Goal: Transaction & Acquisition: Purchase product/service

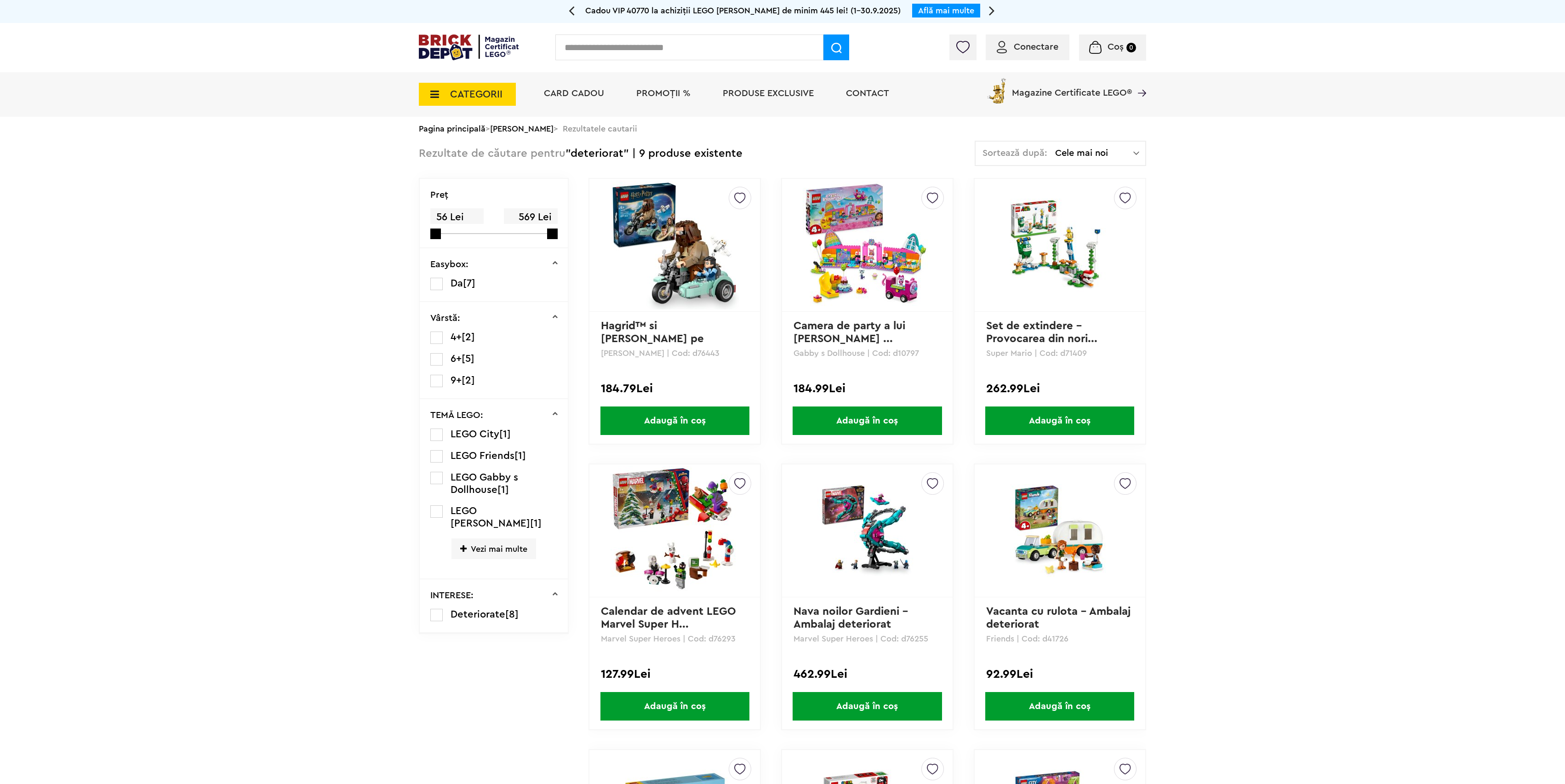
click at [649, 98] on span "PROMOȚII %" at bounding box center [663, 93] width 54 height 9
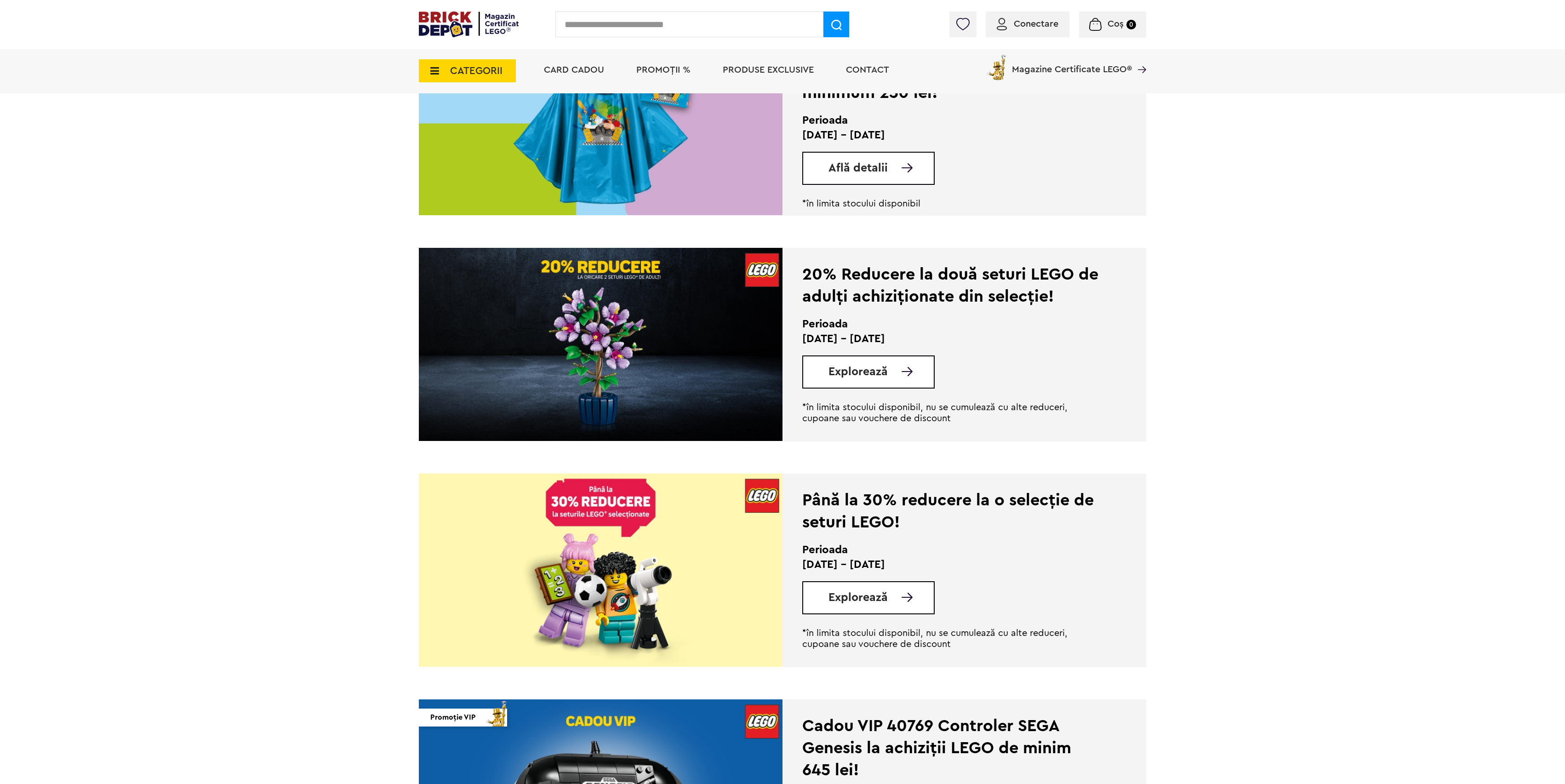
scroll to position [552, 0]
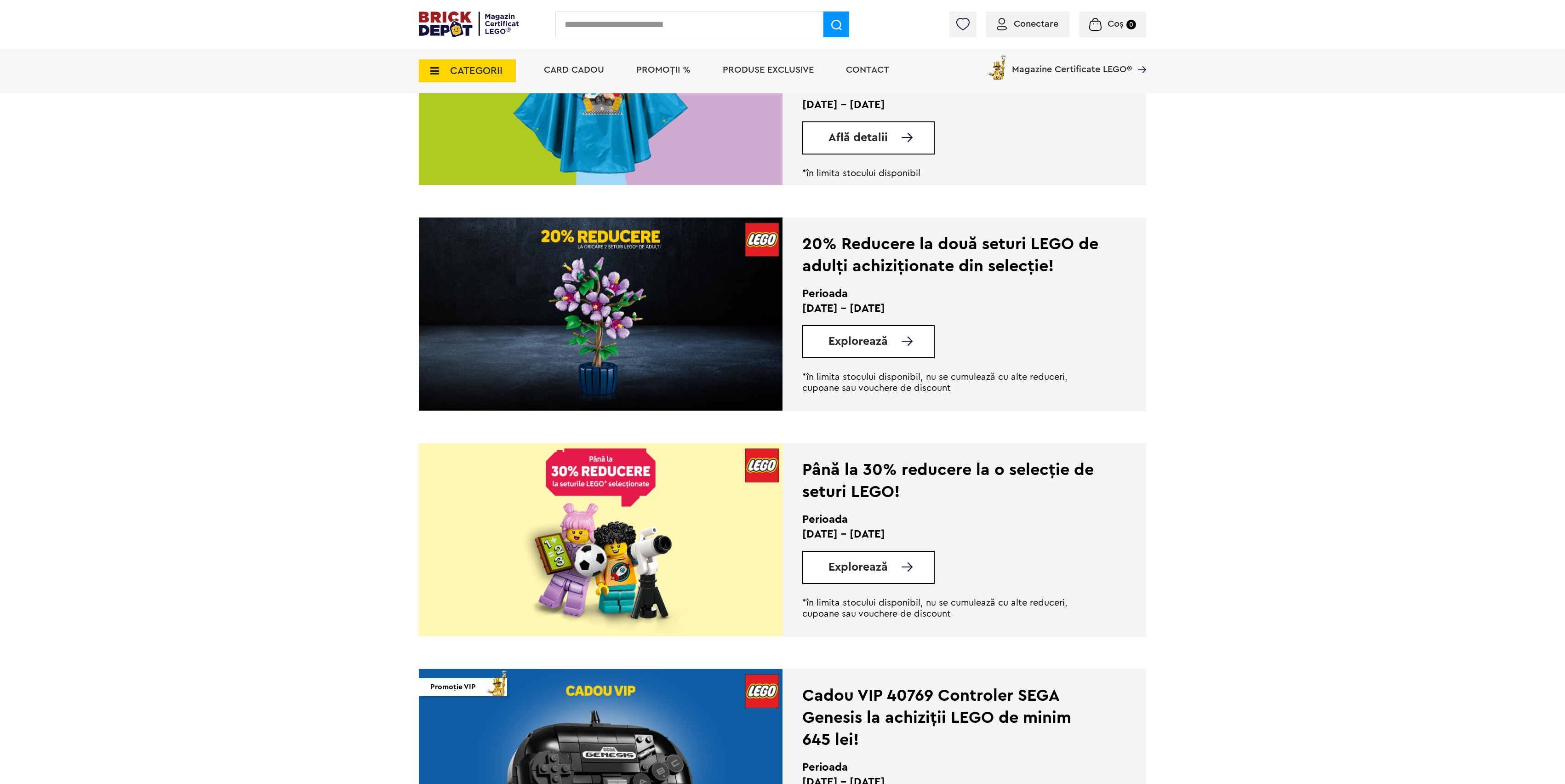
click at [1033, 23] on span "Conectare" at bounding box center [1036, 24] width 44 height 9
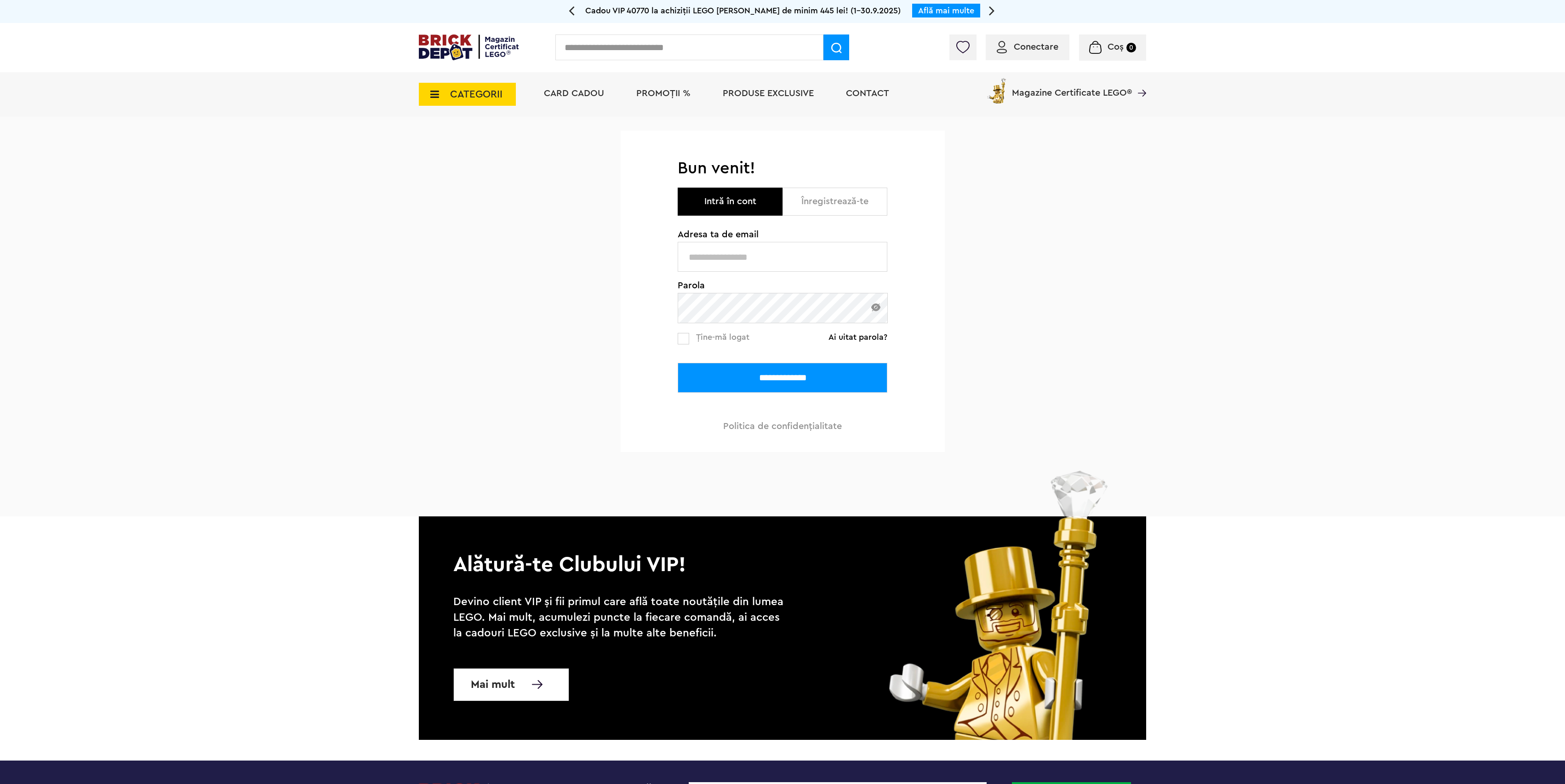
type input "**********"
click at [754, 380] on input "**********" at bounding box center [783, 378] width 210 height 30
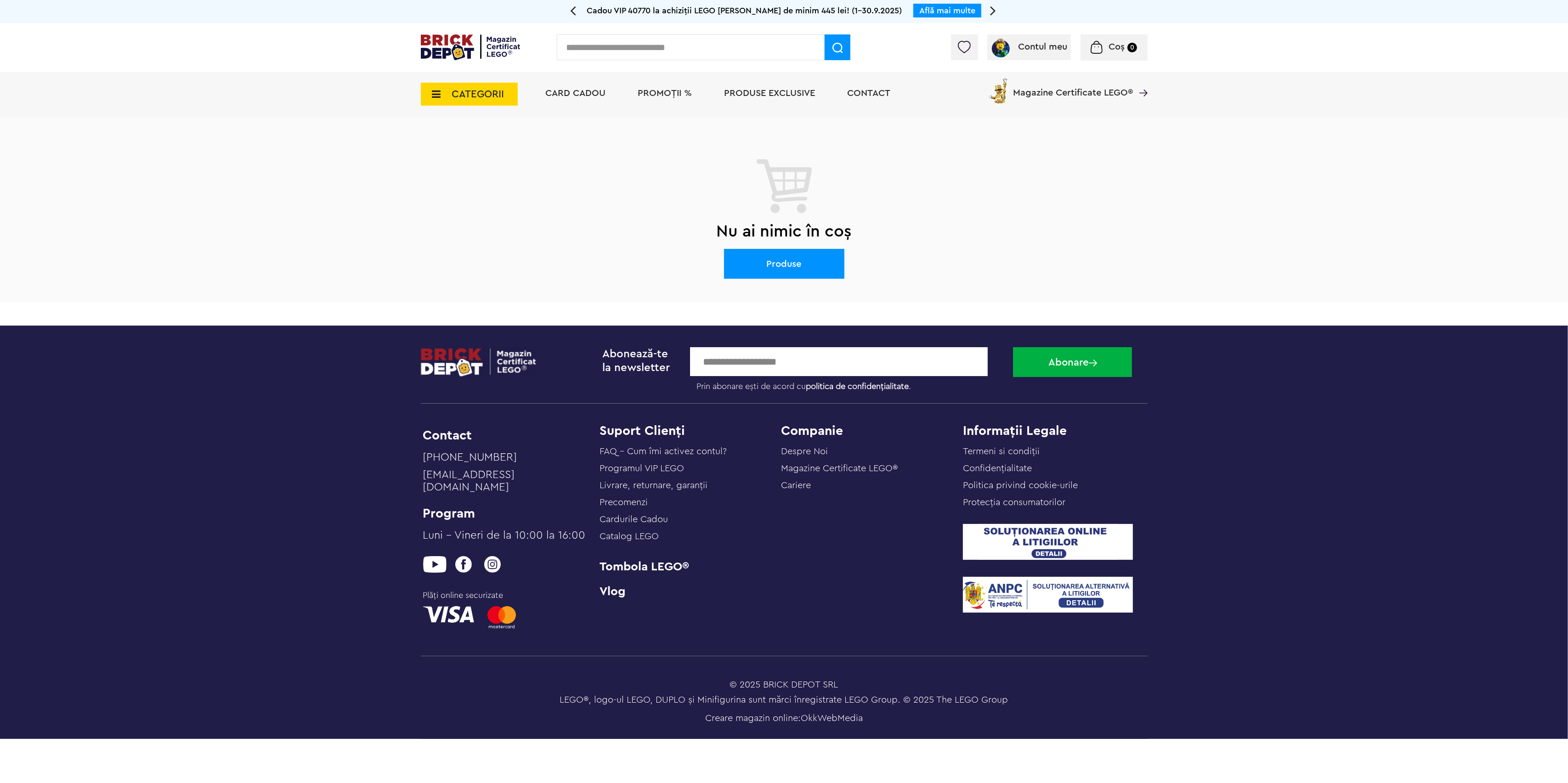
click at [480, 94] on span "CATEGORII" at bounding box center [478, 94] width 52 height 10
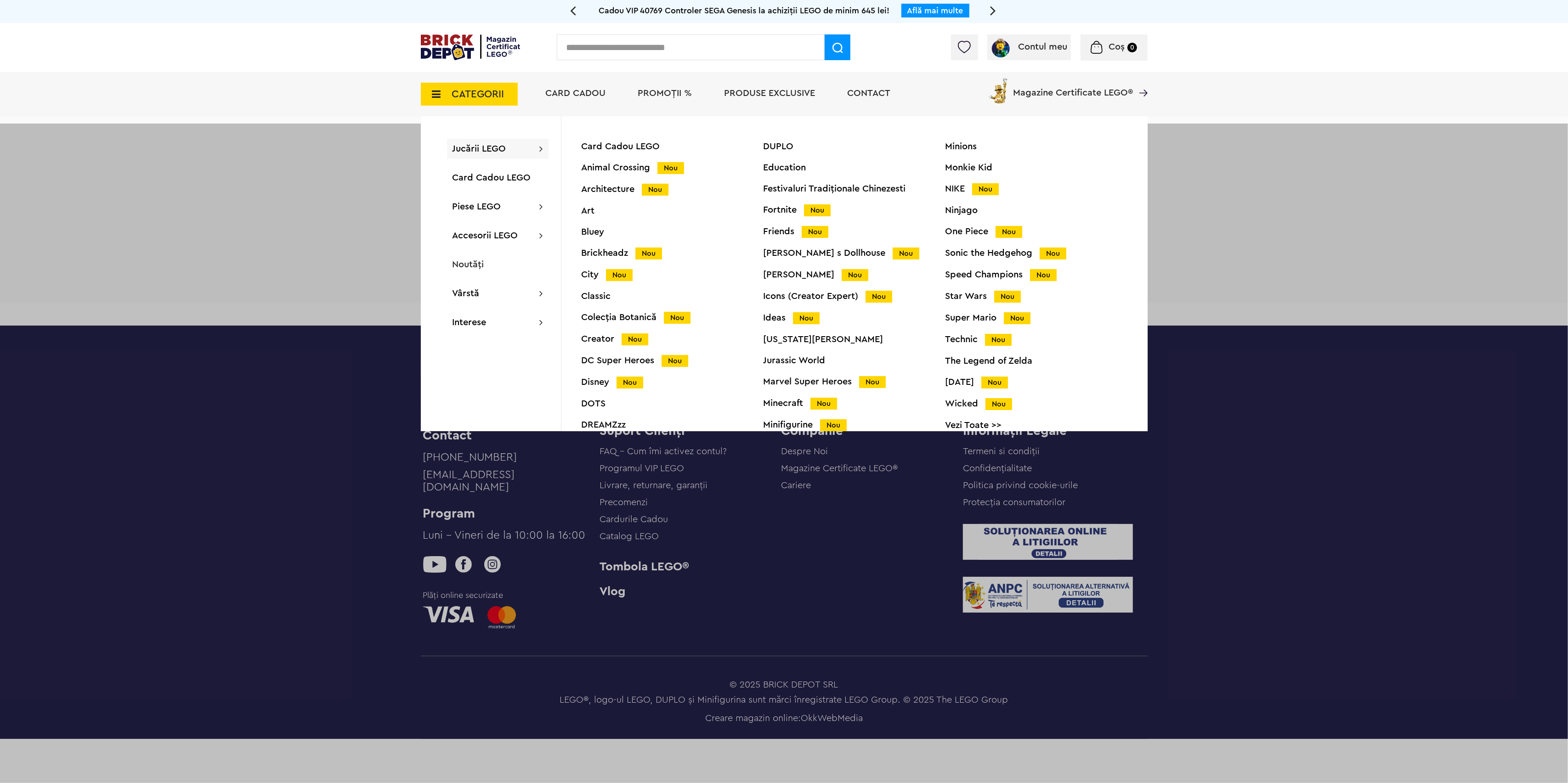
click at [616, 167] on div "Animal Crossing Nou" at bounding box center [673, 168] width 182 height 10
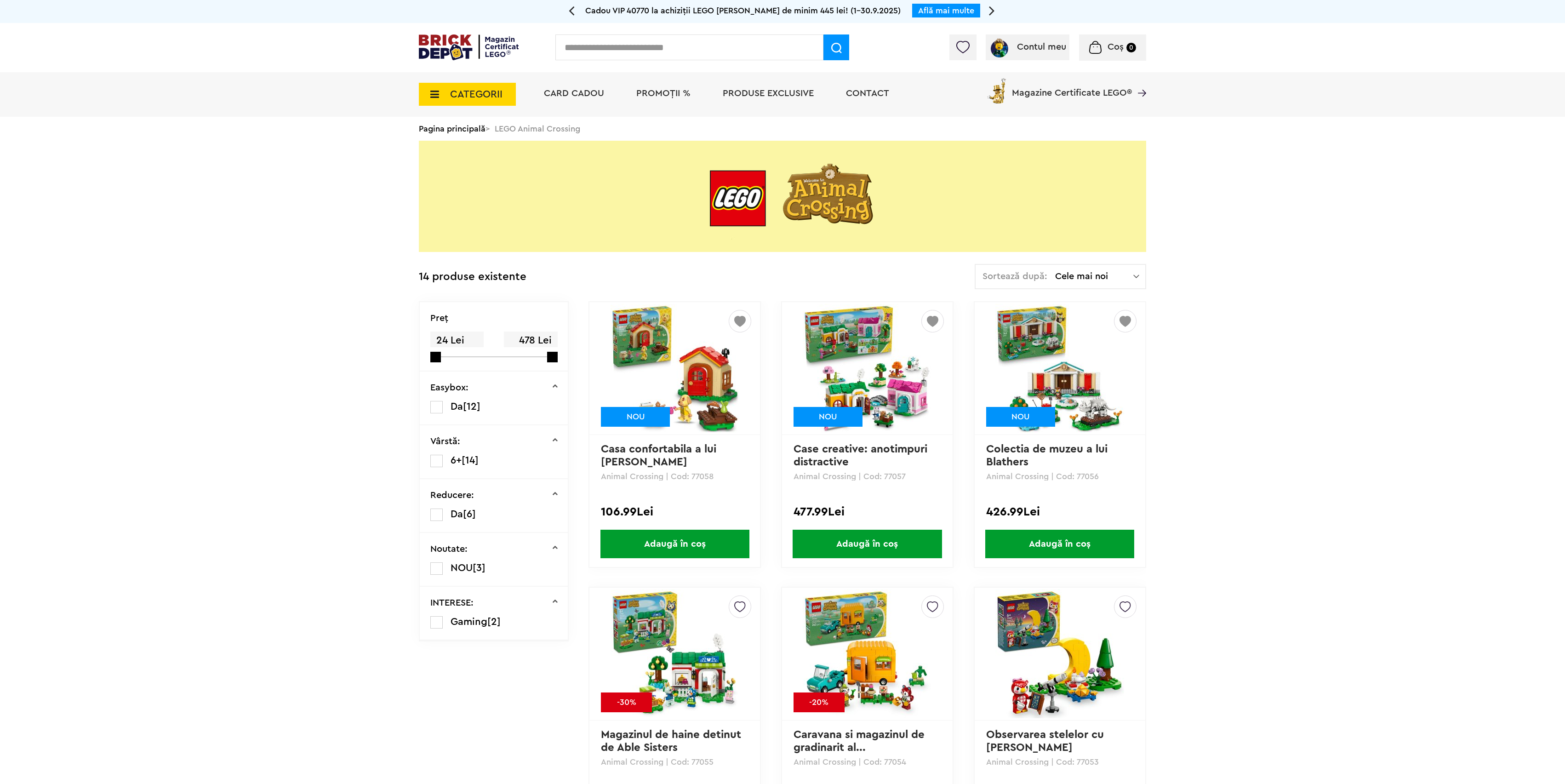
click at [466, 101] on span "CATEGORII" at bounding box center [467, 94] width 97 height 23
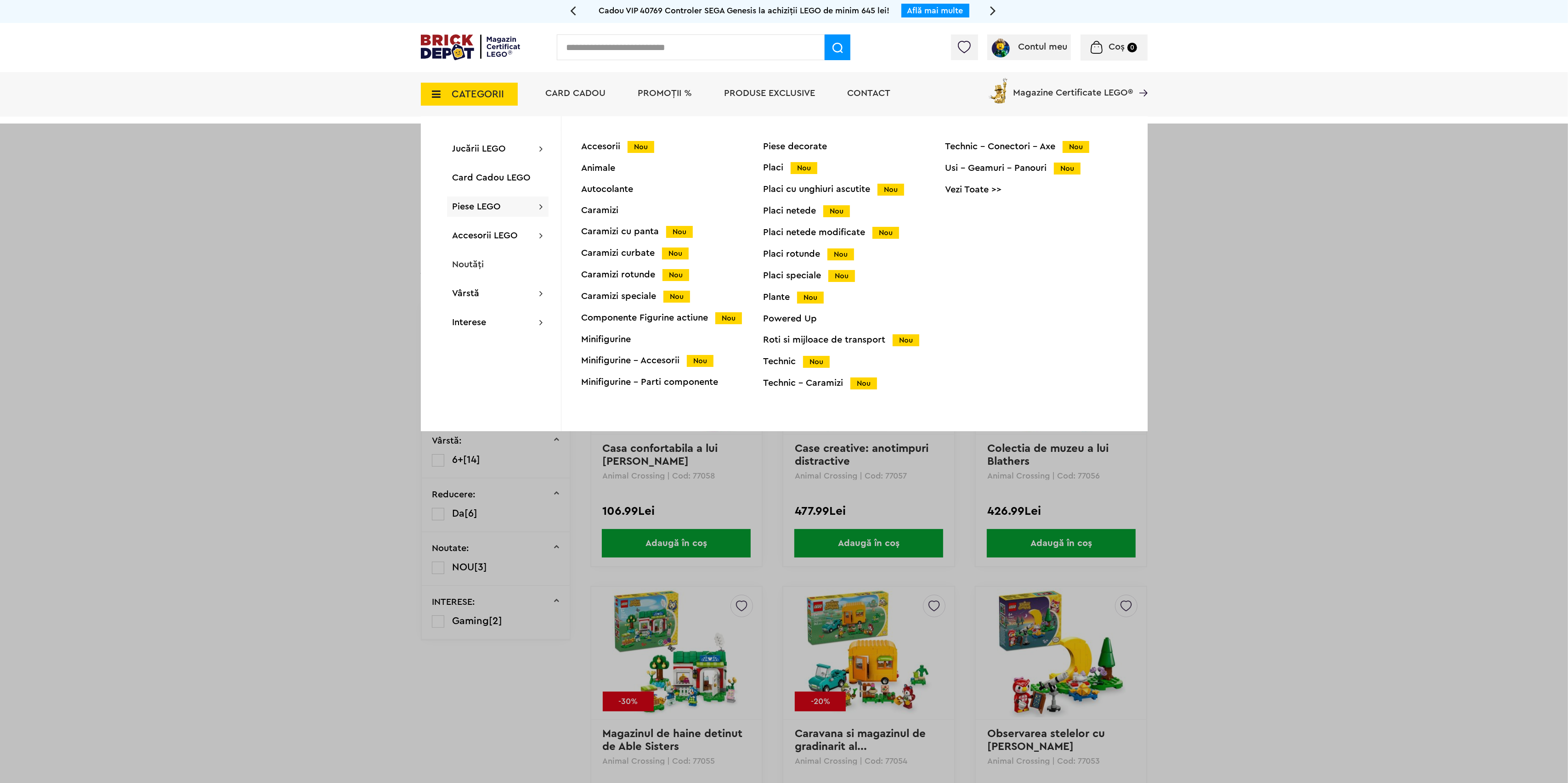
click at [610, 144] on div "Accesorii Nou" at bounding box center [673, 147] width 182 height 10
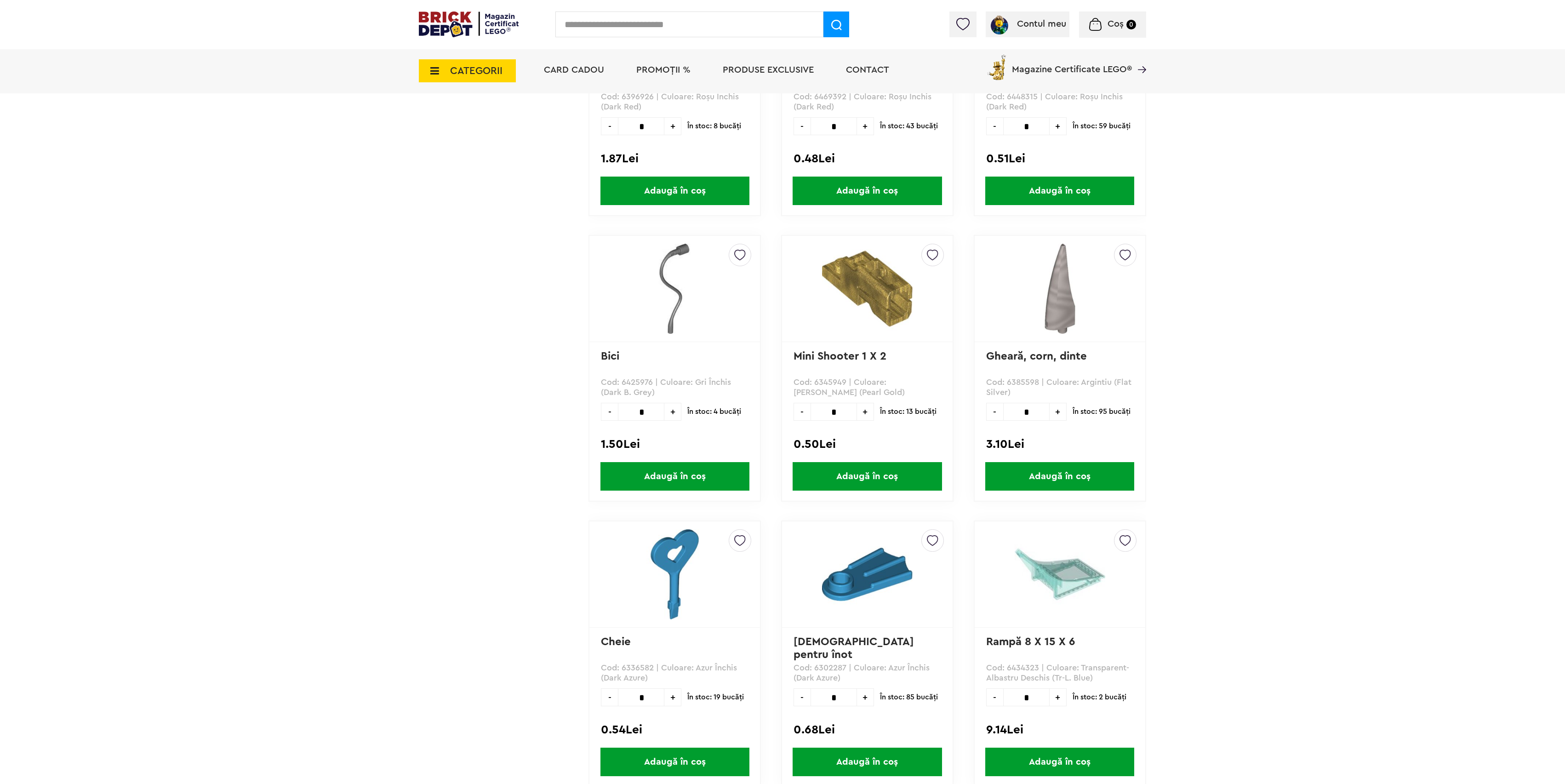
scroll to position [1226, 0]
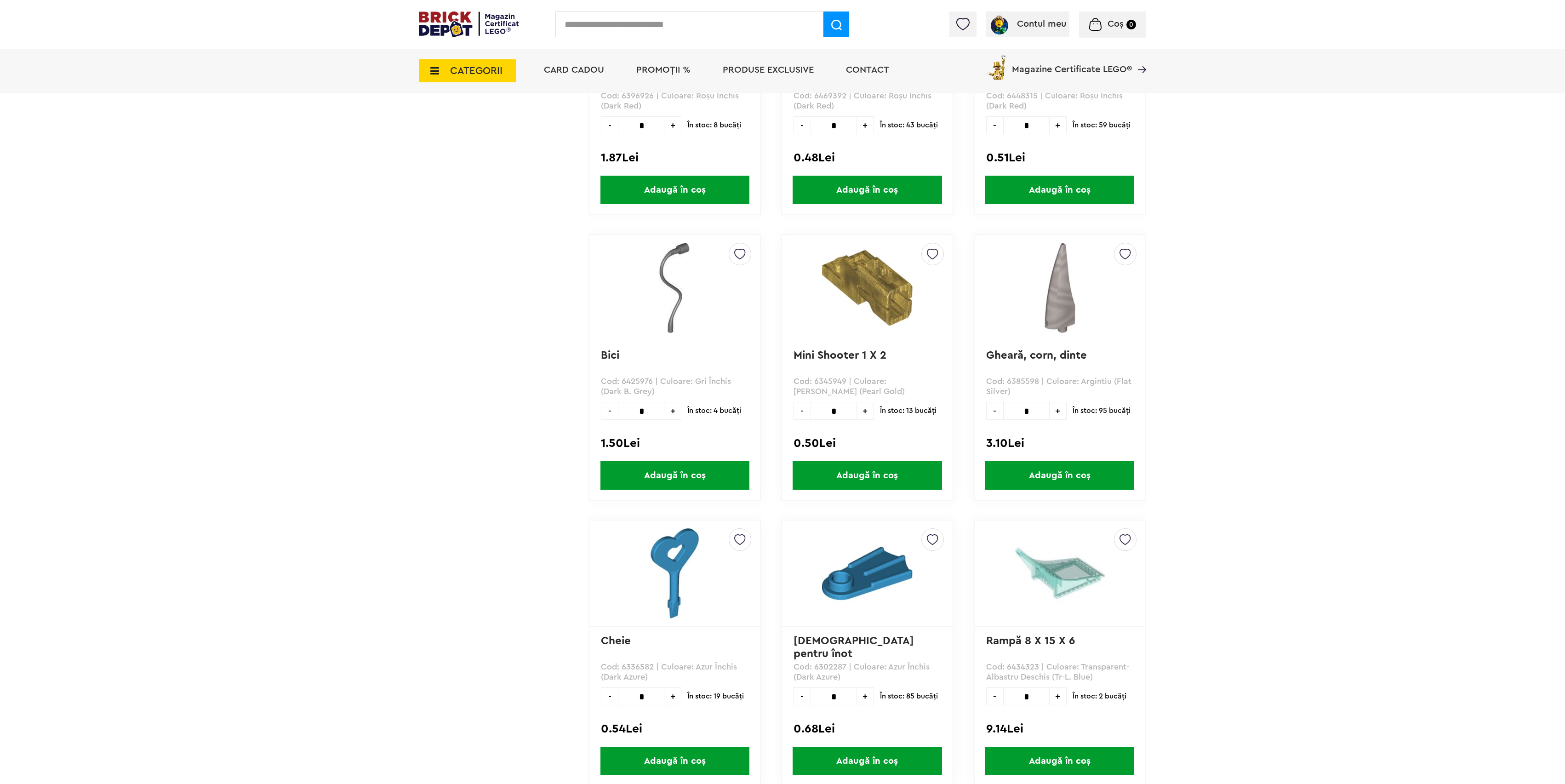
click at [479, 66] on span "CATEGORII" at bounding box center [476, 71] width 52 height 10
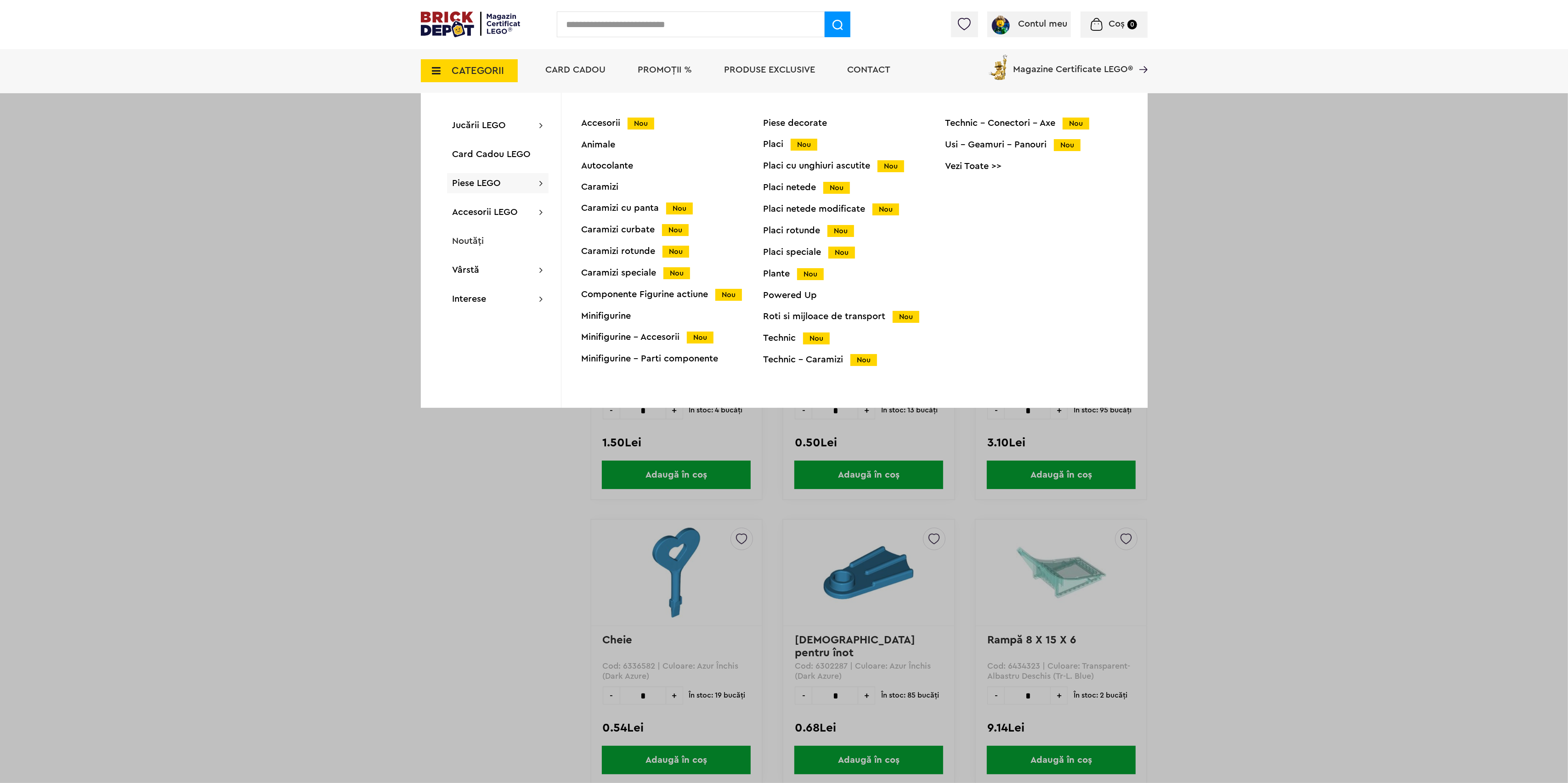
click at [639, 299] on div "Componente Figurine actiune Nou" at bounding box center [673, 294] width 182 height 10
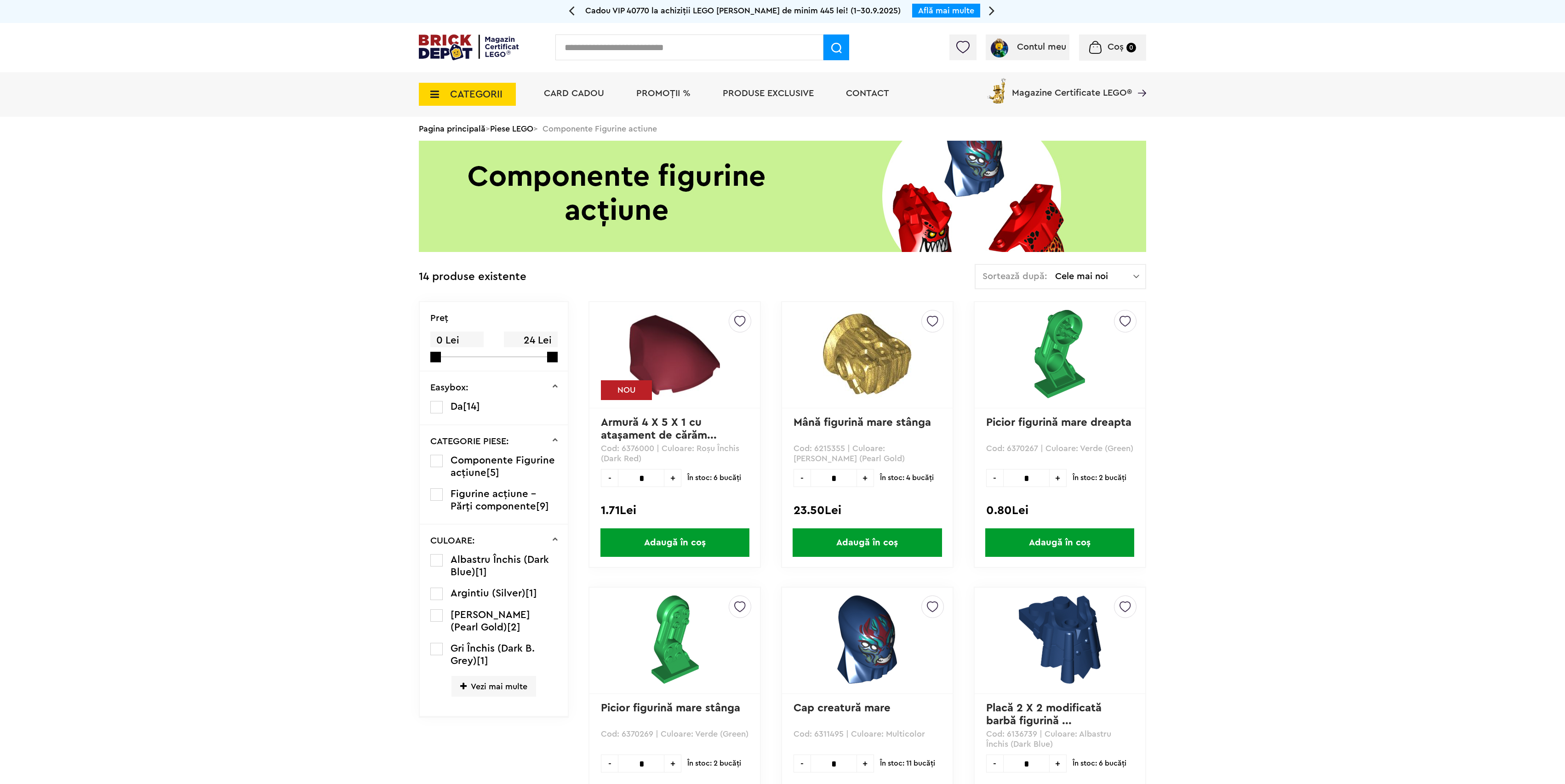
click at [468, 91] on span "CATEGORII" at bounding box center [476, 94] width 52 height 10
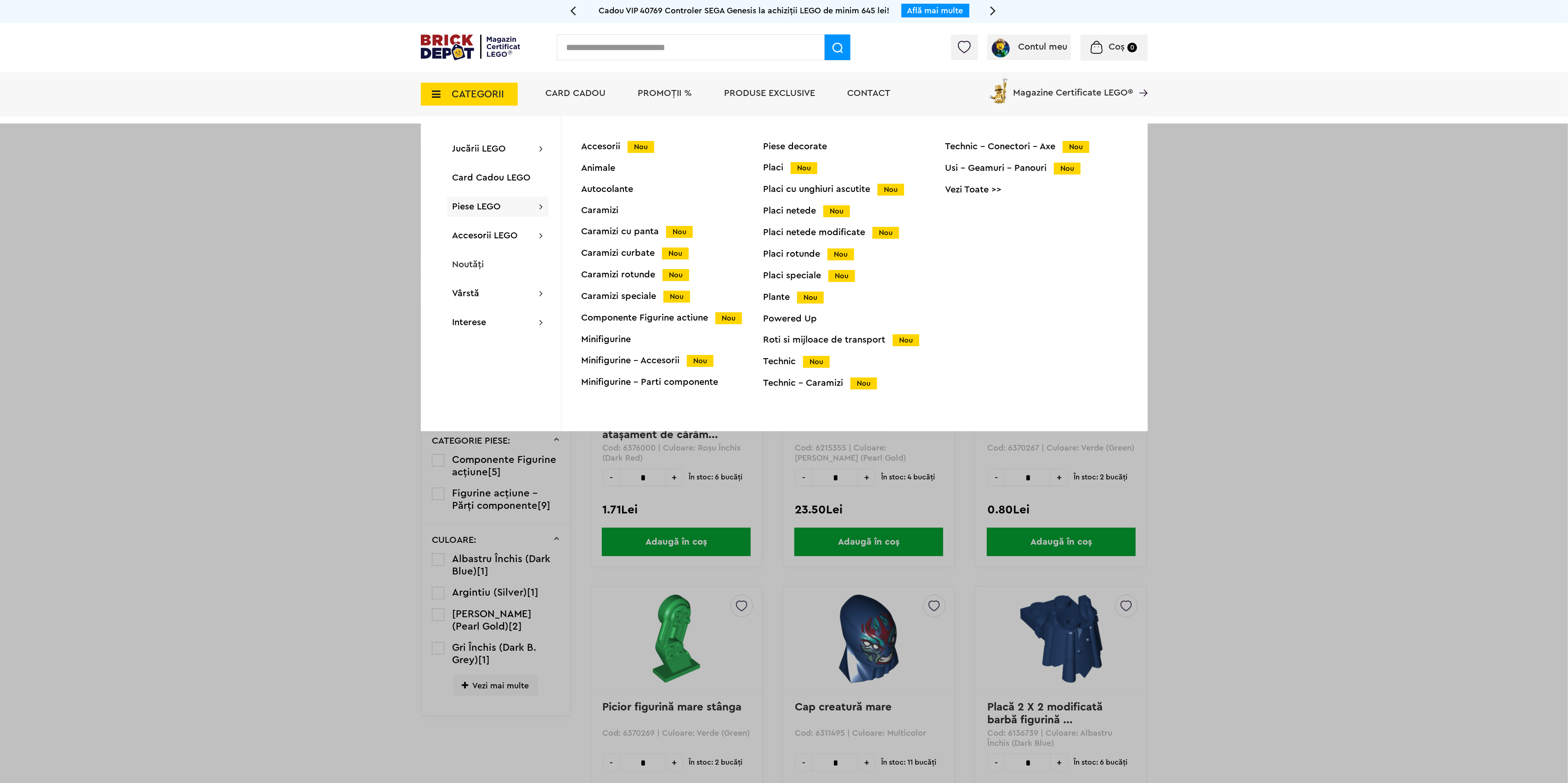
click at [635, 362] on div "Minifigurine - Accesorii Nou" at bounding box center [673, 361] width 182 height 10
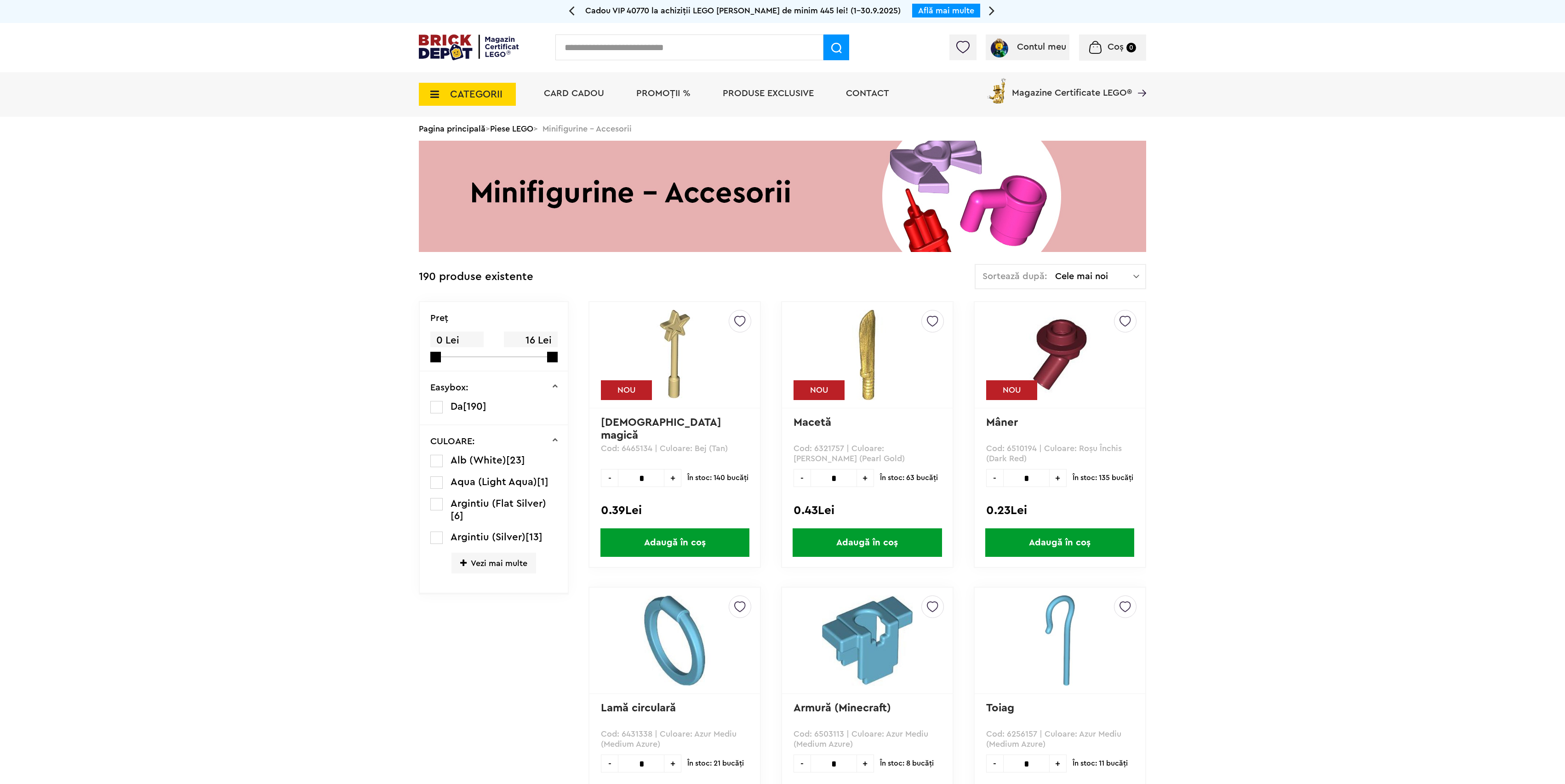
click at [461, 99] on span "CATEGORII" at bounding box center [476, 94] width 52 height 10
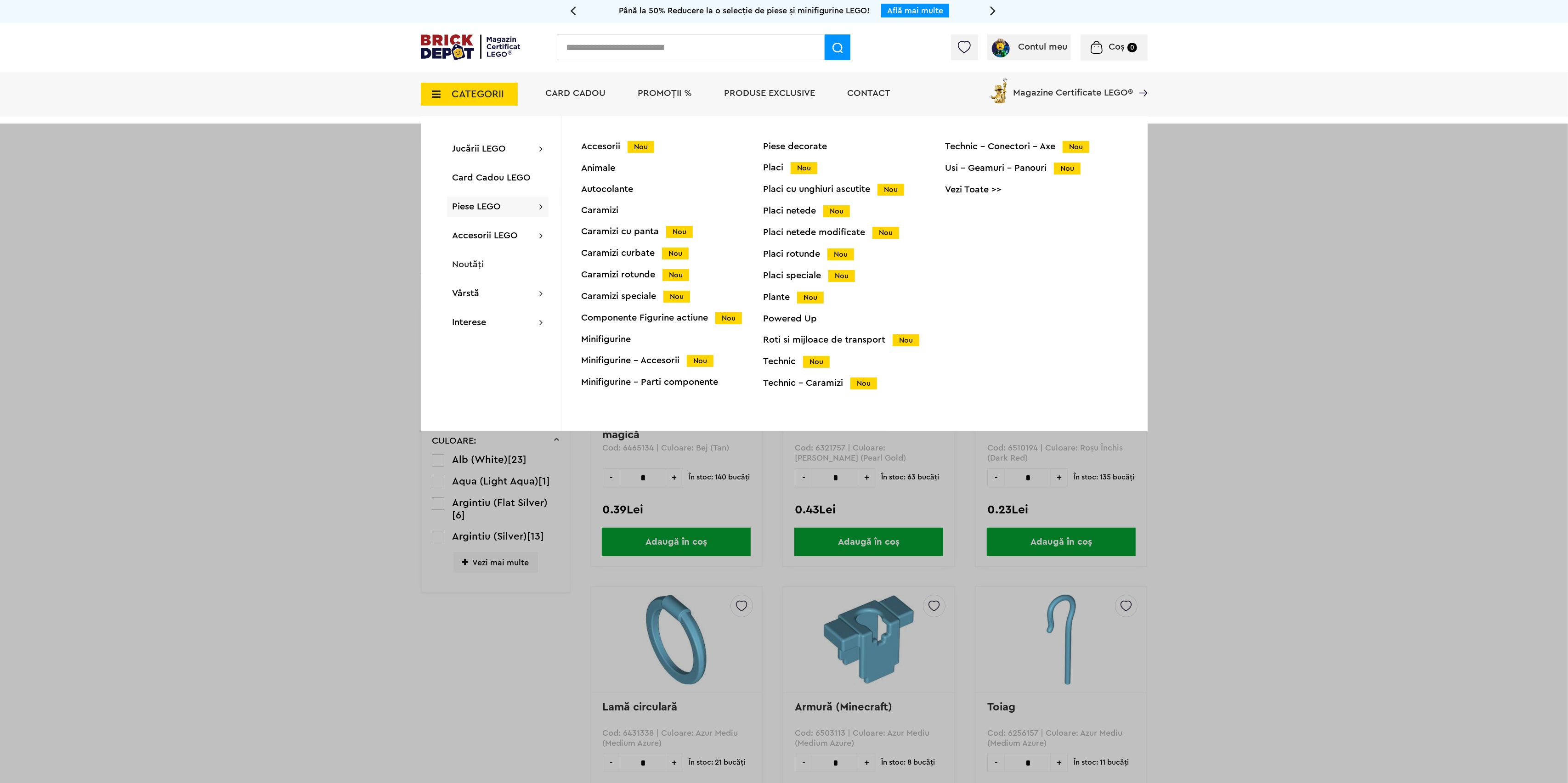
click at [784, 300] on div "Plante Nou" at bounding box center [854, 298] width 182 height 10
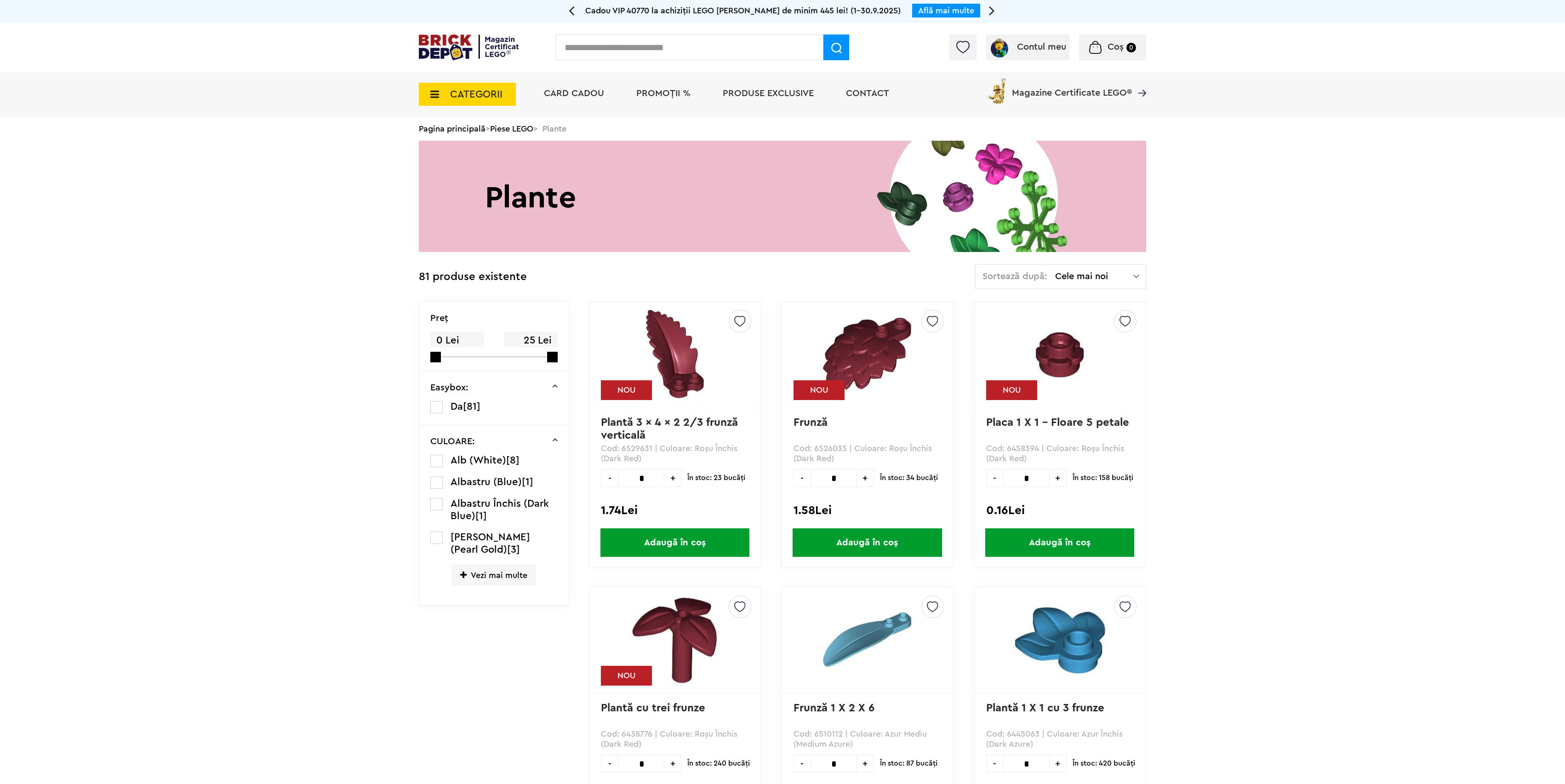
click at [453, 93] on span "CATEGORII" at bounding box center [476, 94] width 52 height 10
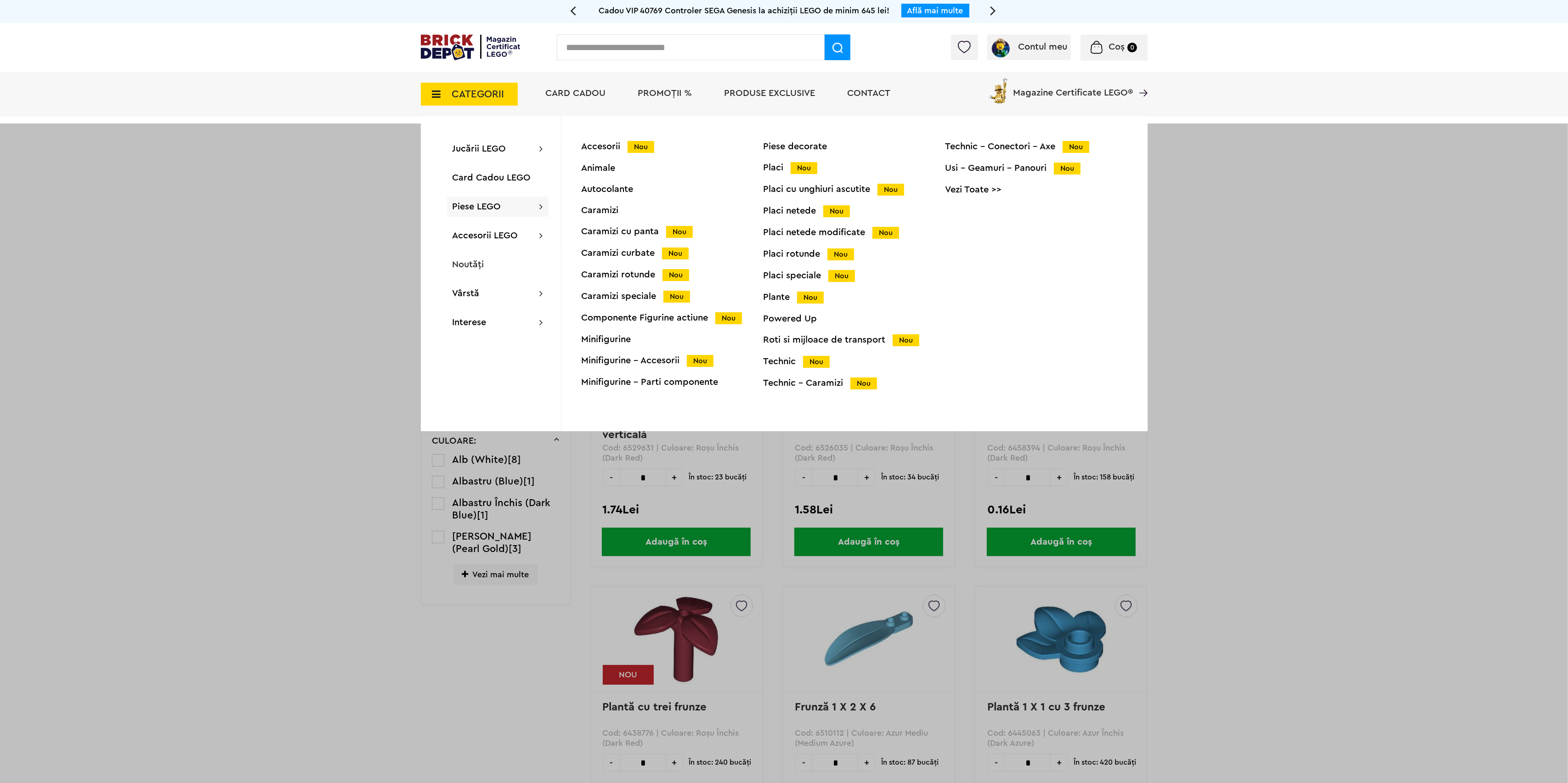
click at [795, 360] on div "Technic Nou" at bounding box center [854, 361] width 182 height 10
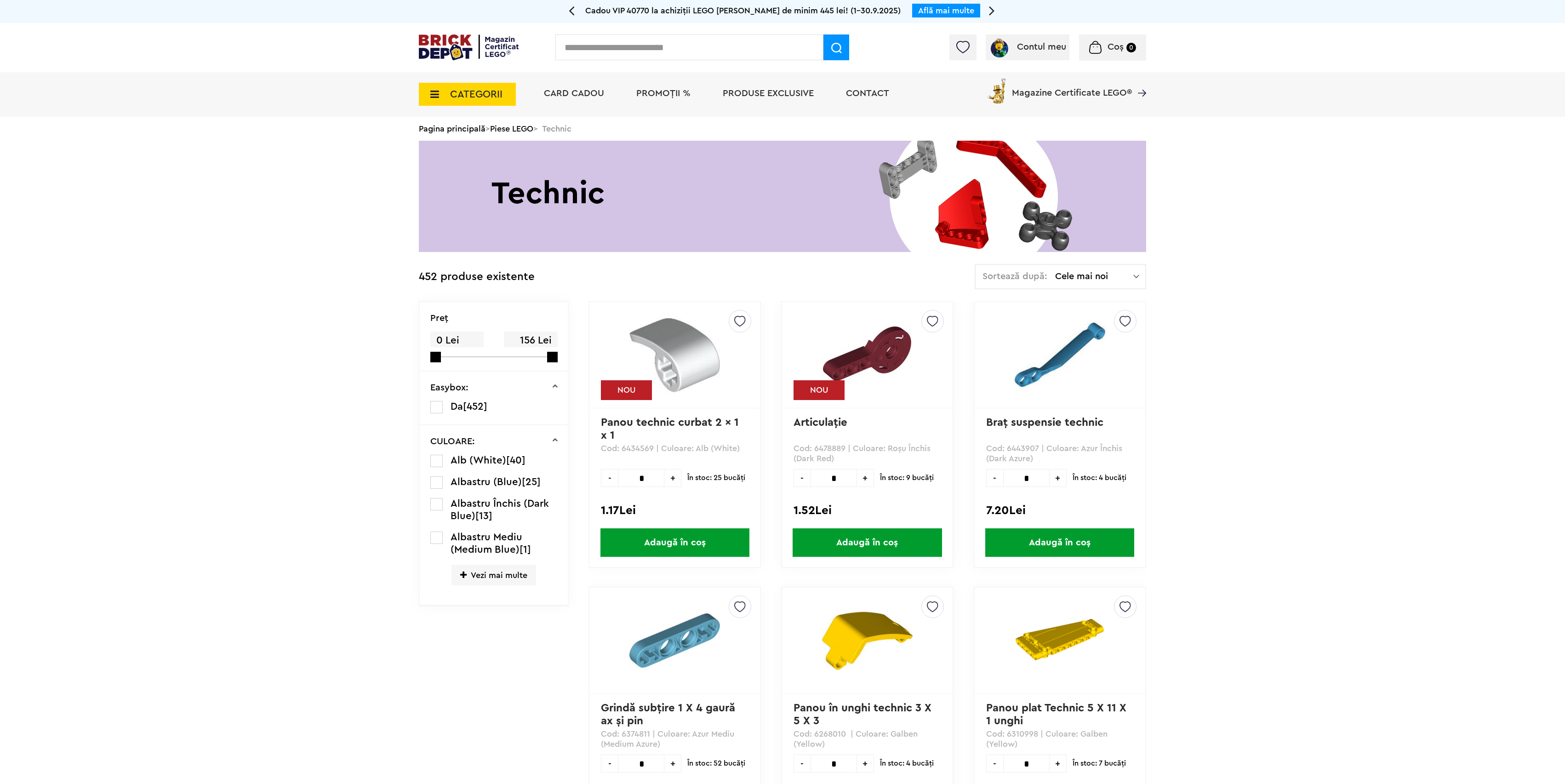
click at [460, 59] on img at bounding box center [469, 48] width 100 height 26
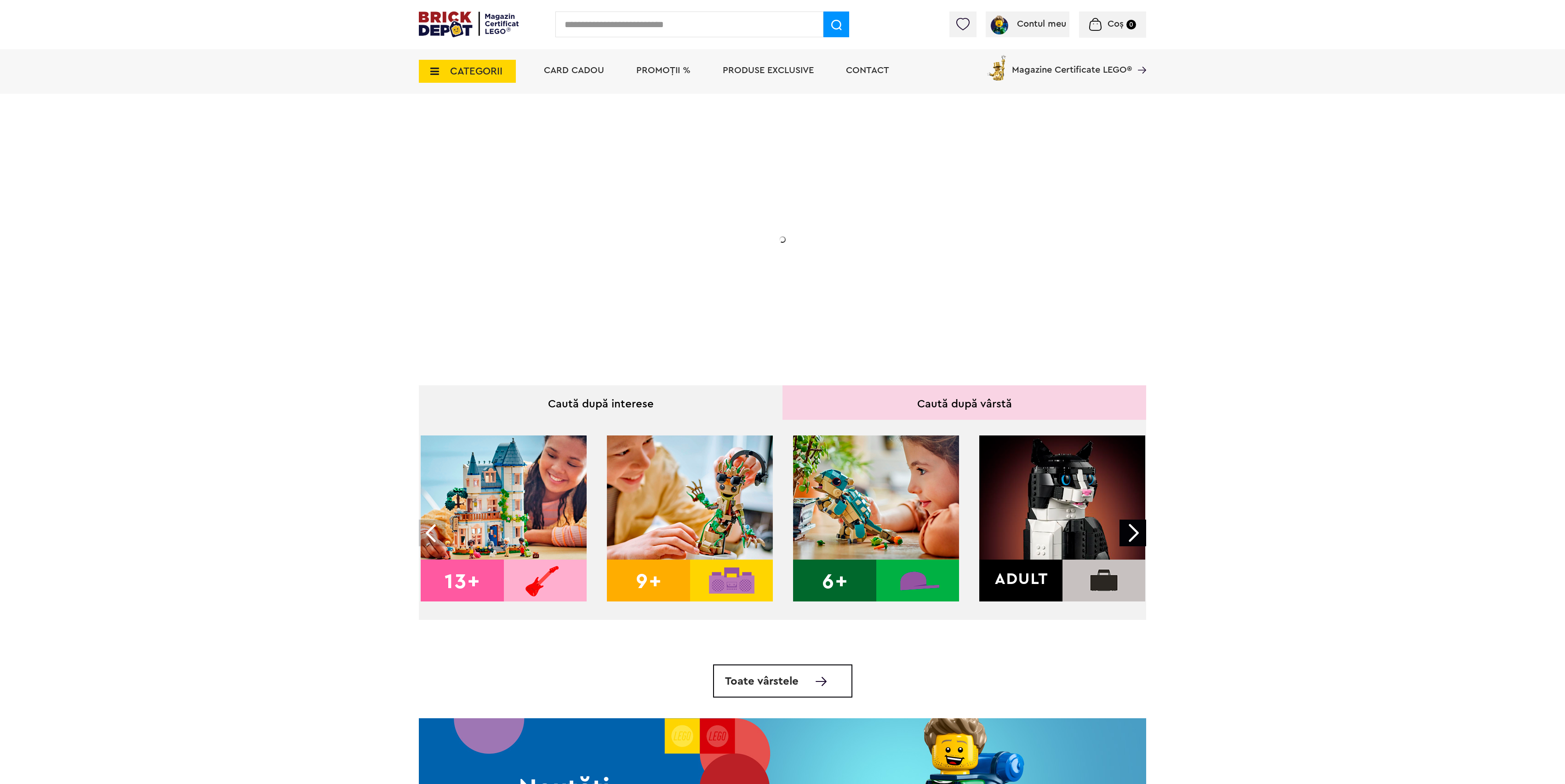
click at [668, 66] on span "PROMOȚII %" at bounding box center [663, 70] width 54 height 9
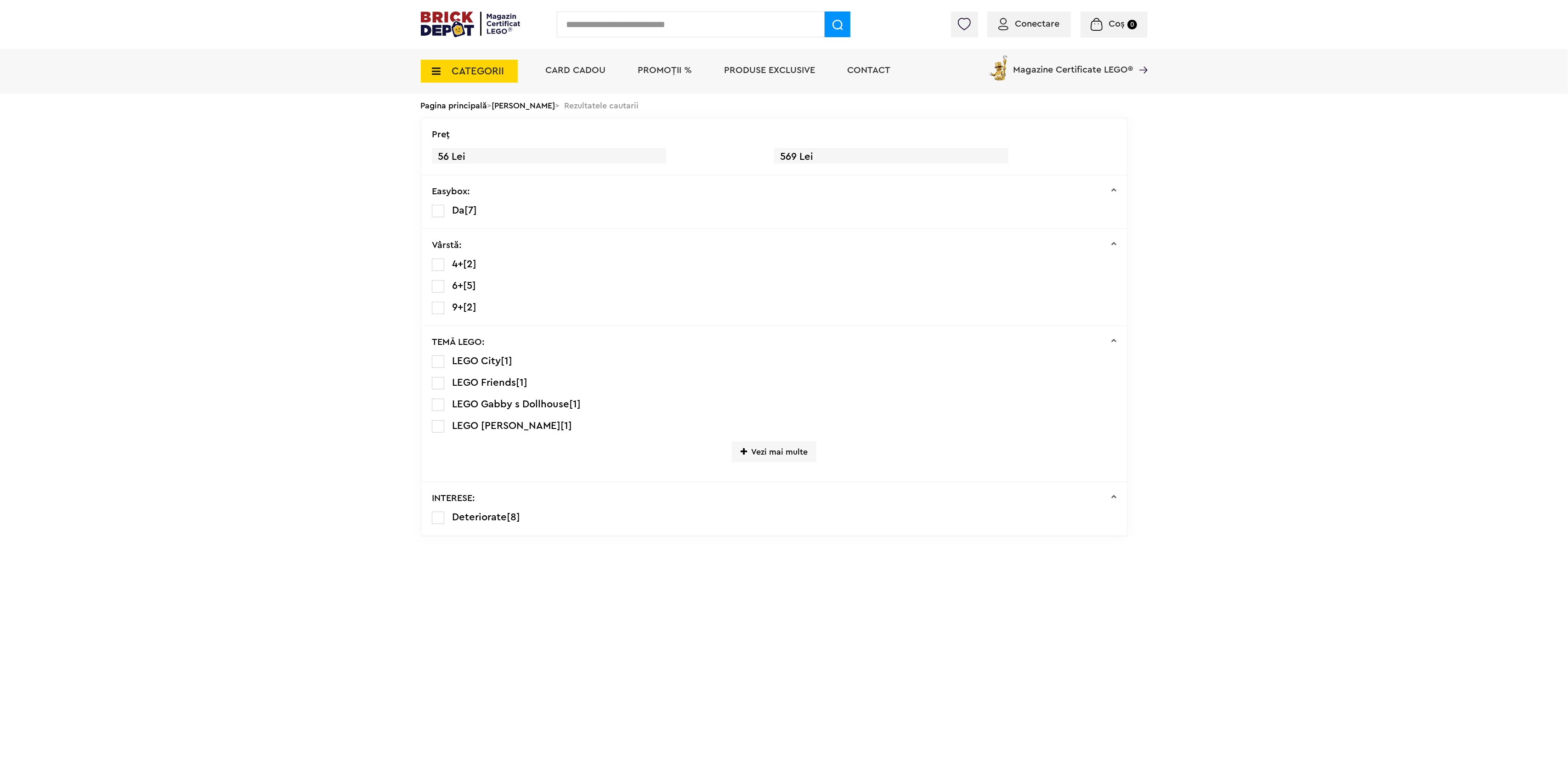
click at [673, 72] on li "PROMOȚII %" at bounding box center [665, 71] width 72 height 44
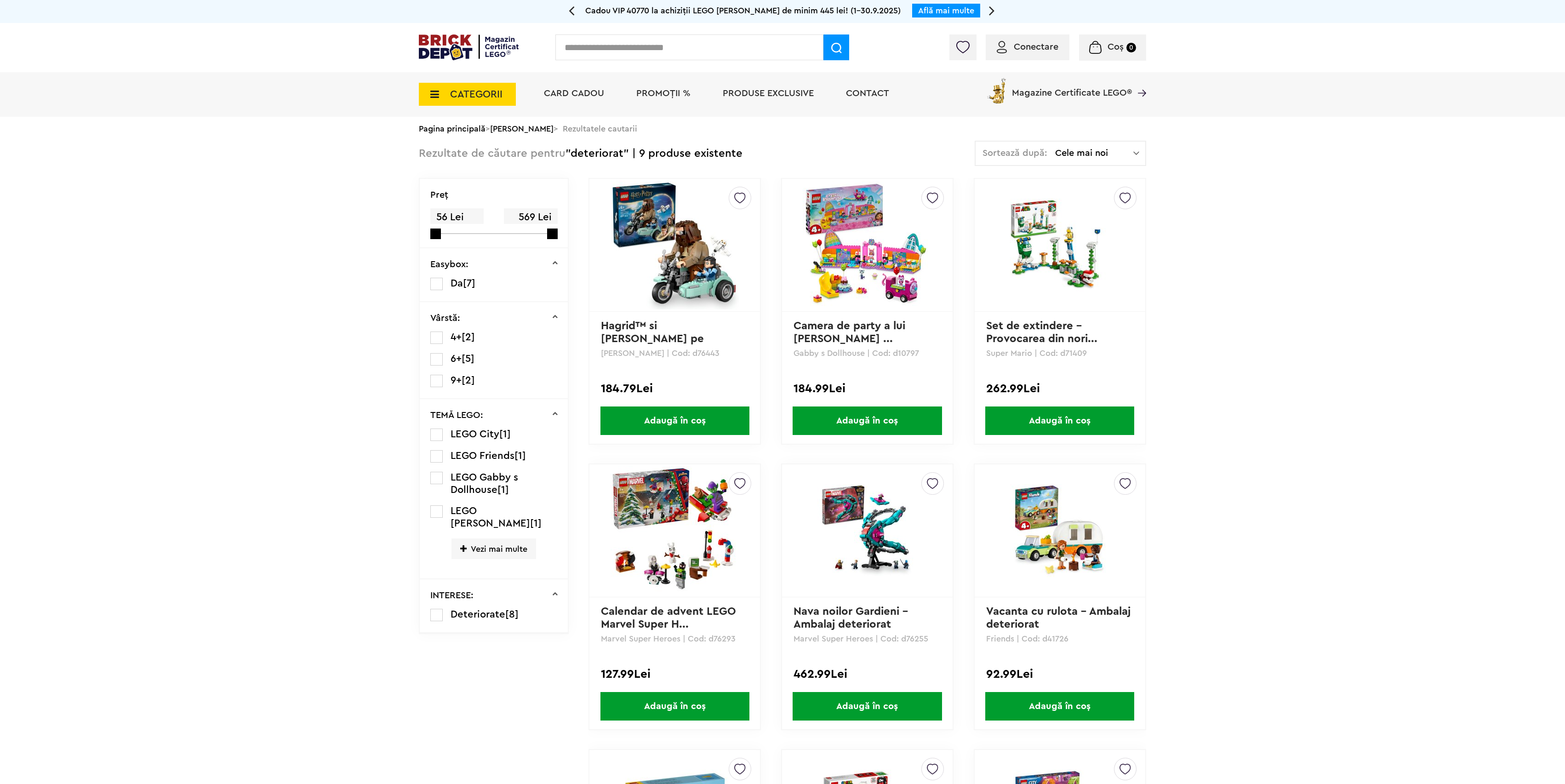
click at [666, 93] on span "PROMOȚII %" at bounding box center [663, 93] width 54 height 9
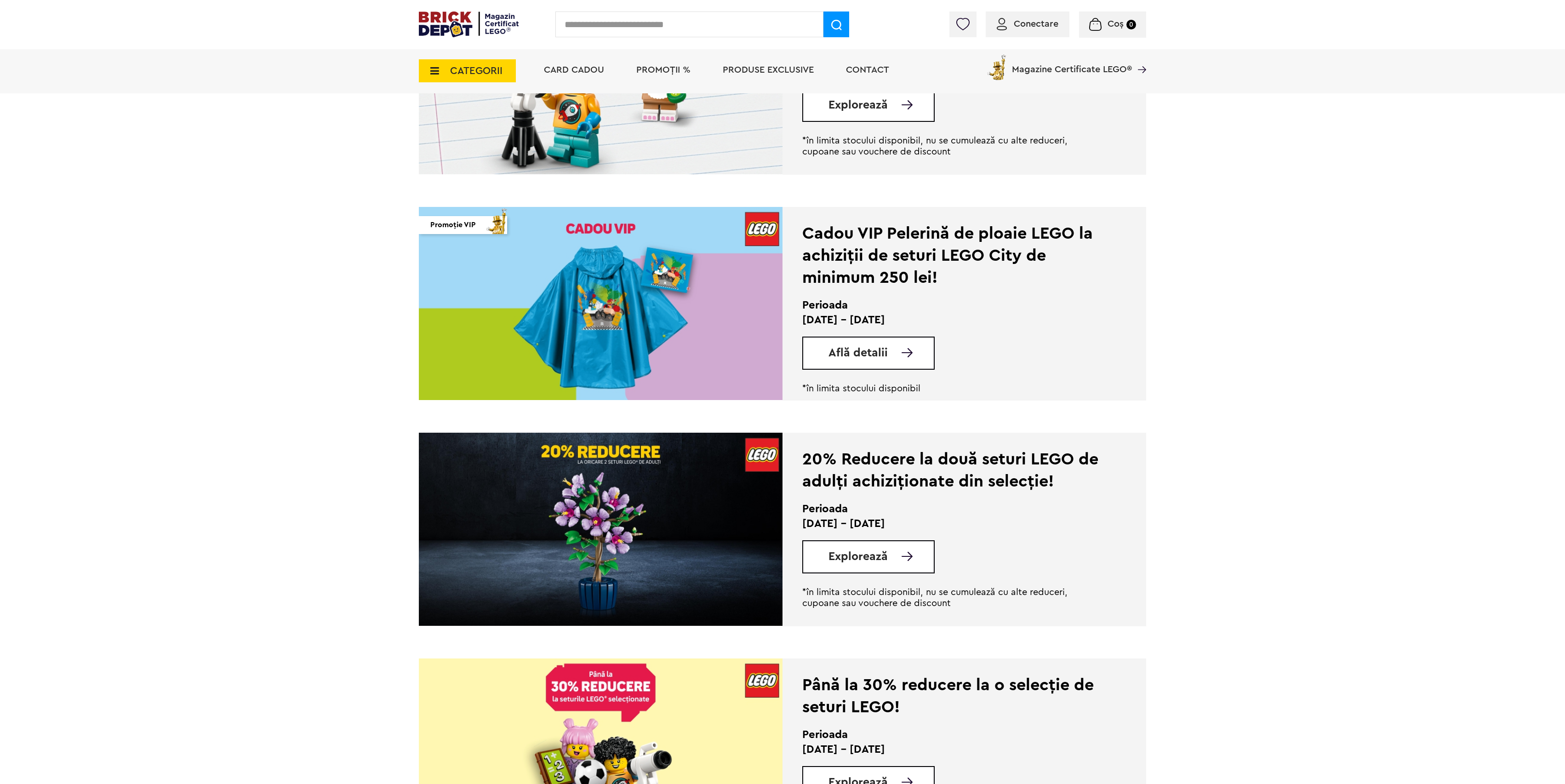
scroll to position [490, 0]
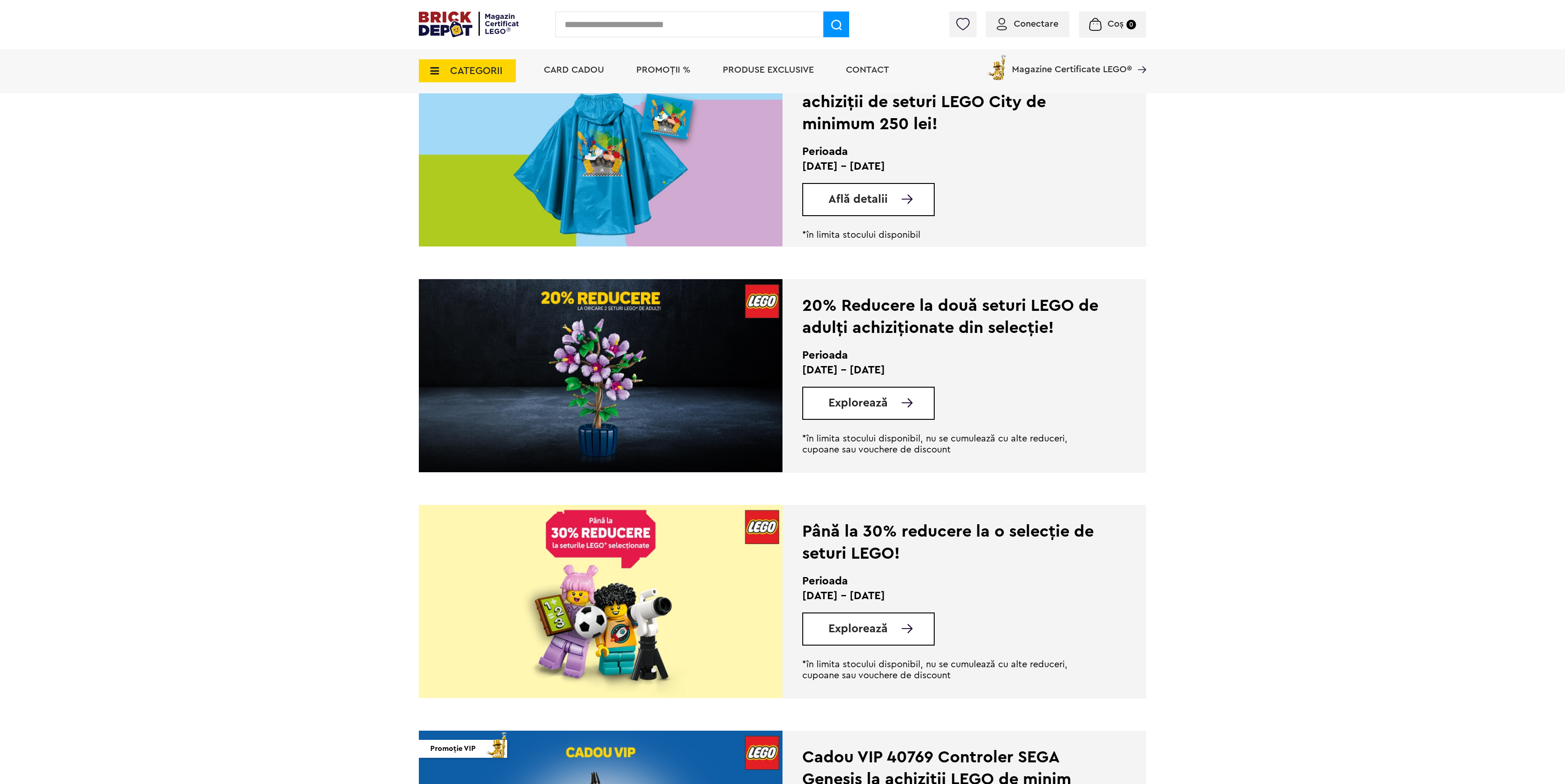
drag, startPoint x: 888, startPoint y: 394, endPoint x: 876, endPoint y: 402, distance: 14.4
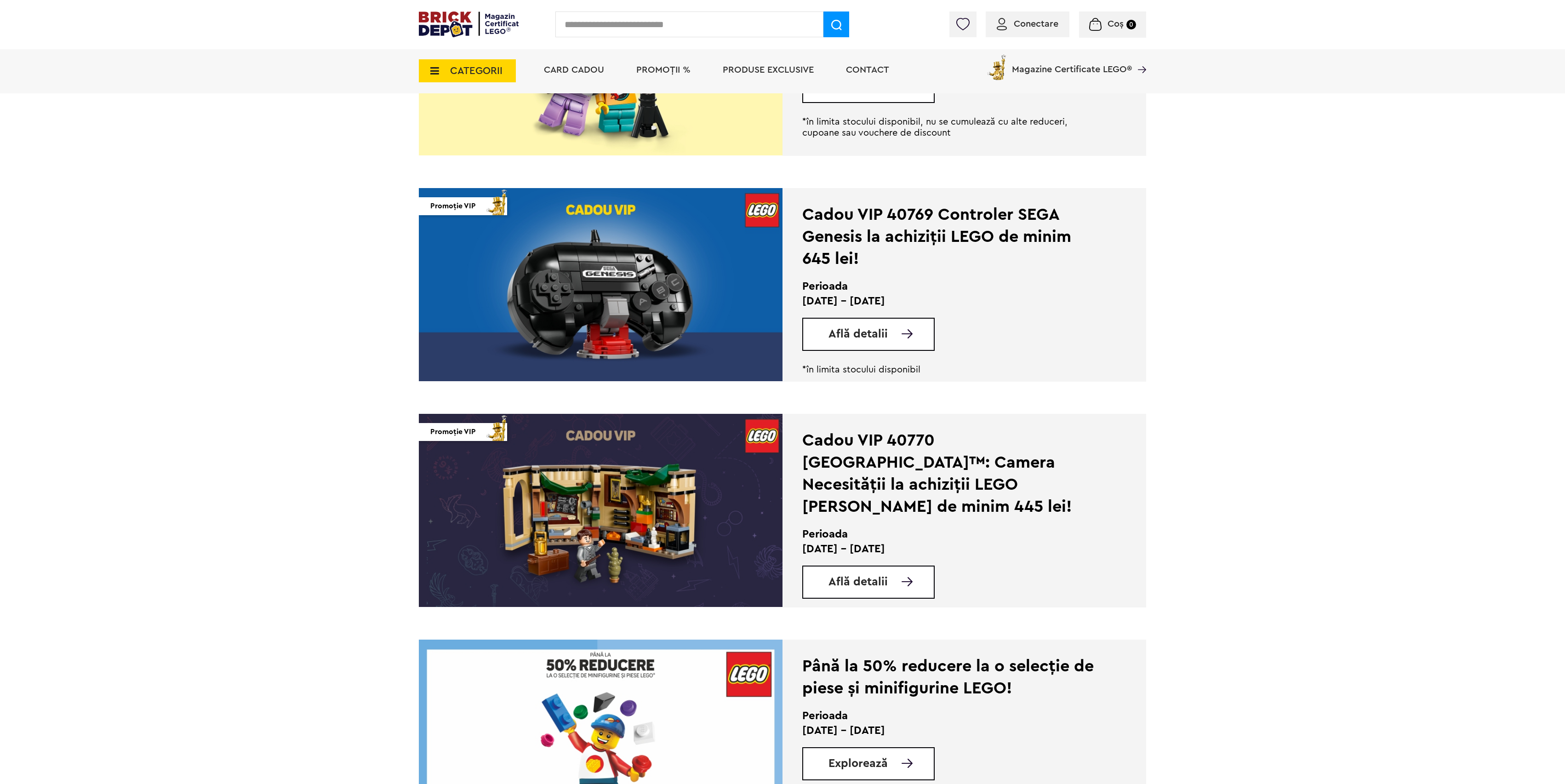
scroll to position [1042, 0]
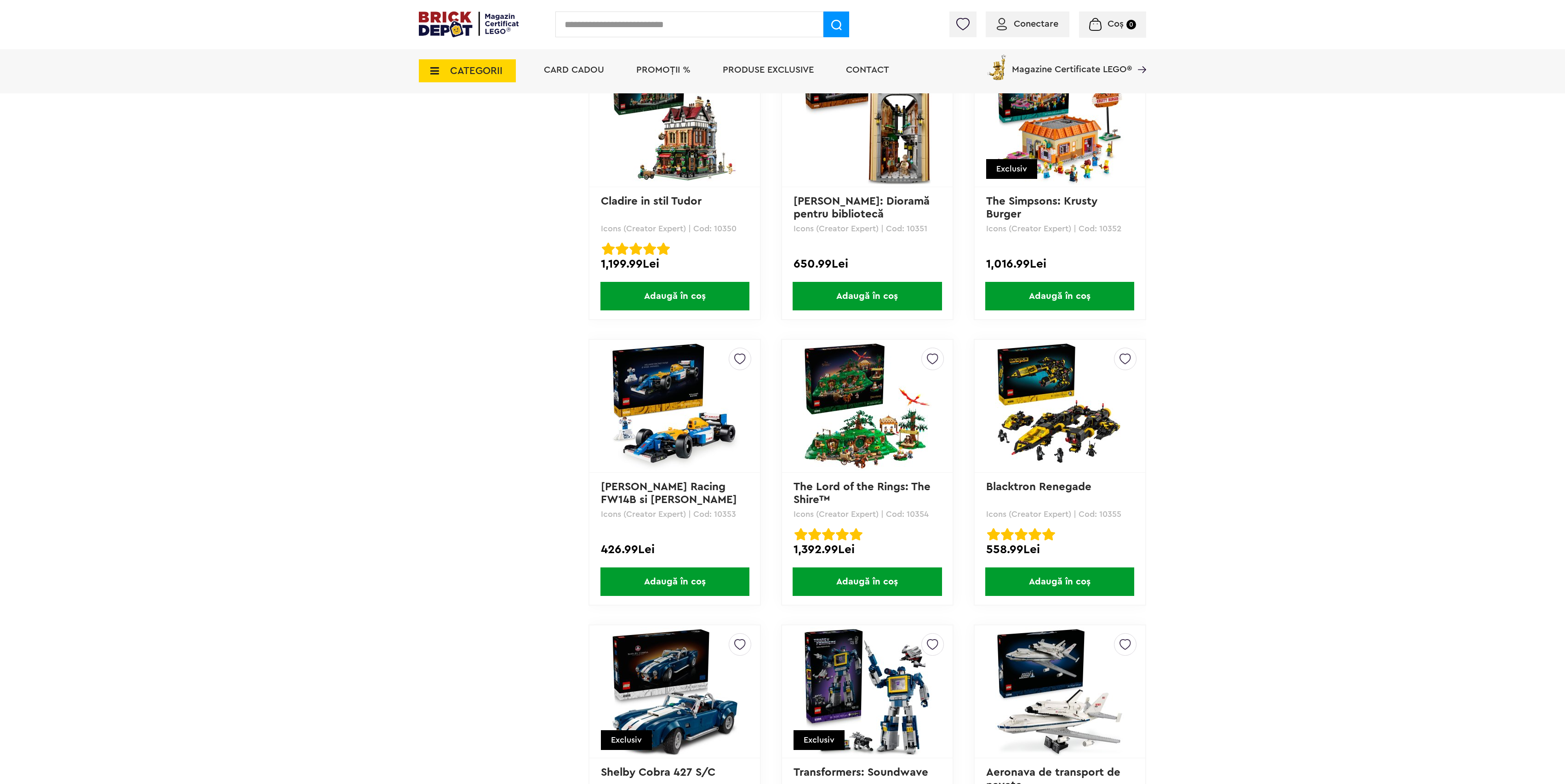
scroll to position [7234, 0]
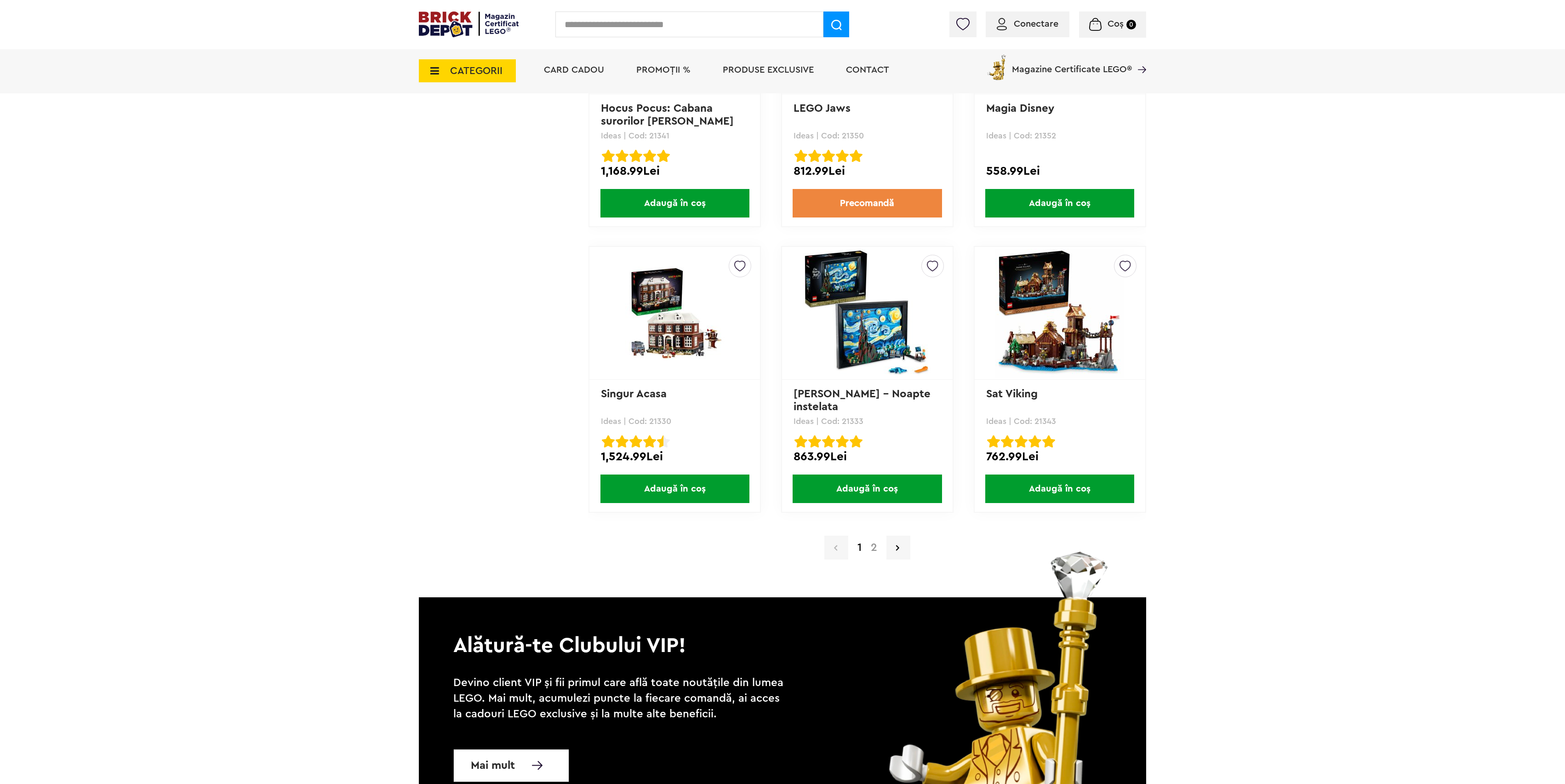
scroll to position [8766, 0]
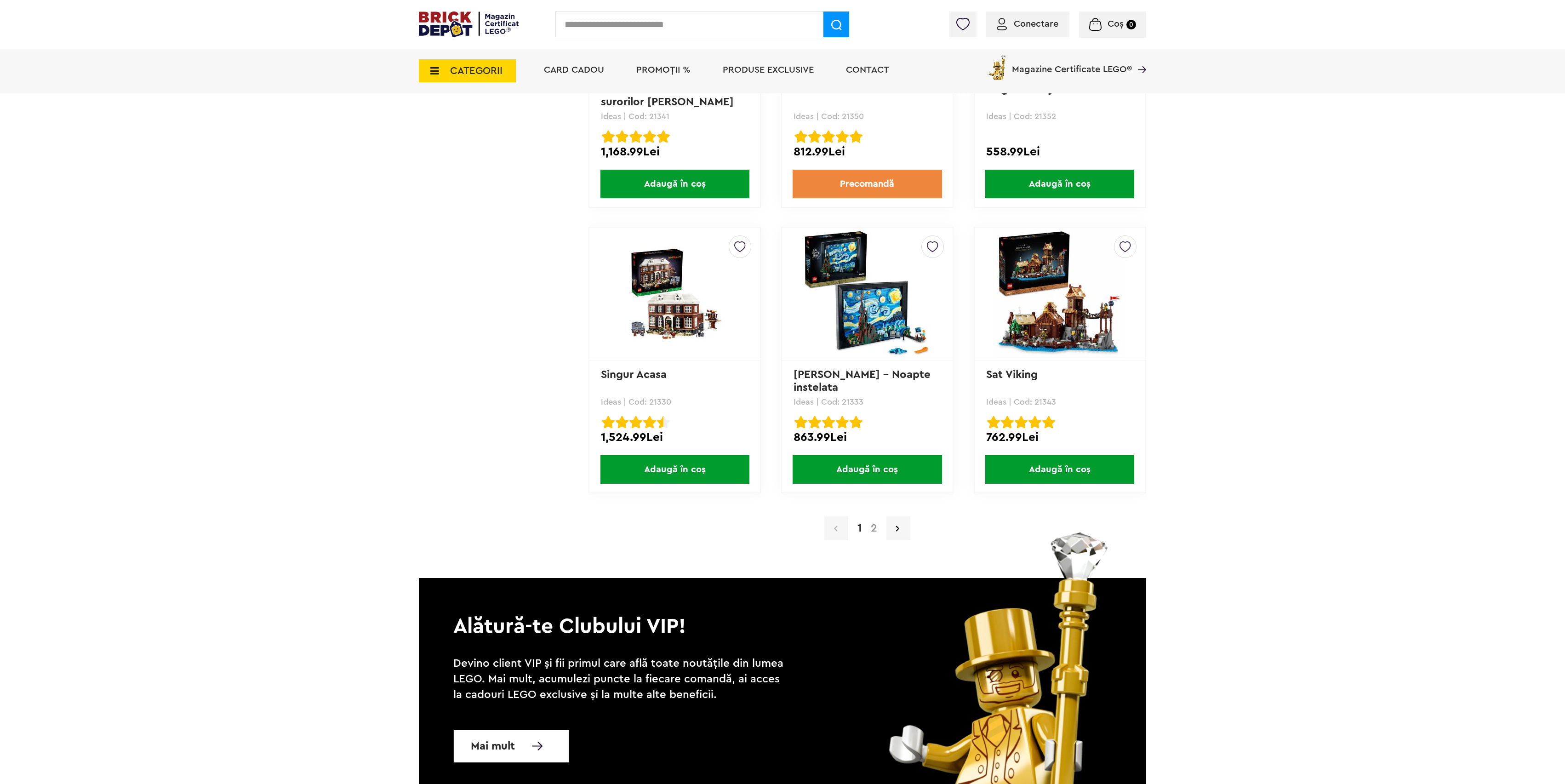
click at [878, 523] on link "2" at bounding box center [874, 528] width 16 height 11
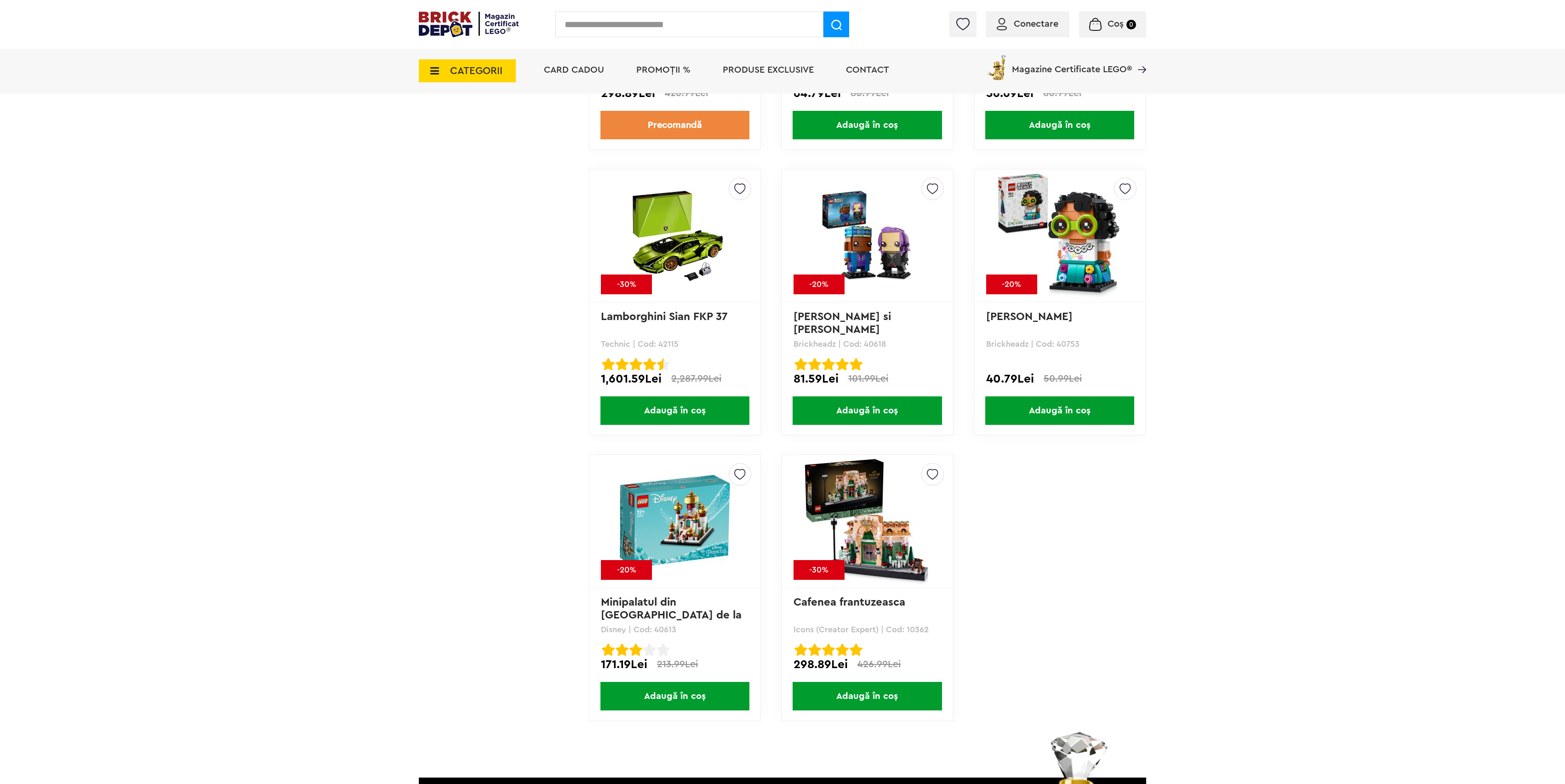
scroll to position [7172, 0]
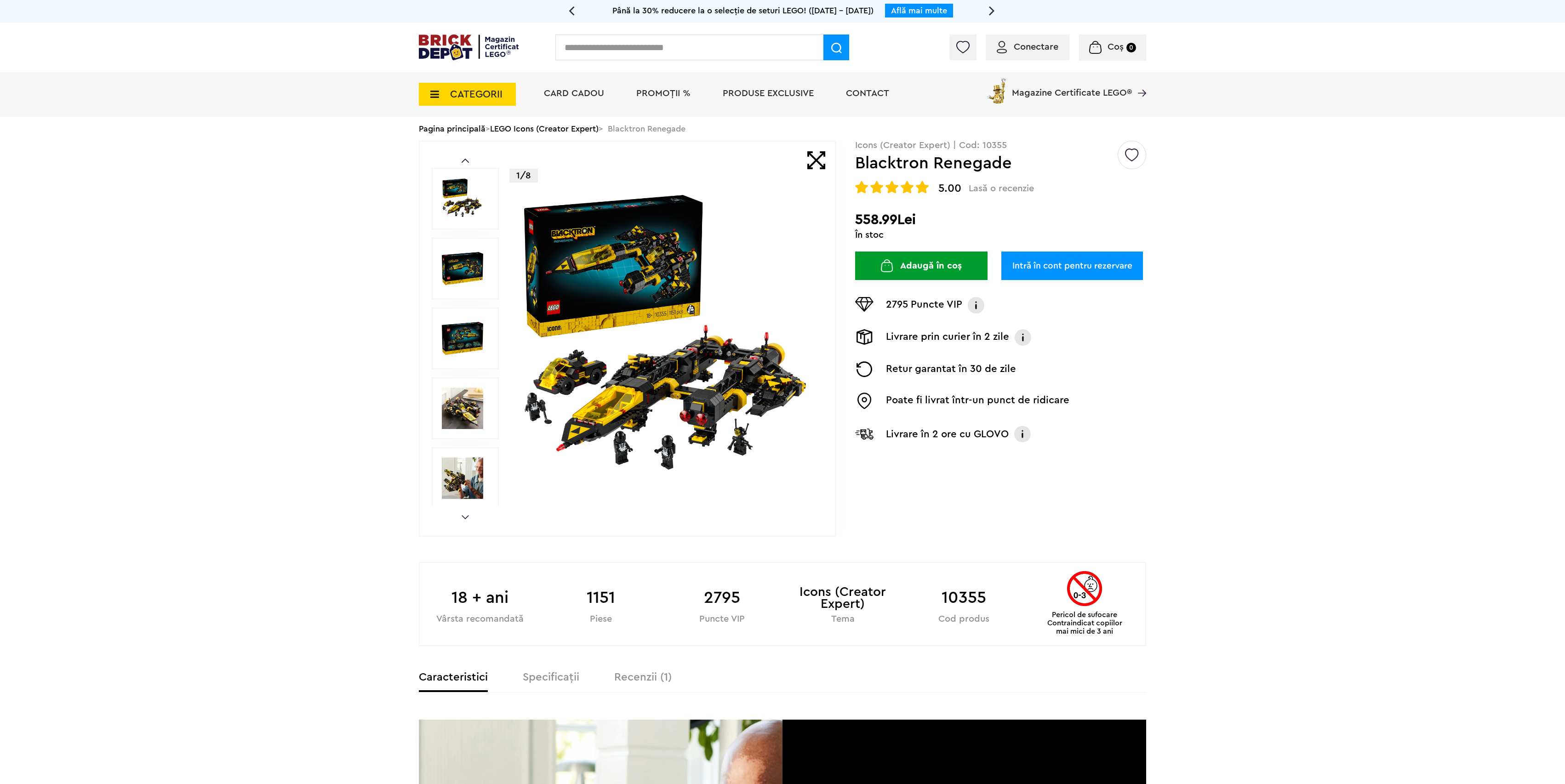
click at [917, 269] on button "Adaugă în coș" at bounding box center [921, 266] width 132 height 29
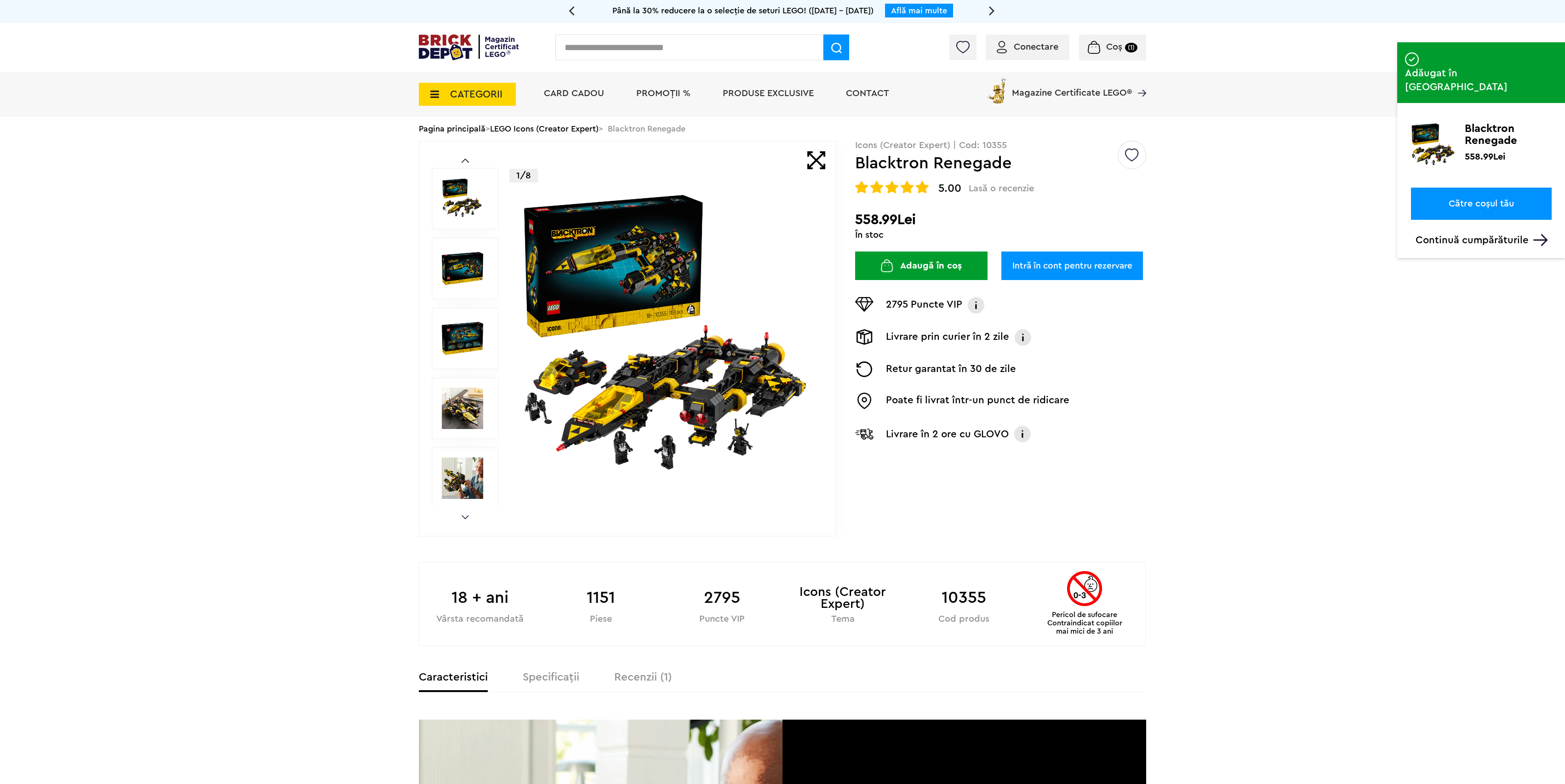
click at [1041, 36] on div "Conectare" at bounding box center [1027, 48] width 83 height 26
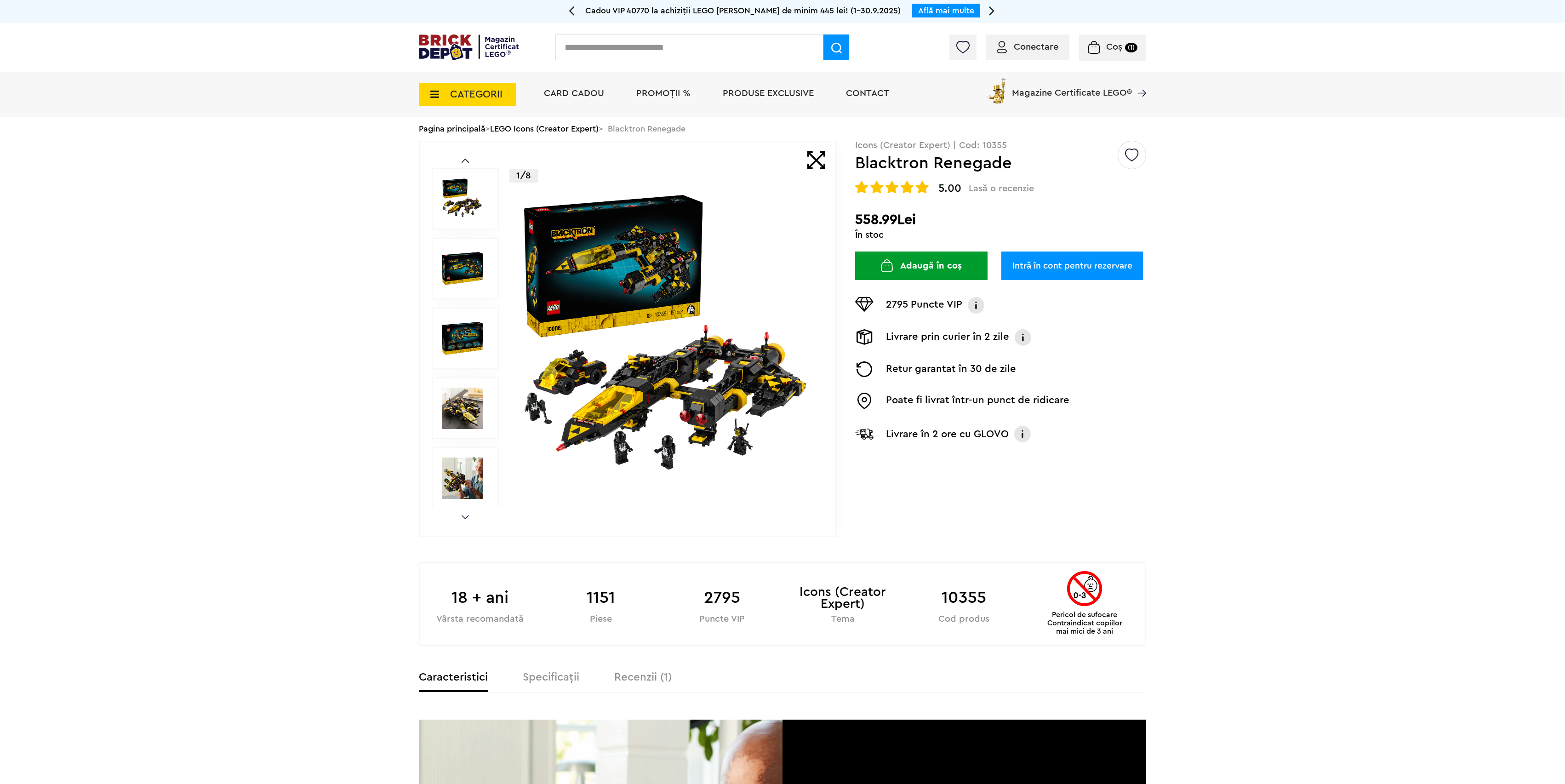
click at [1034, 50] on span "Conectare" at bounding box center [1036, 46] width 44 height 9
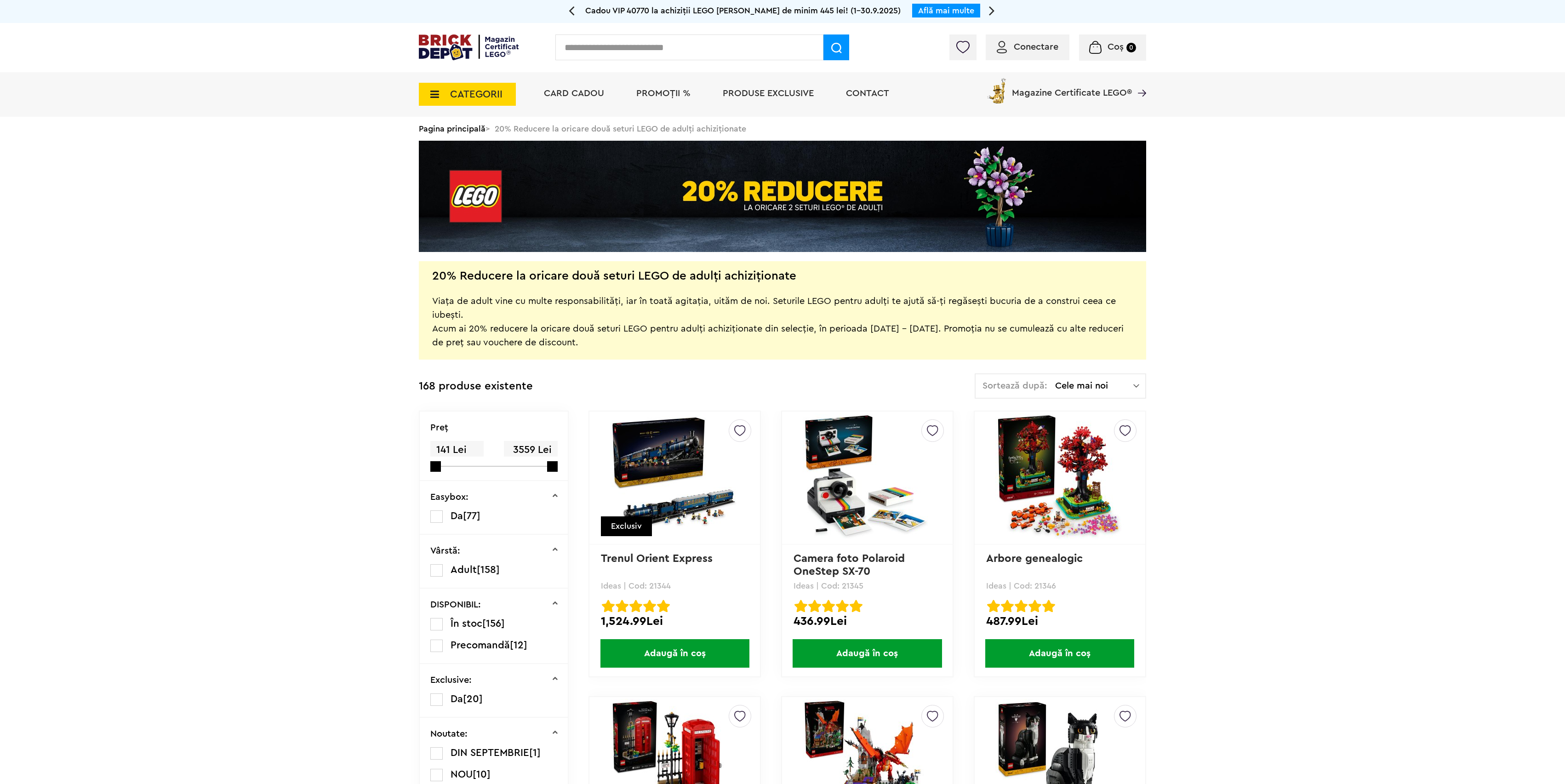
drag, startPoint x: 825, startPoint y: 392, endPoint x: 820, endPoint y: 391, distance: 5.1
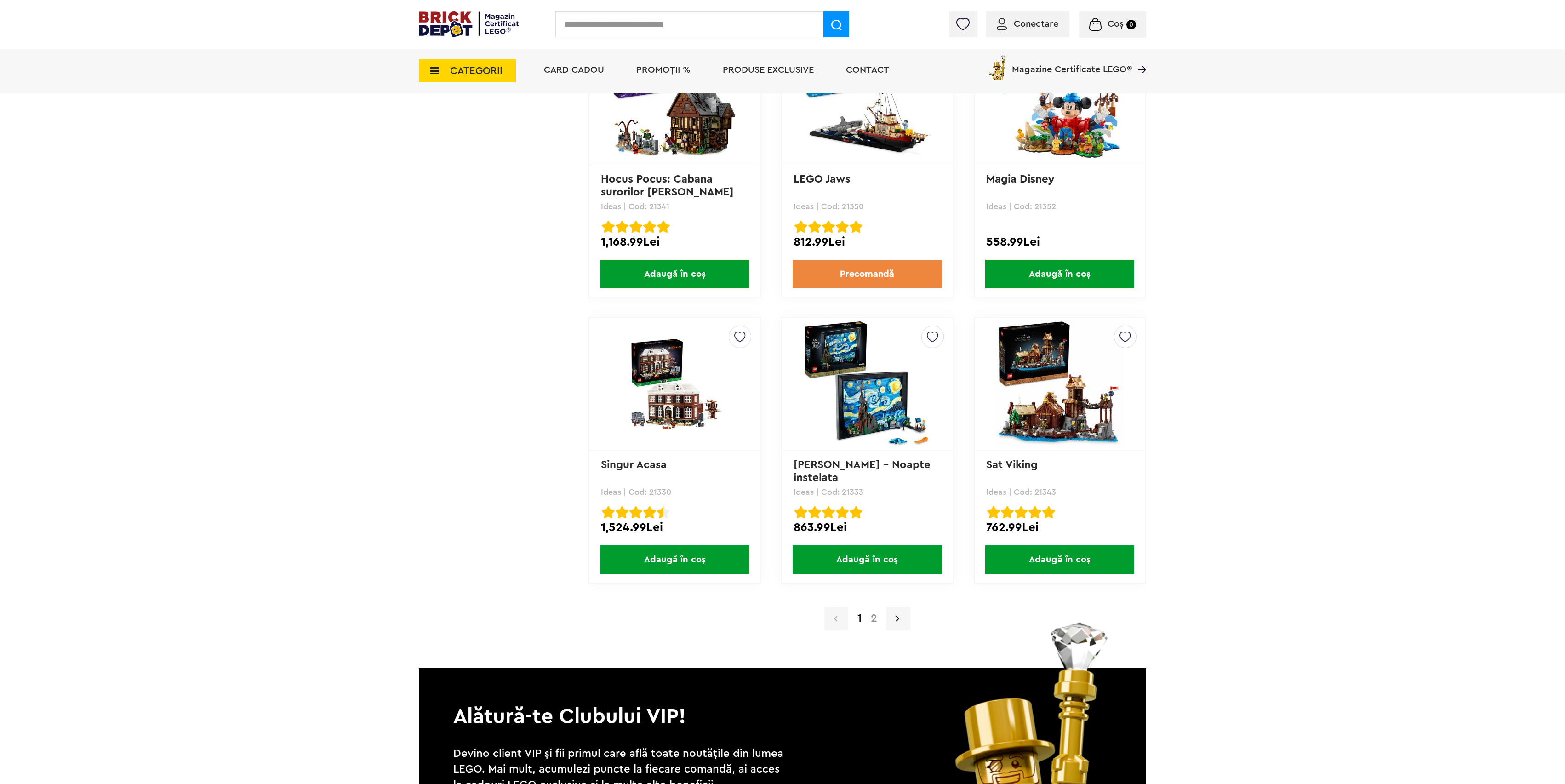
scroll to position [8696, 0]
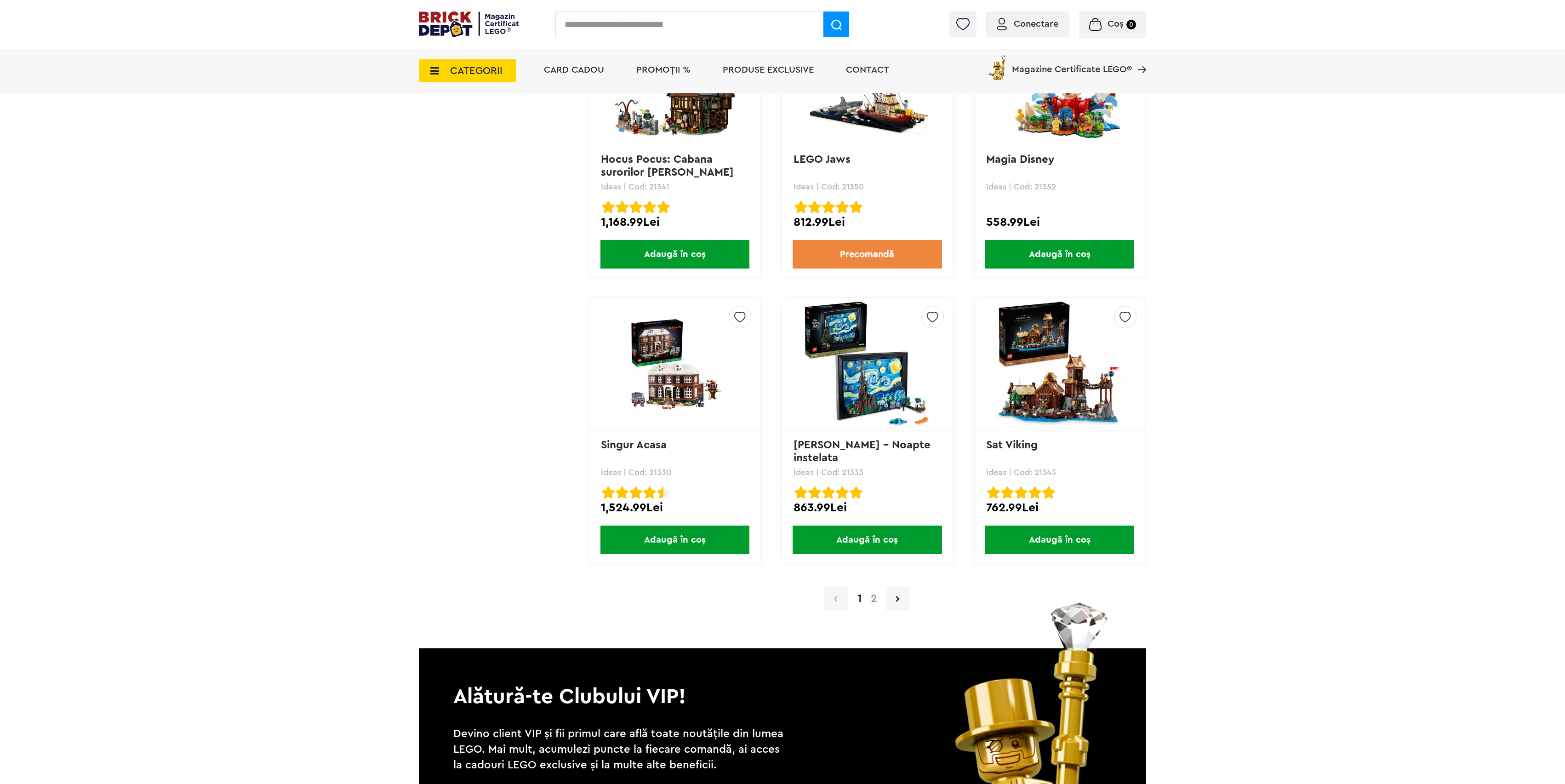
click at [874, 593] on link "2" at bounding box center [874, 599] width 16 height 11
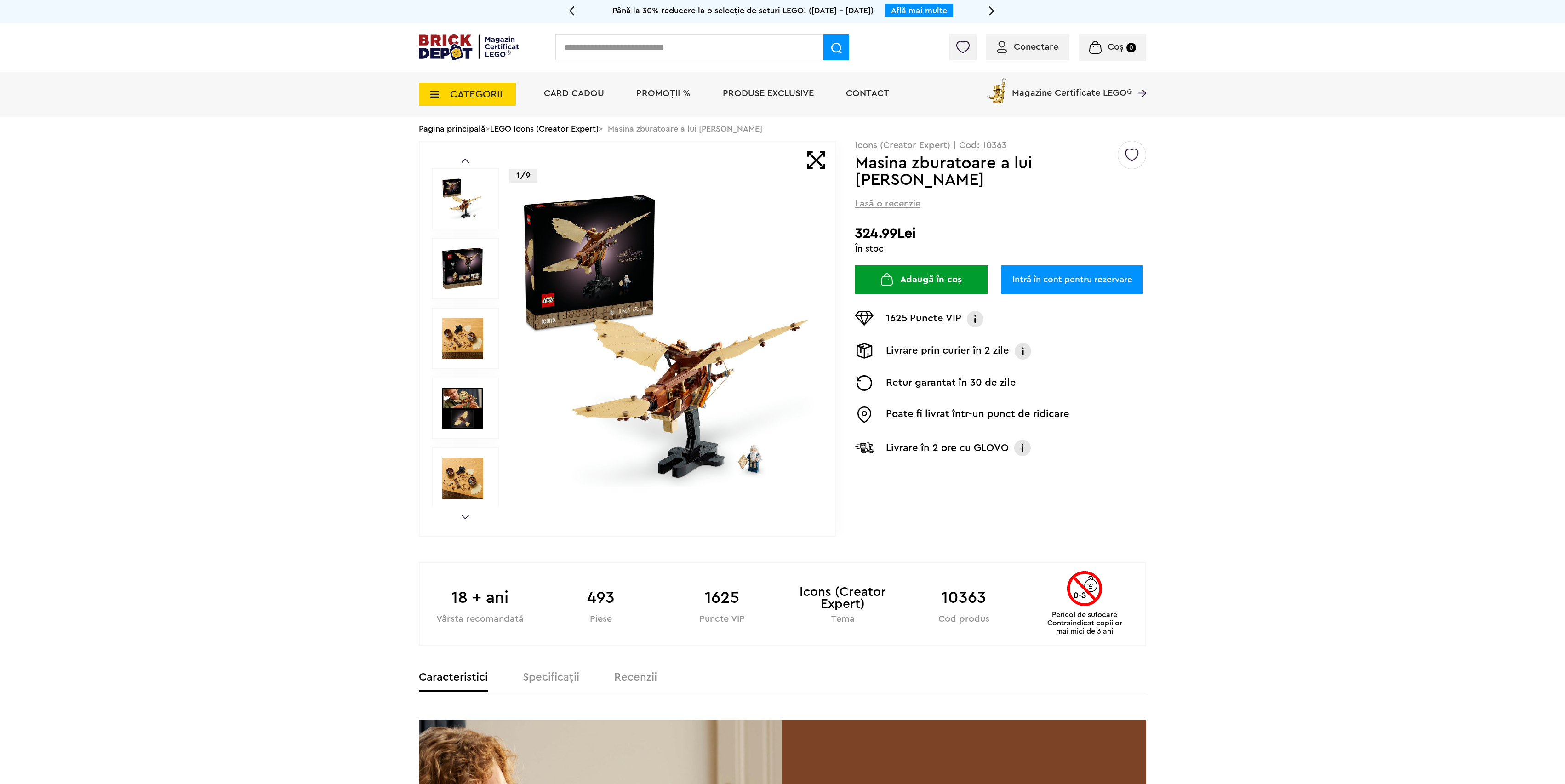
click at [942, 286] on button "Adaugă în coș" at bounding box center [921, 279] width 132 height 29
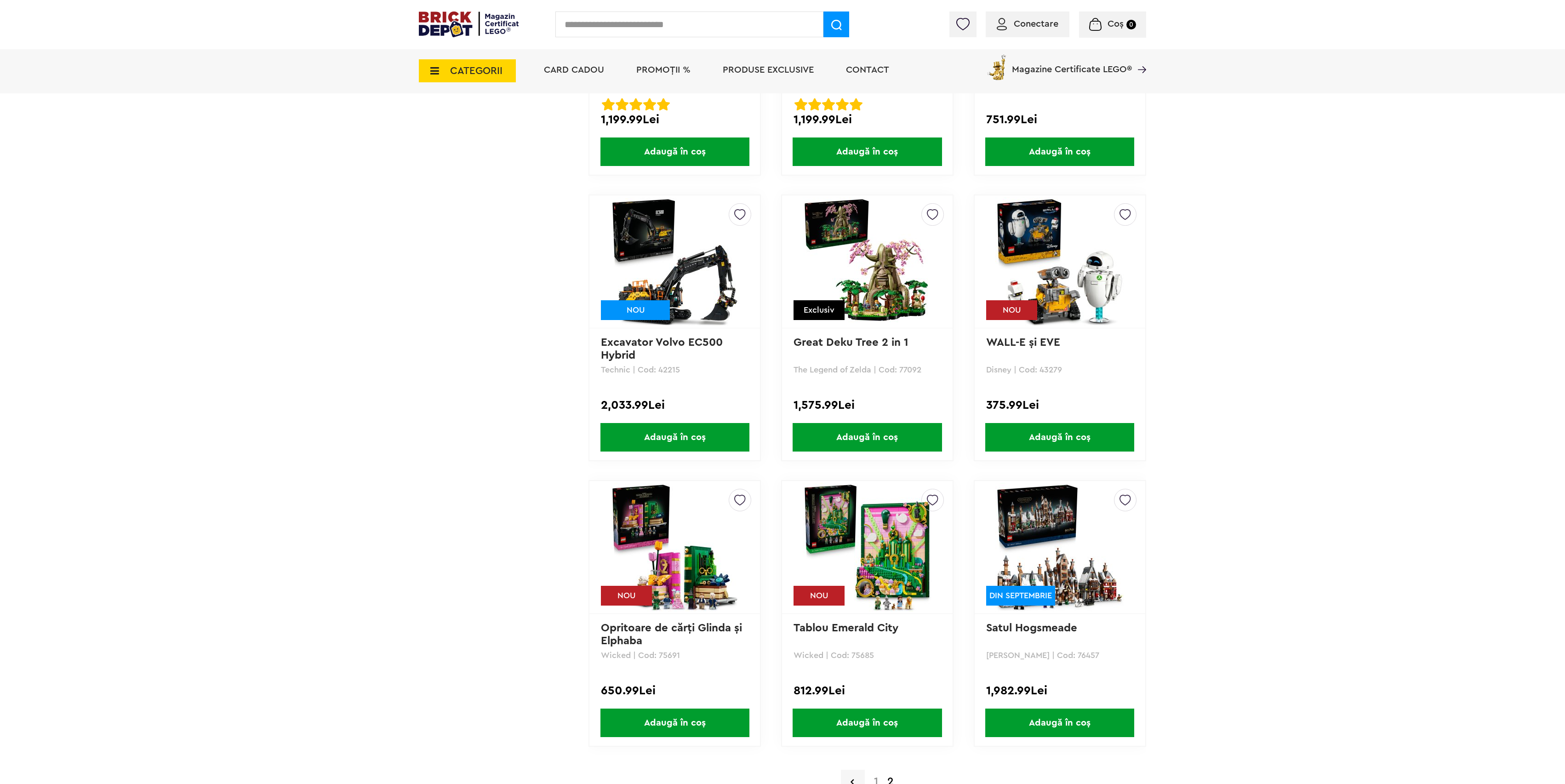
scroll to position [6804, 0]
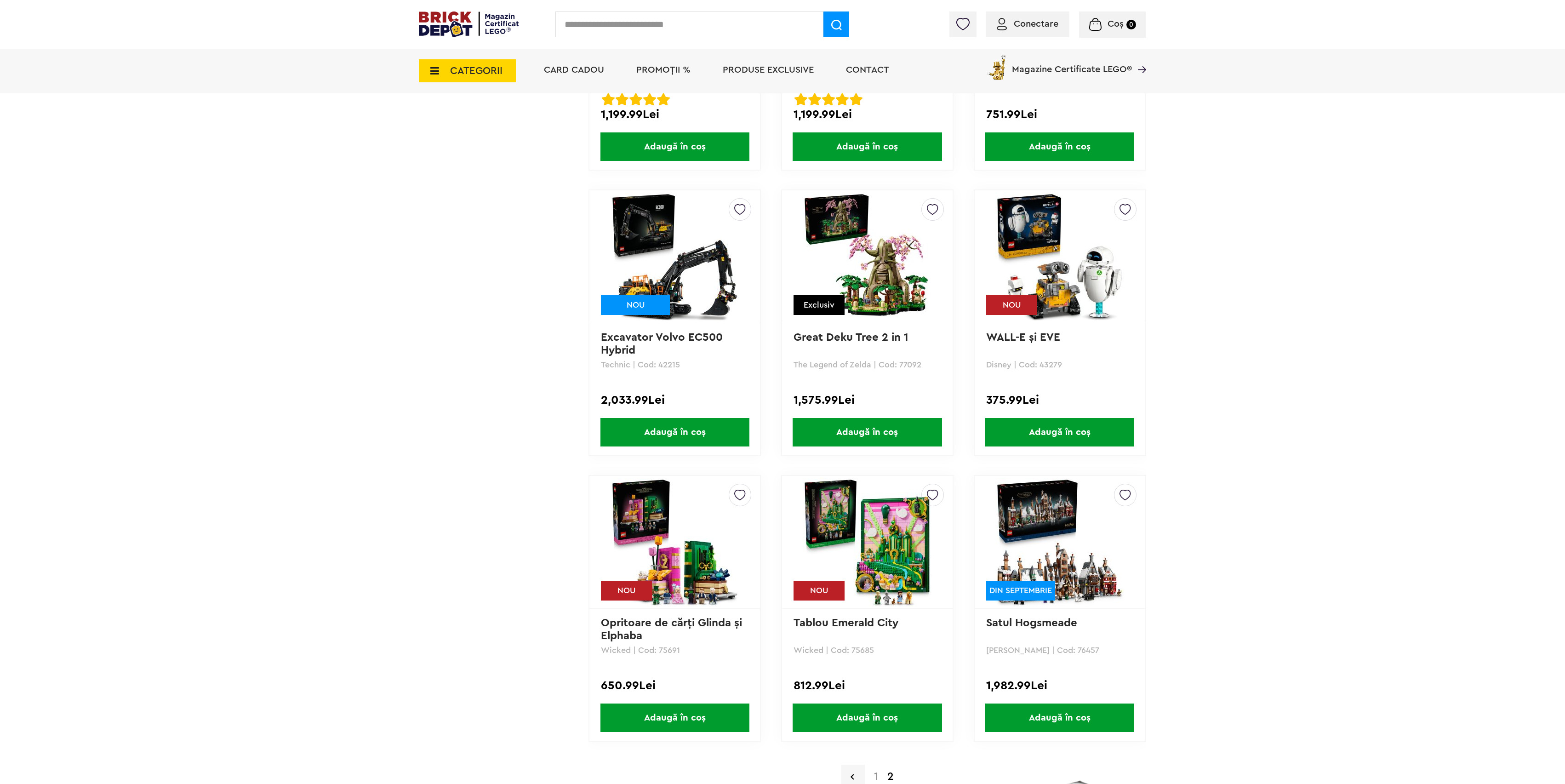
drag, startPoint x: 1037, startPoint y: 314, endPoint x: 1025, endPoint y: 320, distance: 13.4
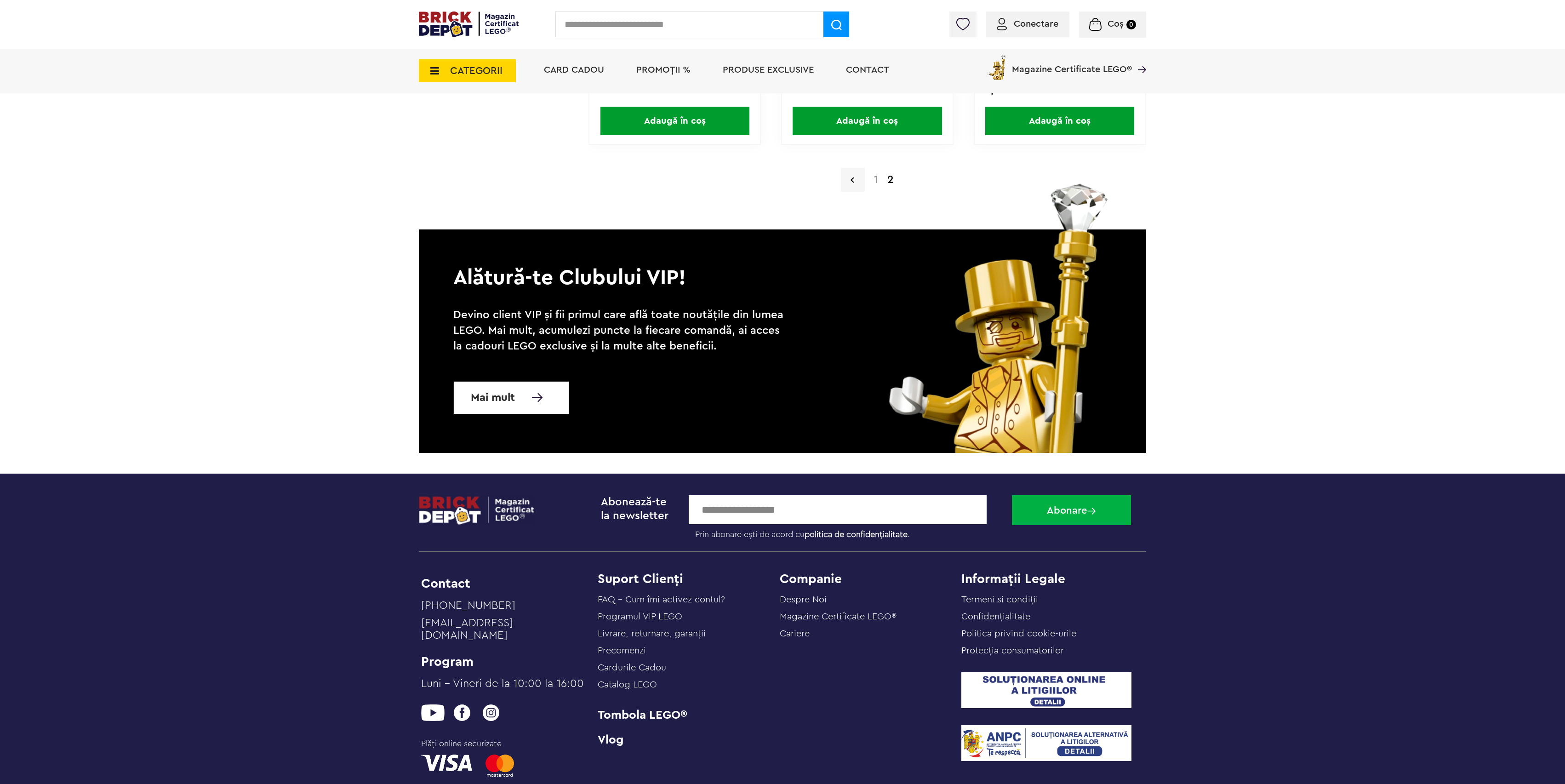
scroll to position [7232, 0]
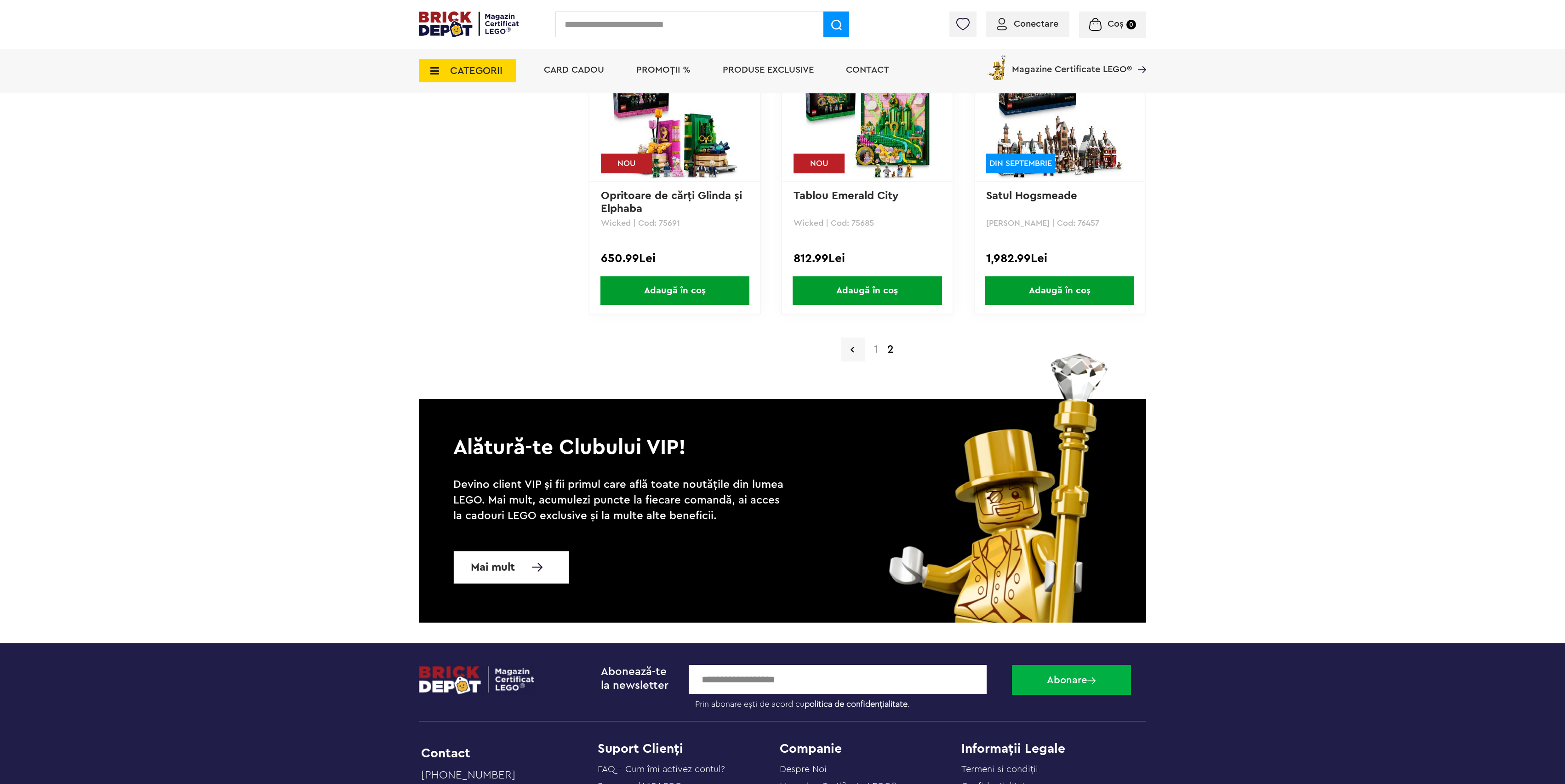
click at [878, 344] on link "1" at bounding box center [876, 350] width 13 height 11
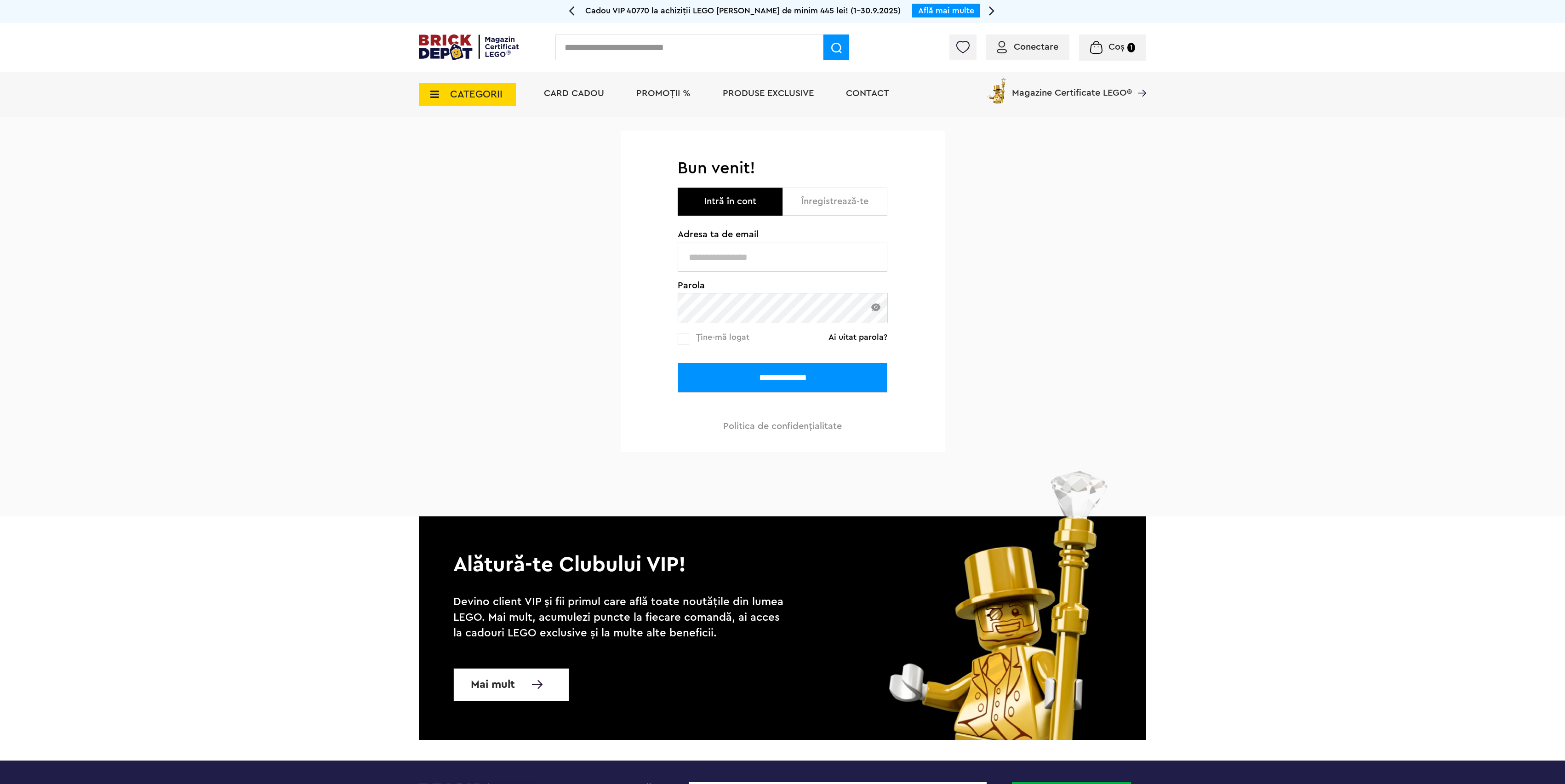
type input "**********"
click at [768, 381] on input "**********" at bounding box center [783, 378] width 210 height 30
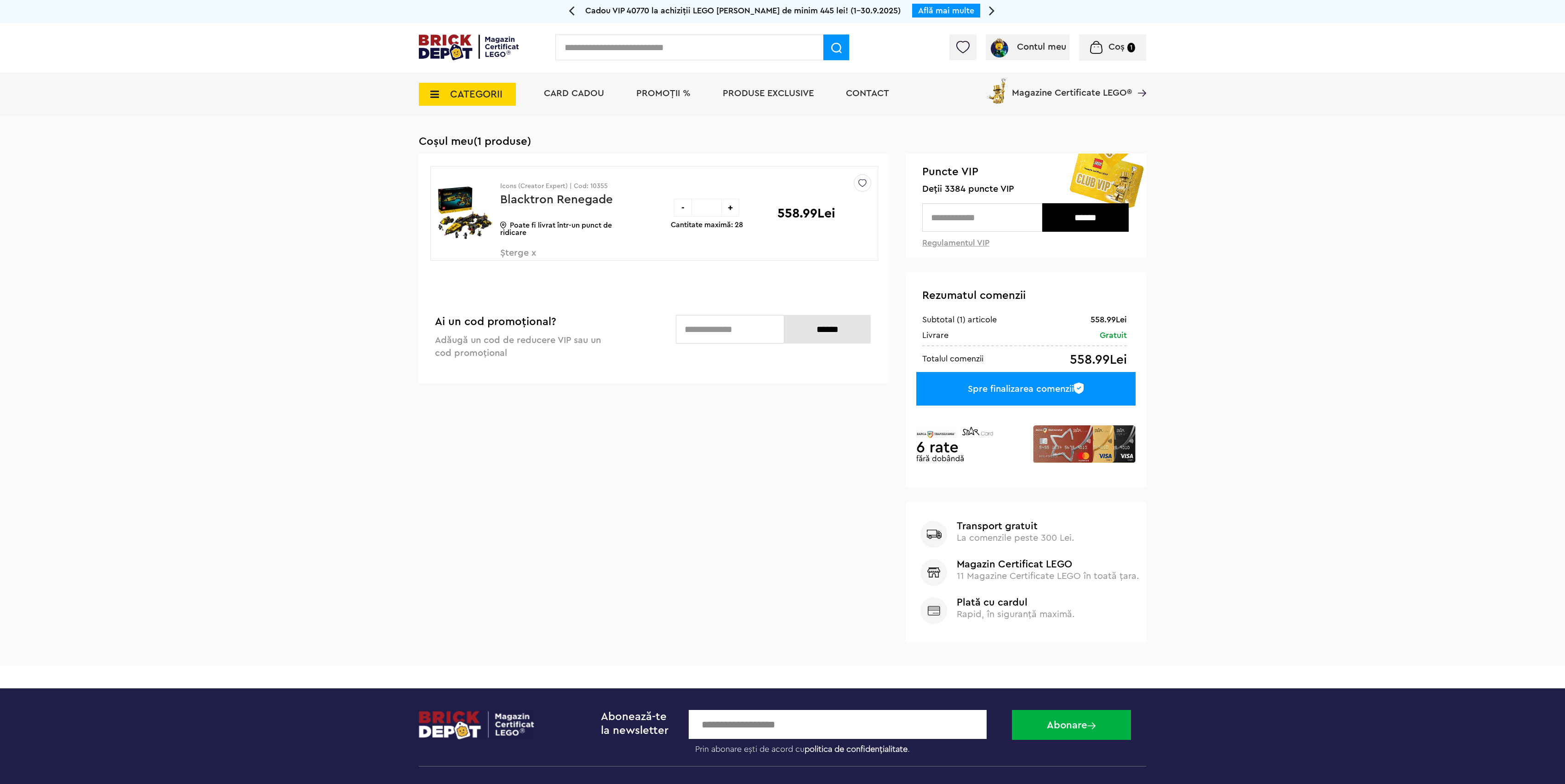
click at [730, 207] on div "+" at bounding box center [730, 207] width 18 height 18
type input "*"
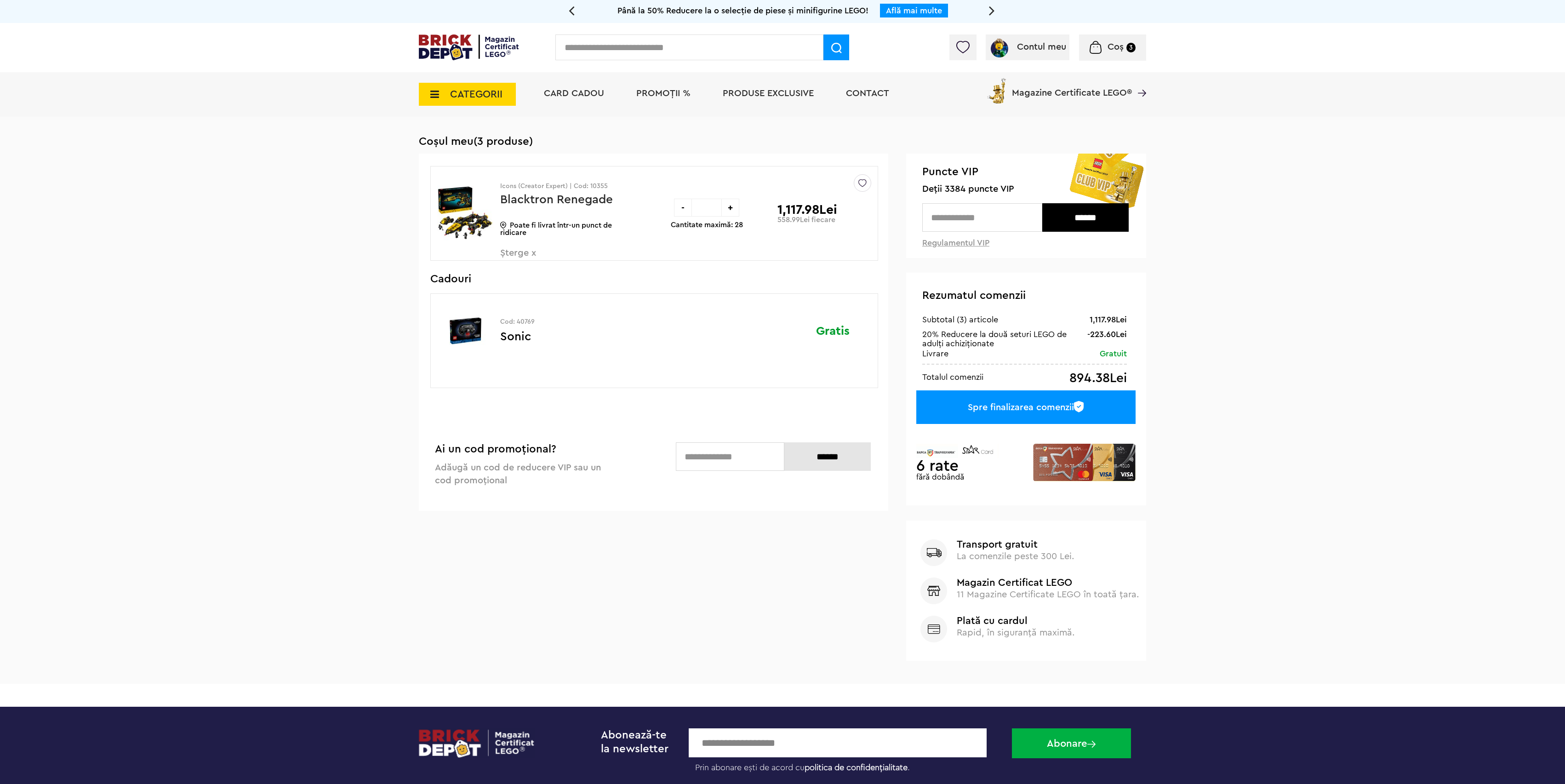
click at [507, 253] on span "Șterge x" at bounding box center [554, 258] width 108 height 19
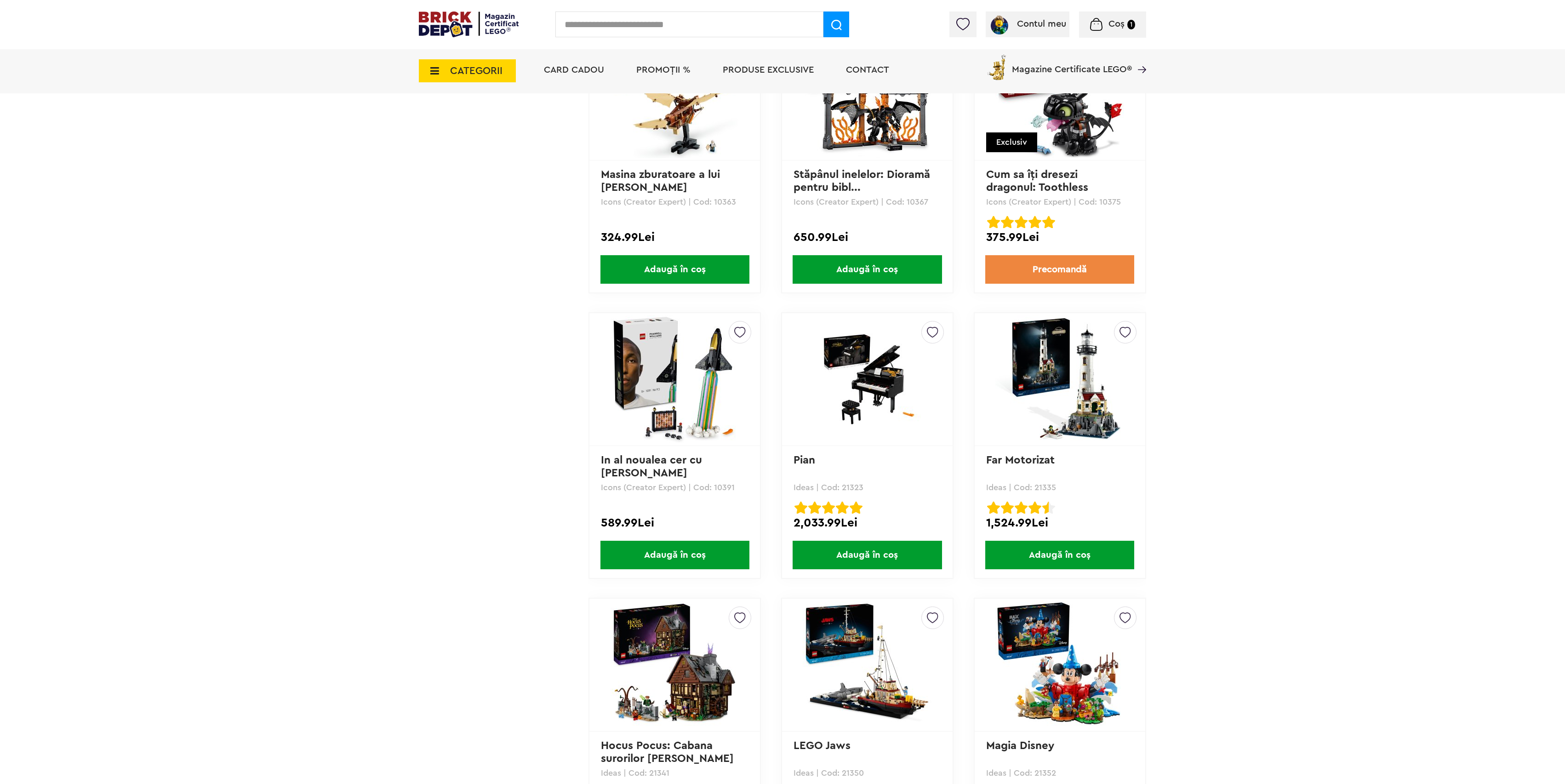
scroll to position [8179, 0]
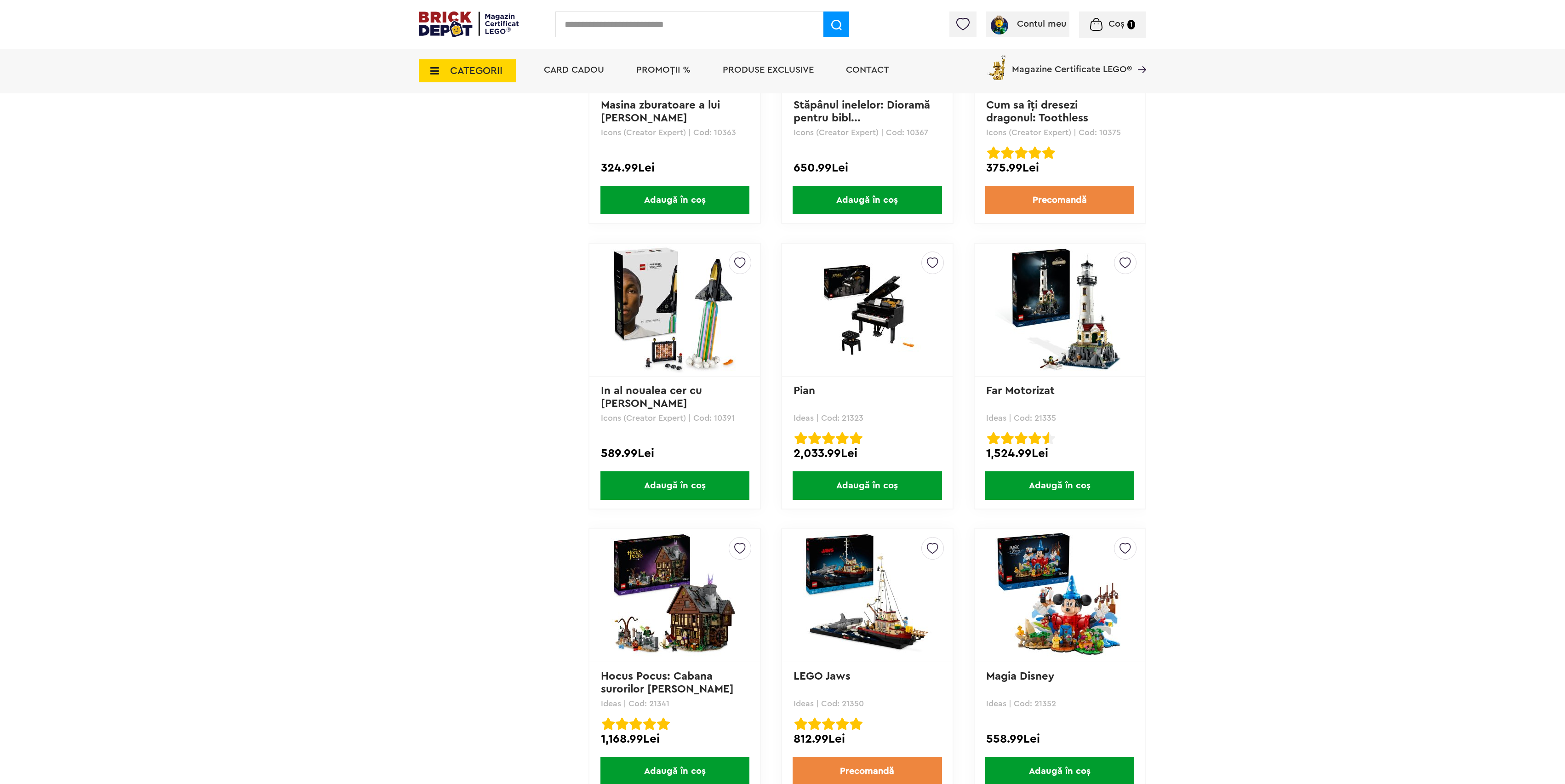
click at [699, 471] on span "Adaugă în coș" at bounding box center [675, 486] width 149 height 29
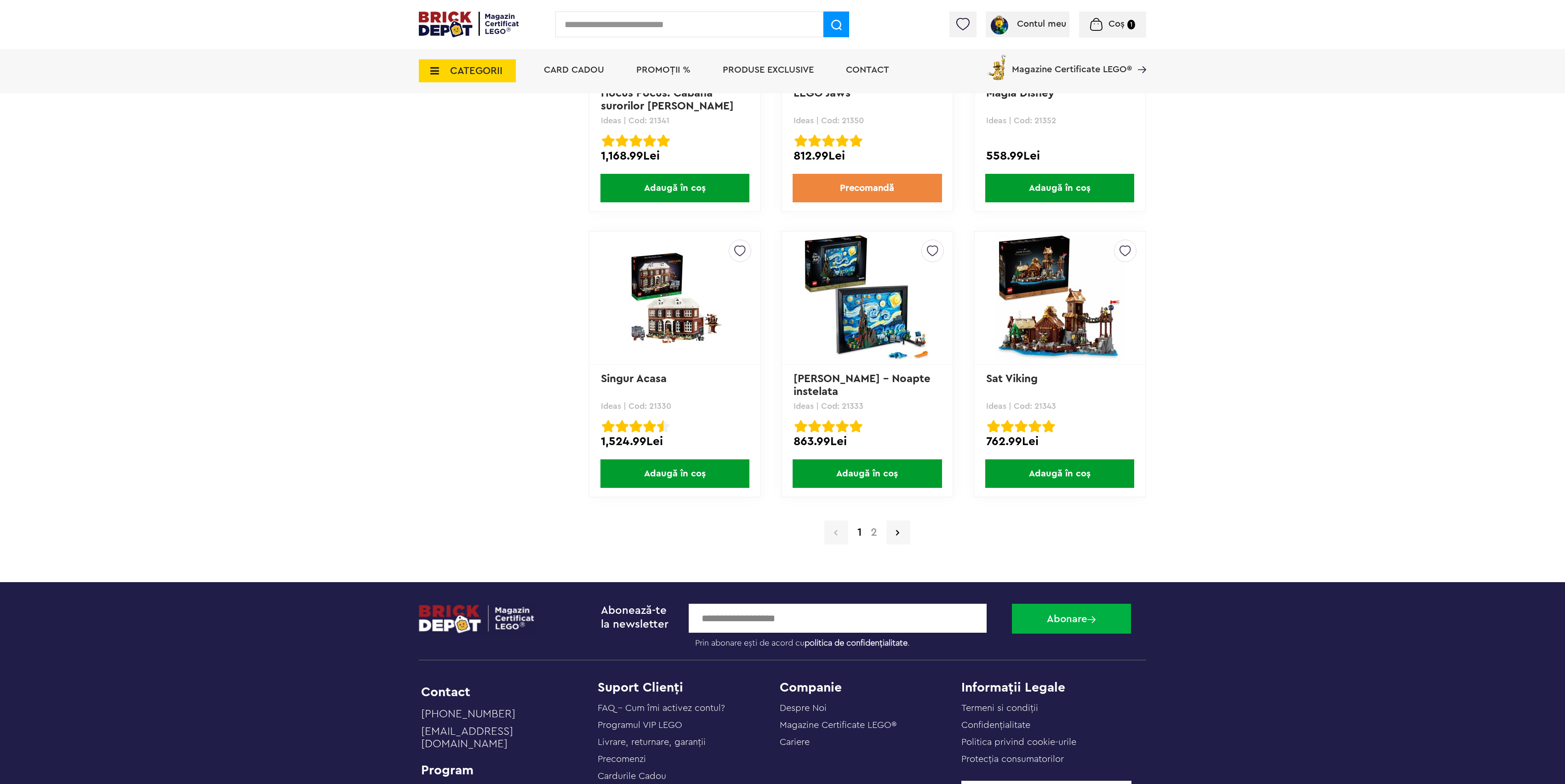
scroll to position [8792, 0]
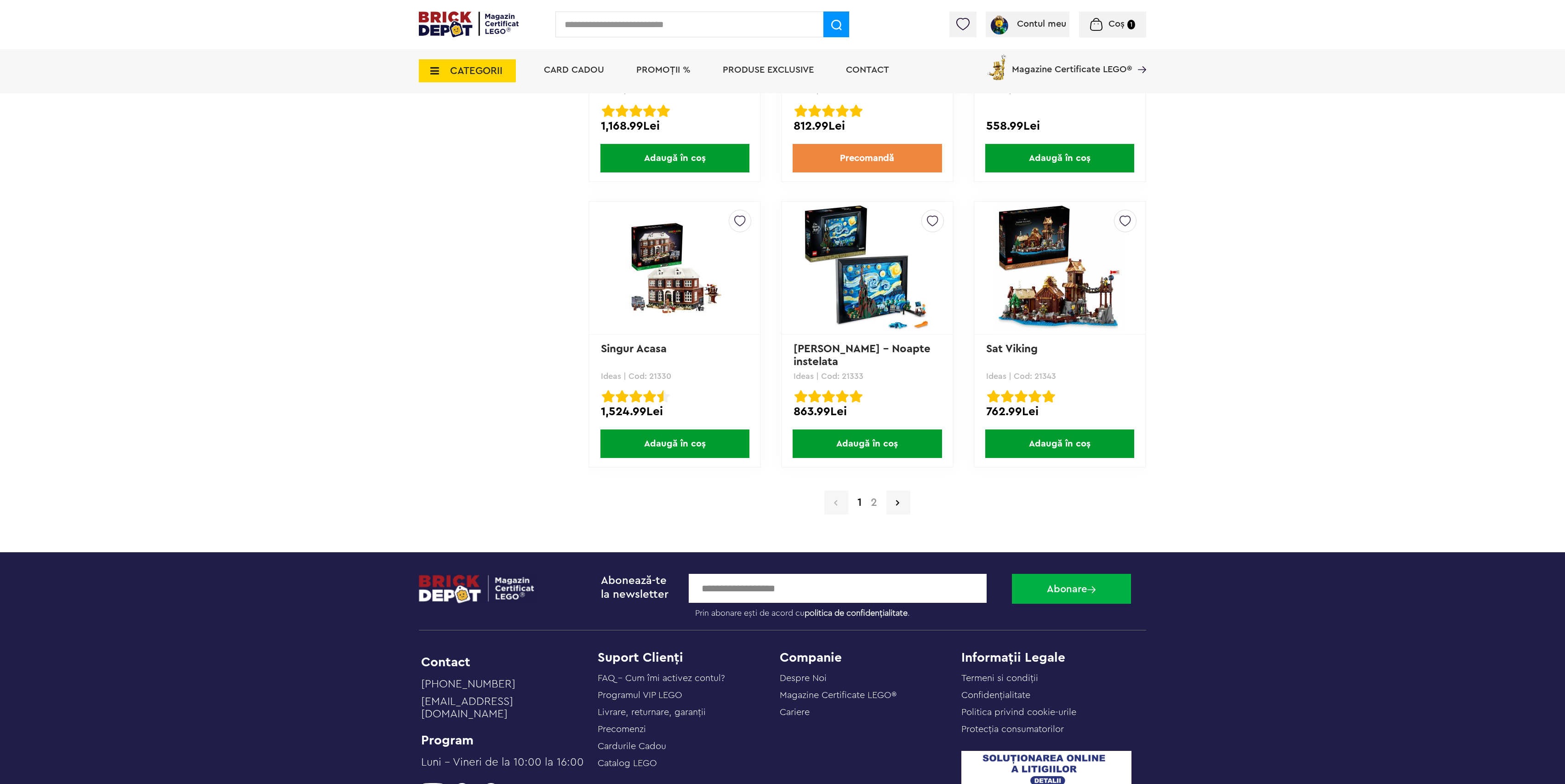
click at [874, 497] on link "2" at bounding box center [874, 503] width 16 height 11
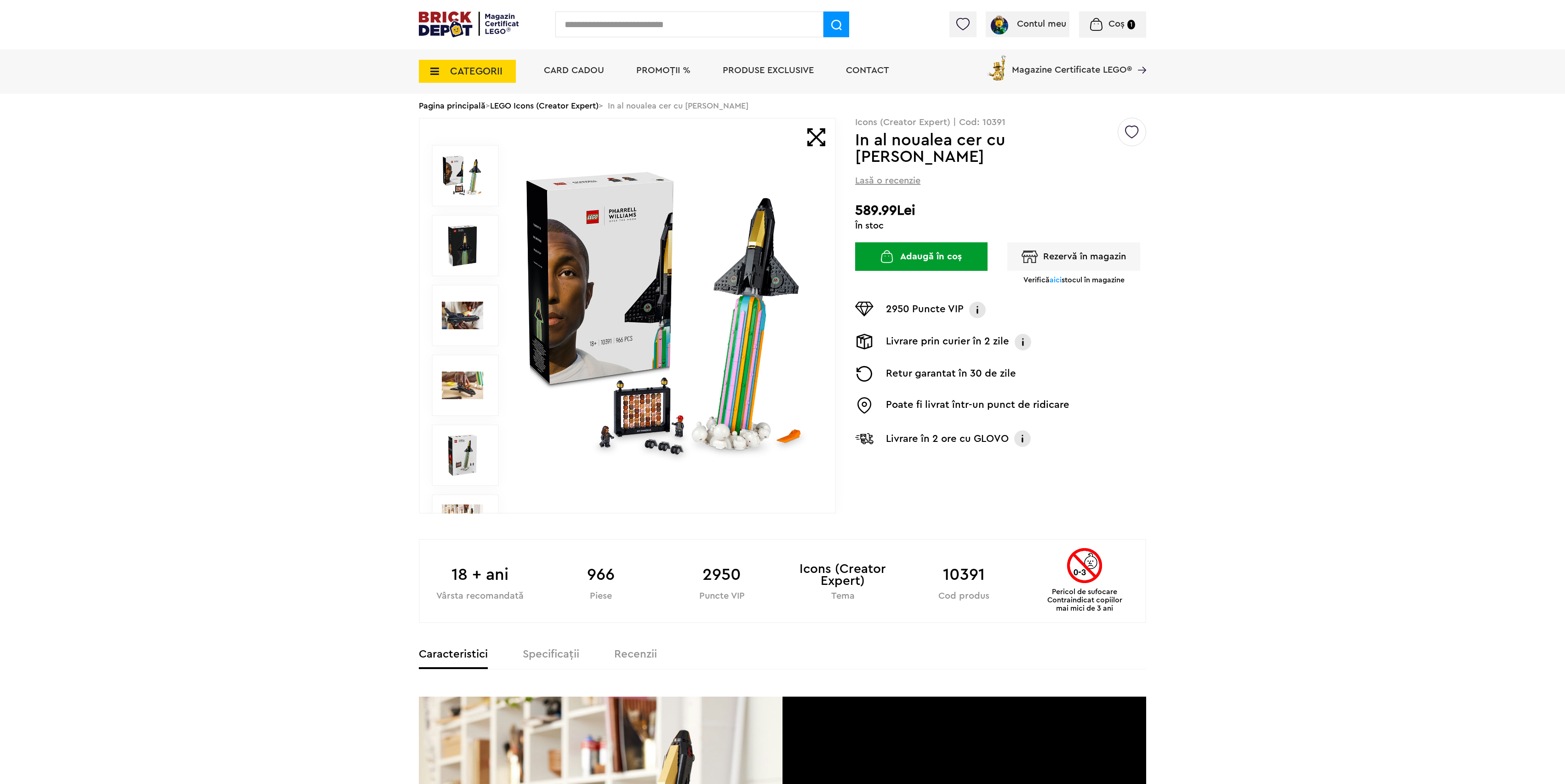
click at [675, 361] on img at bounding box center [667, 316] width 296 height 296
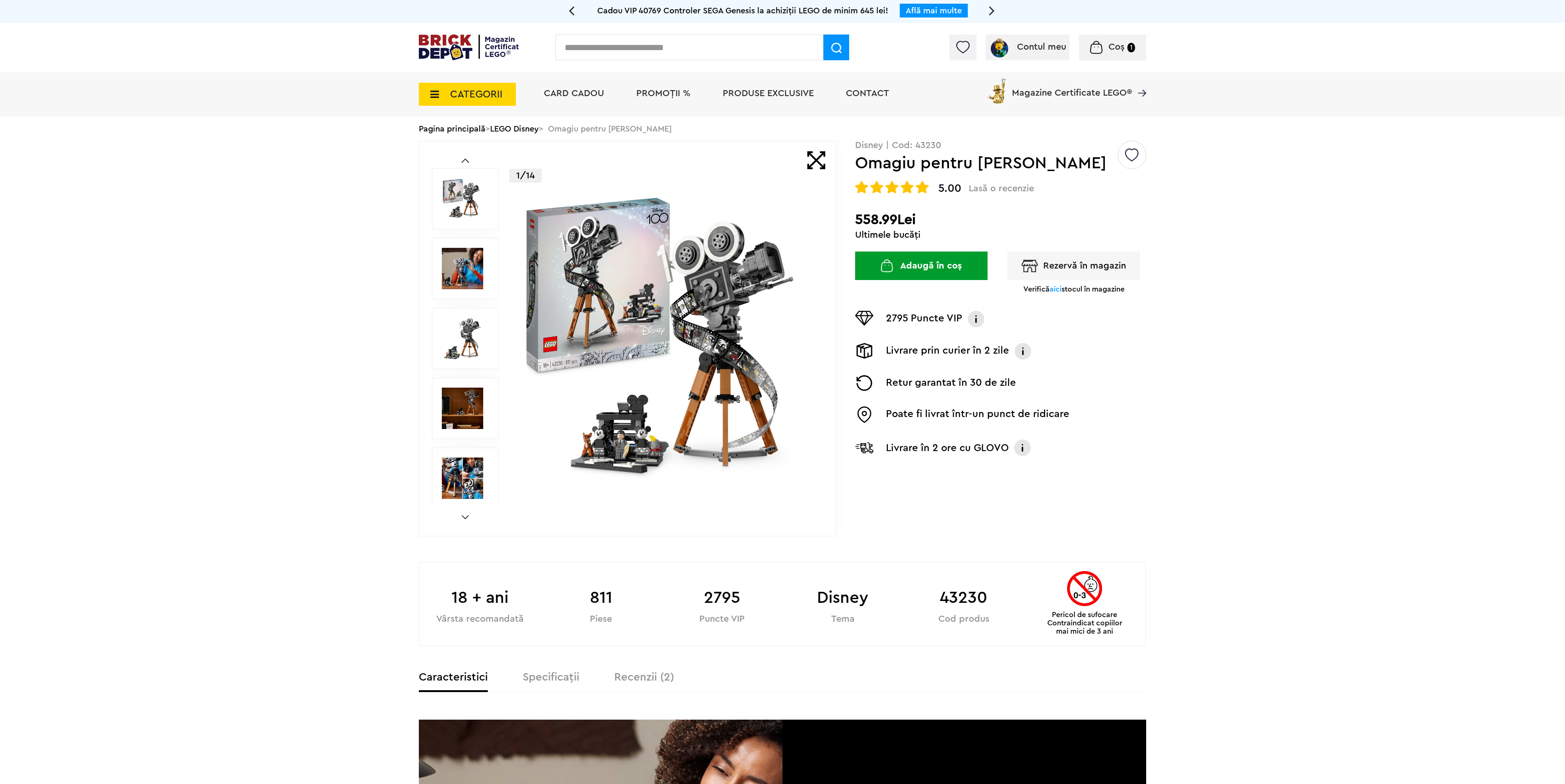
click at [924, 275] on button "Adaugă în coș" at bounding box center [921, 266] width 132 height 29
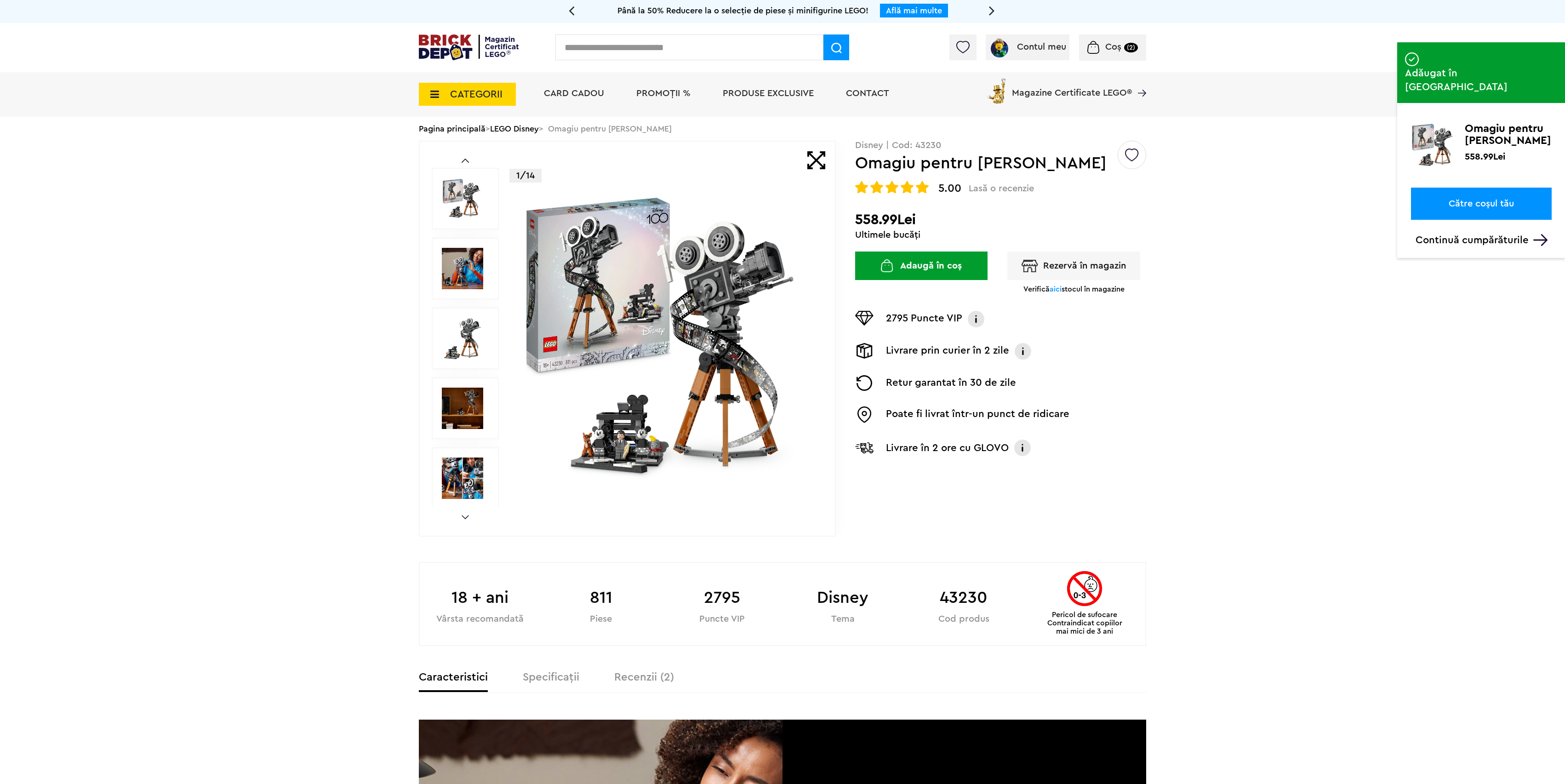
click at [1465, 188] on link "Către coșul tău" at bounding box center [1481, 203] width 141 height 32
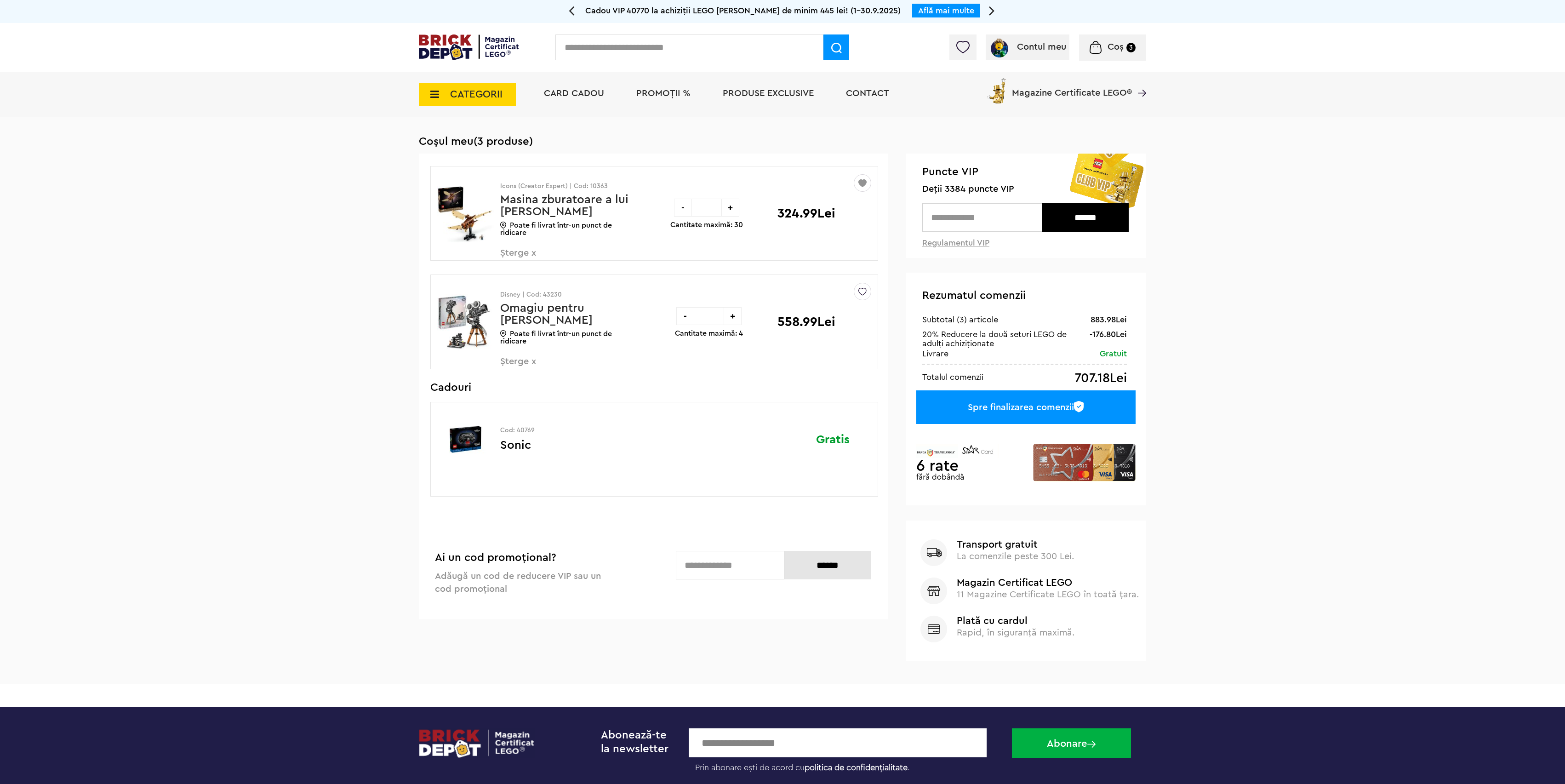
click at [523, 365] on span "Șterge x" at bounding box center [554, 367] width 108 height 19
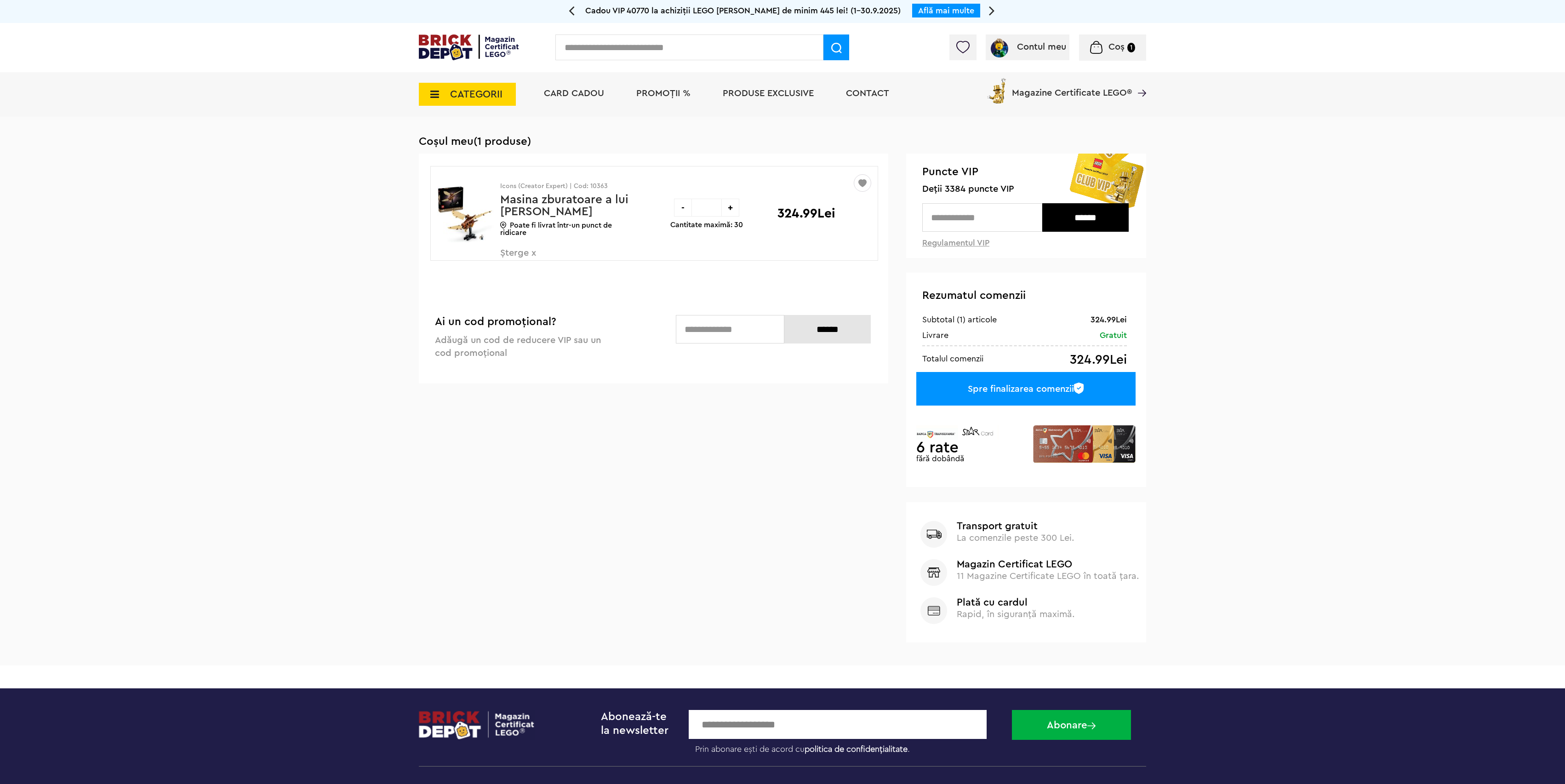
click at [529, 256] on span "Șterge x" at bounding box center [554, 258] width 108 height 19
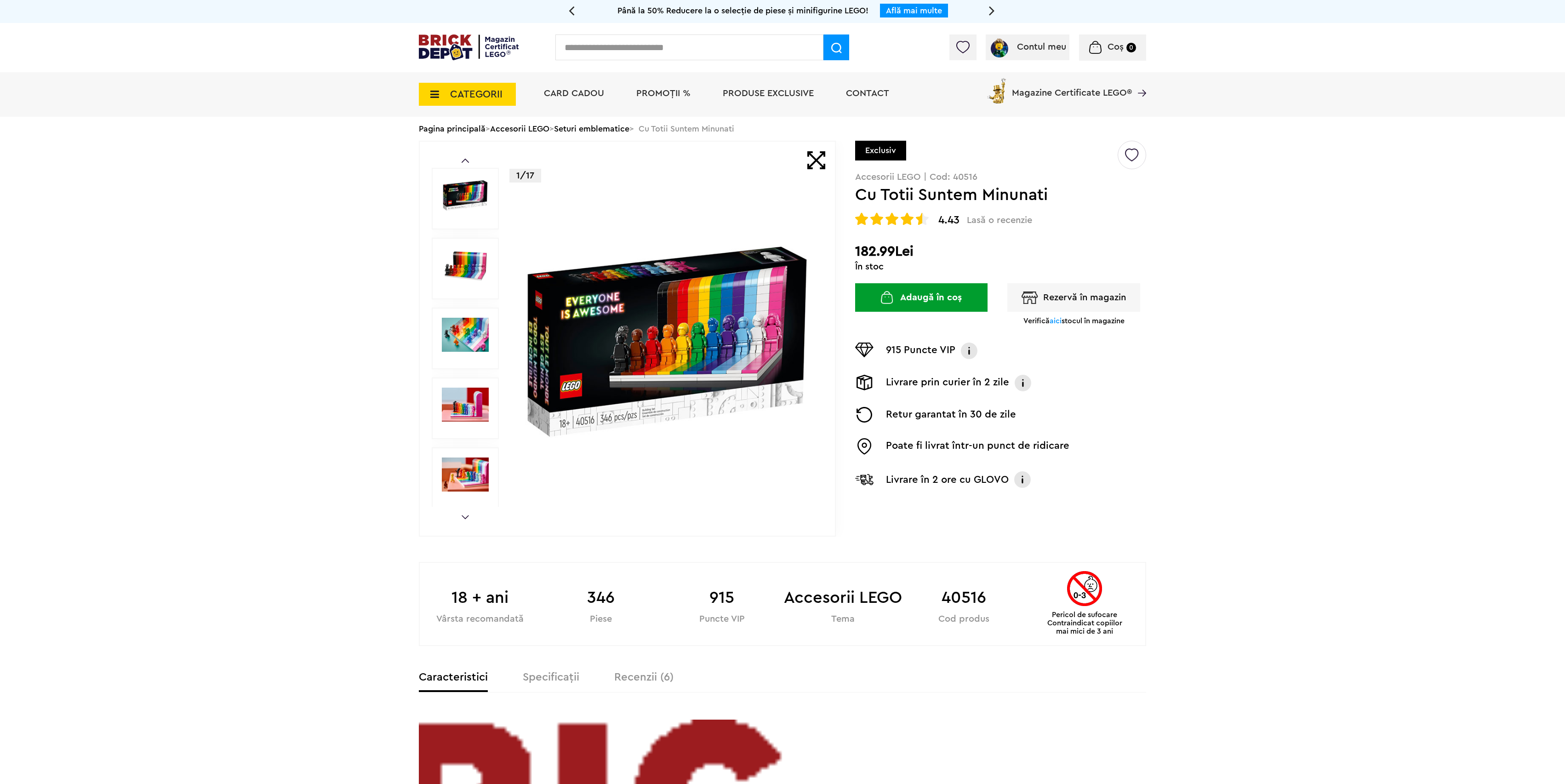
click at [920, 292] on button "Adaugă în coș" at bounding box center [921, 297] width 132 height 29
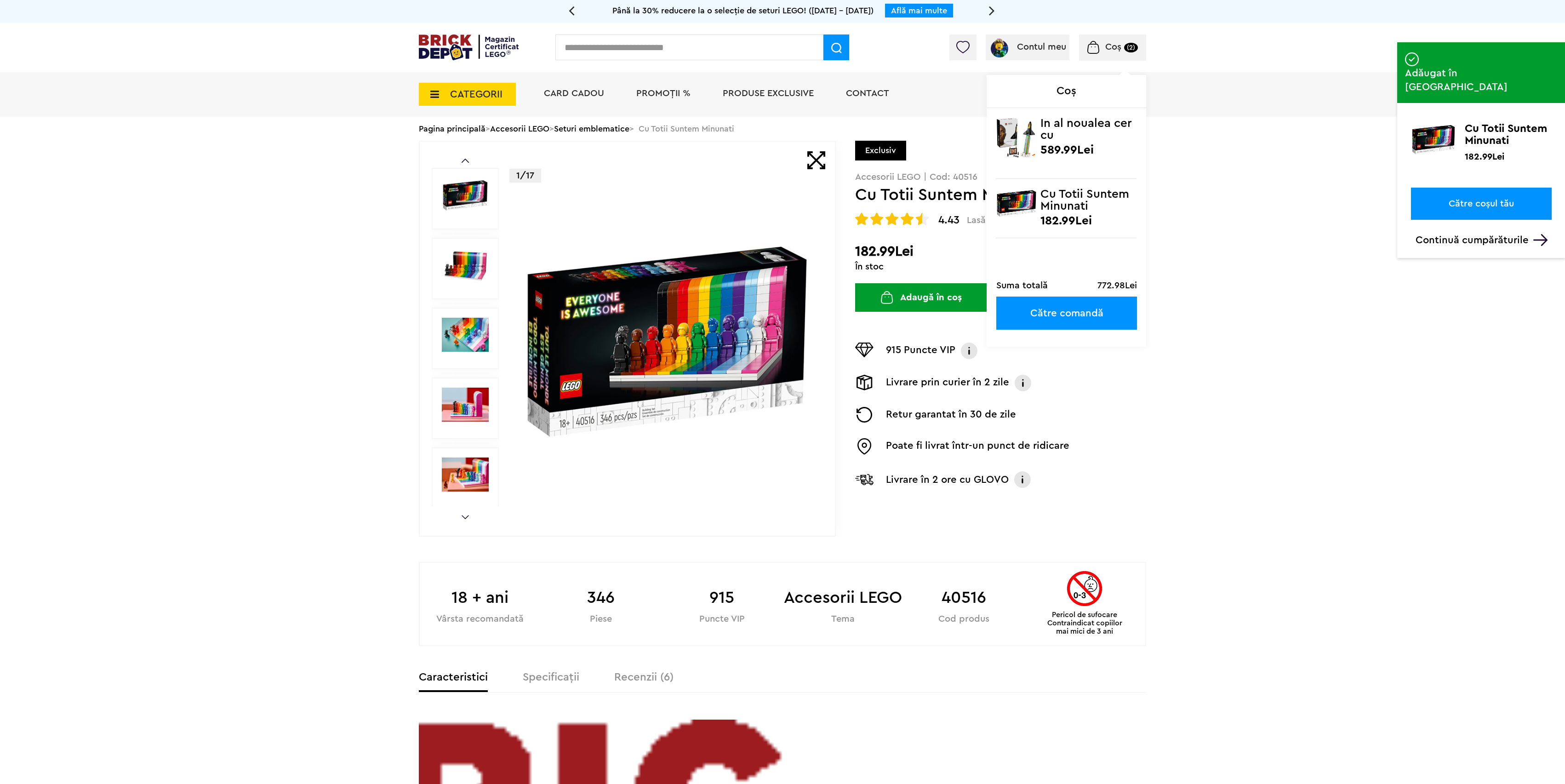
click at [1121, 54] on div "Coș (2) Coș In al noualea cer cu Pharrell Williams 589.99Lei Cu Totii Suntem Mi…" at bounding box center [1112, 48] width 67 height 26
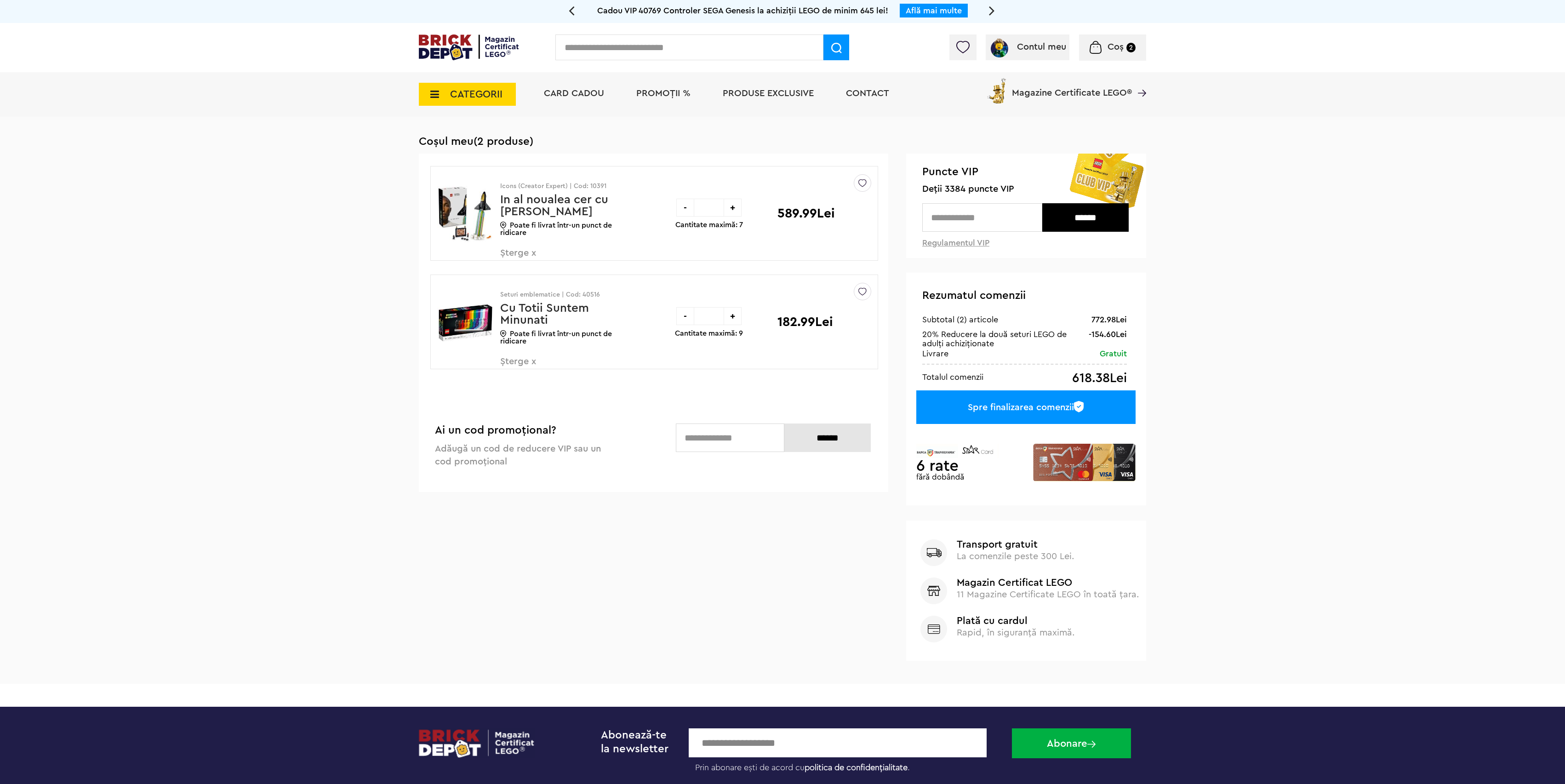
click at [525, 361] on span "Șterge x" at bounding box center [554, 367] width 108 height 19
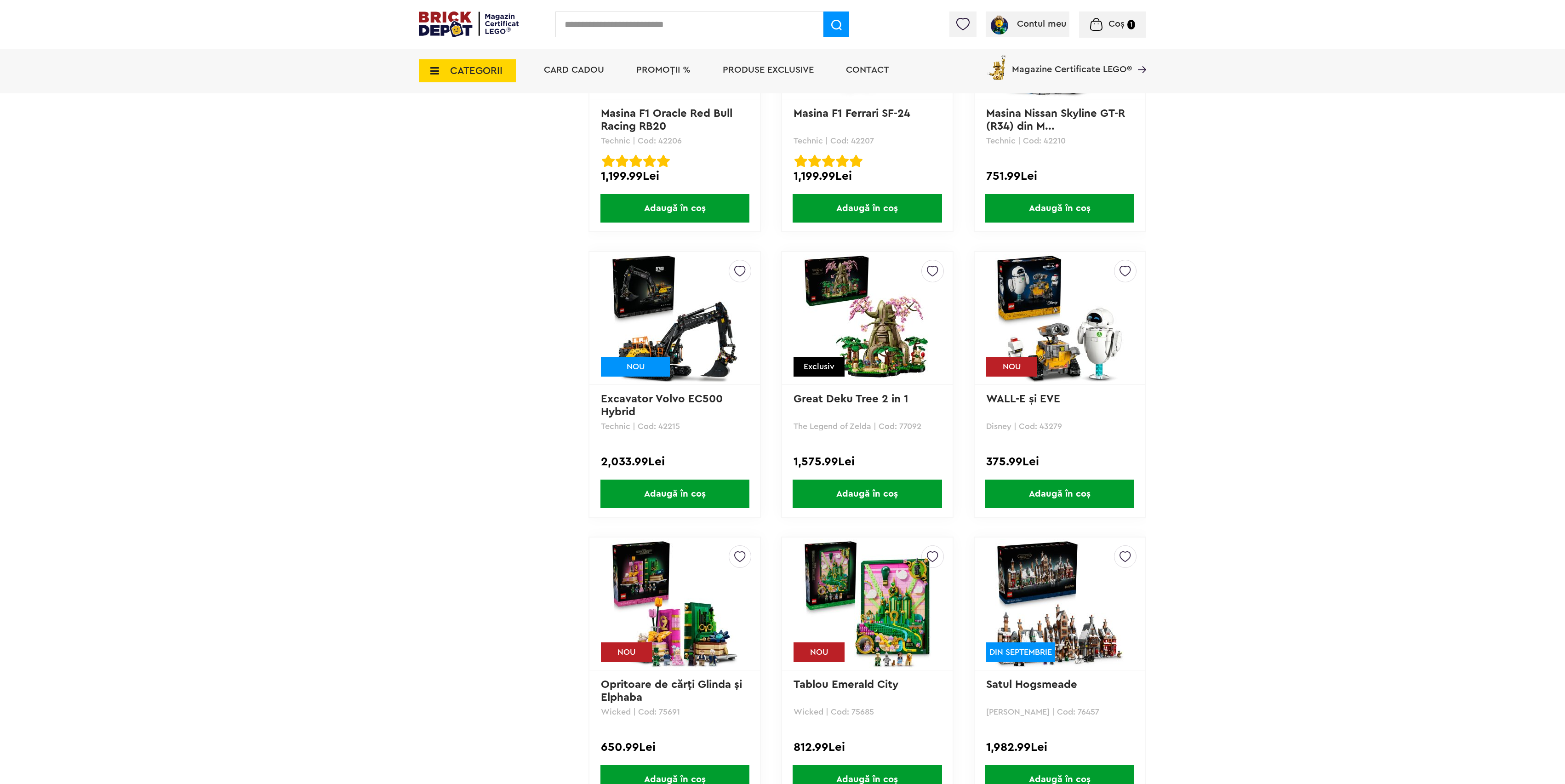
scroll to position [6927, 0]
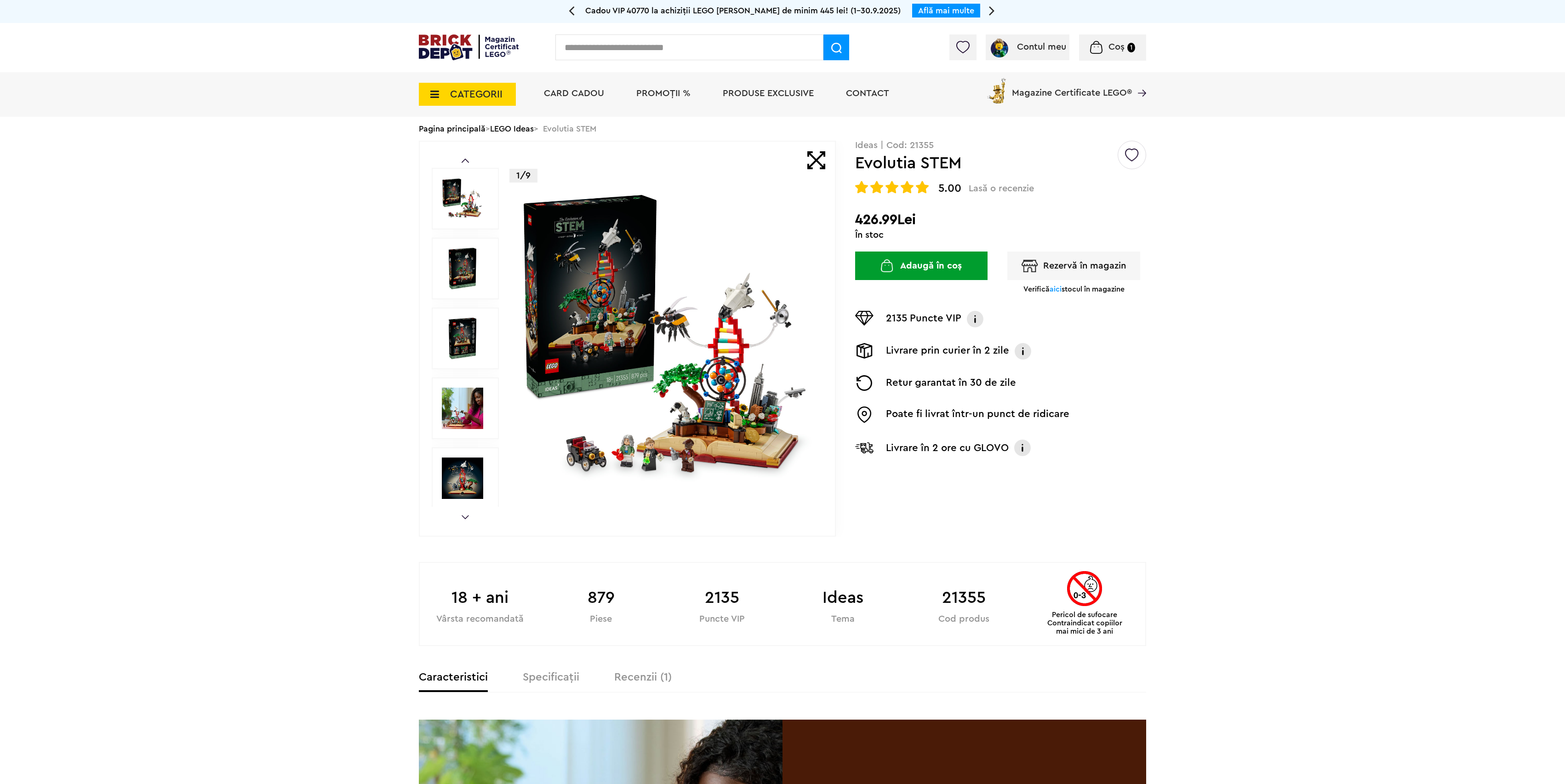
click at [668, 414] on img at bounding box center [667, 338] width 296 height 296
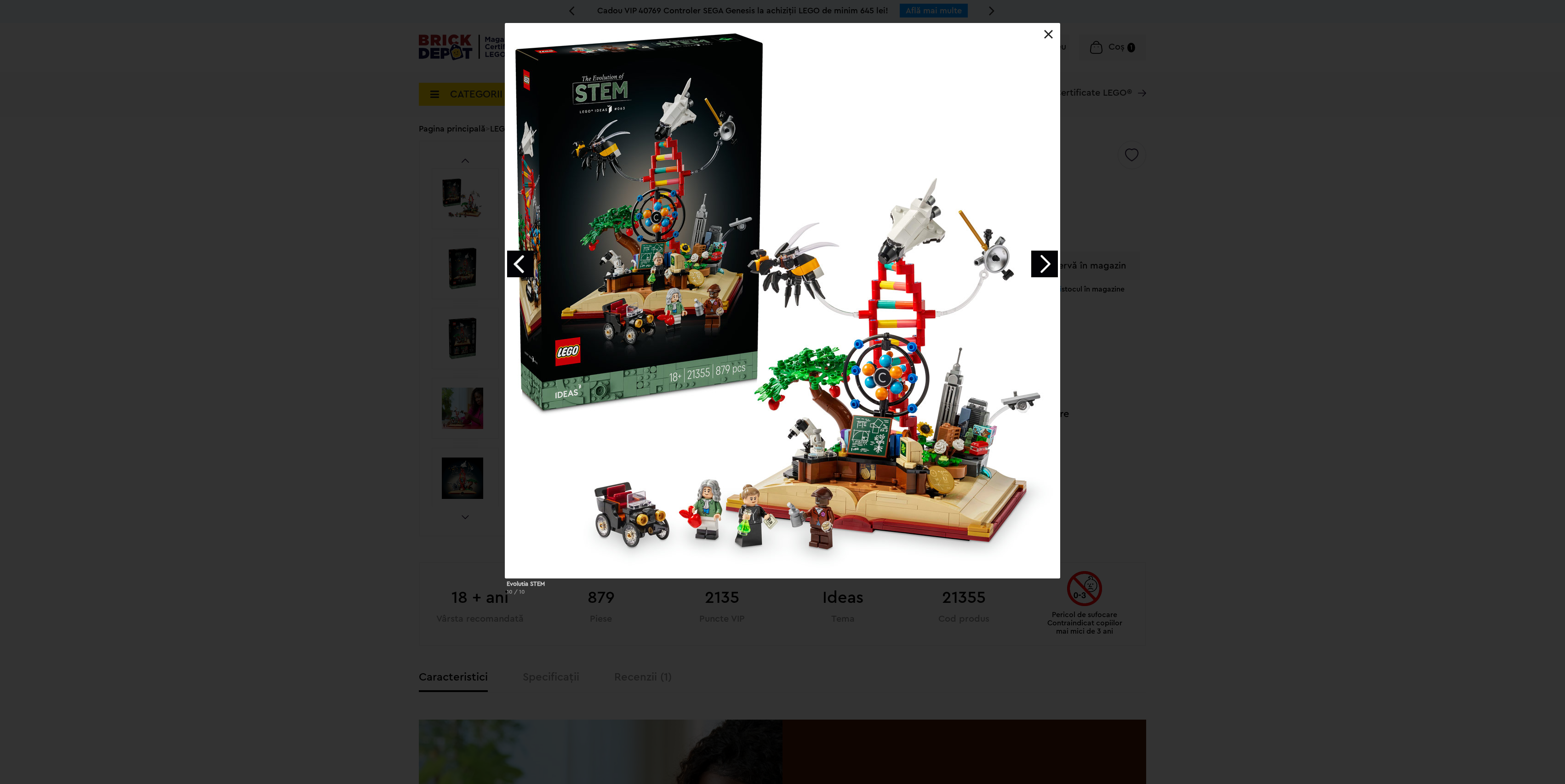
click at [311, 282] on div "Evolutia STEM 10 / 10" at bounding box center [782, 313] width 1565 height 579
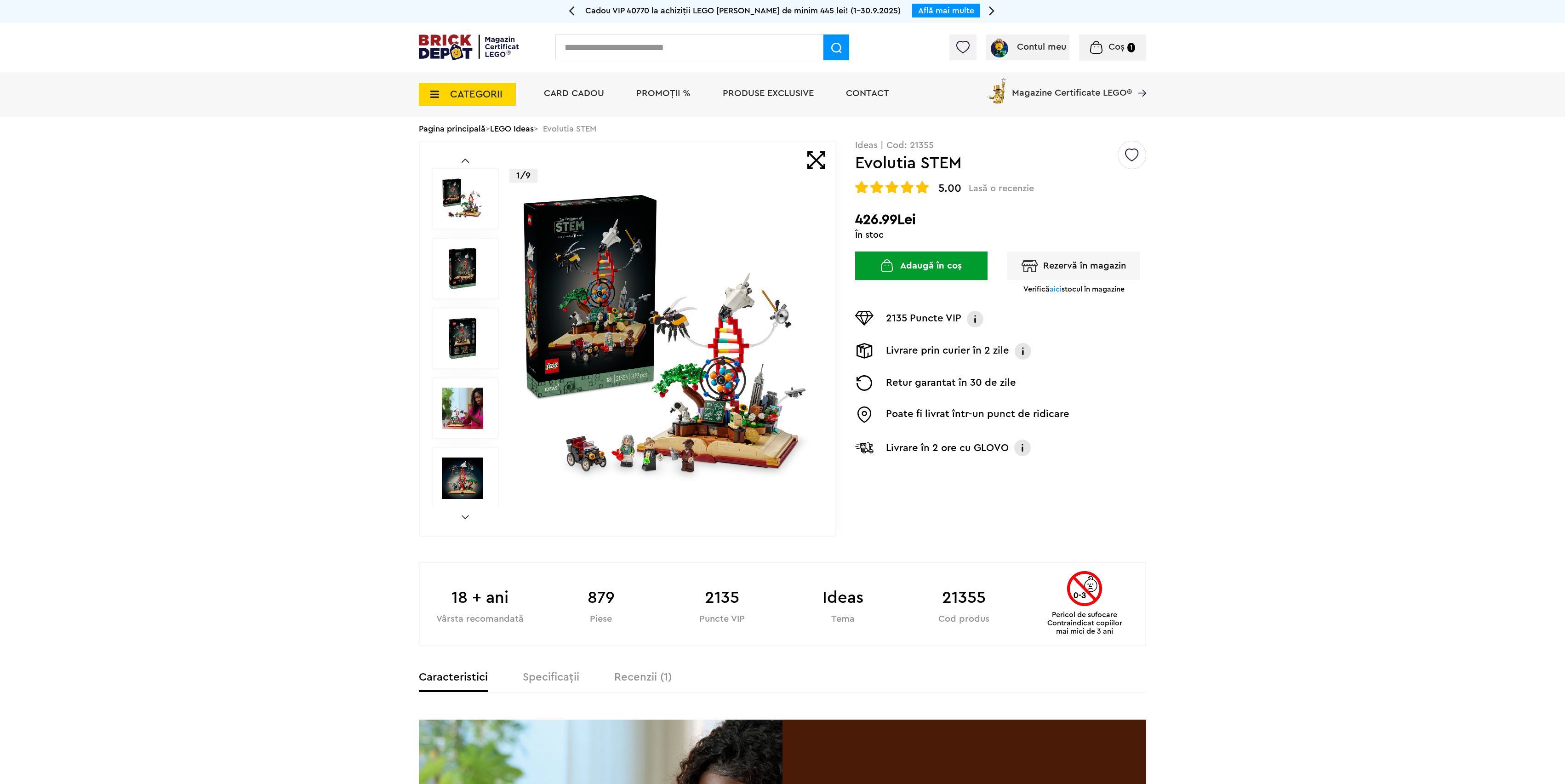
click at [922, 262] on button "Adaugă în coș" at bounding box center [921, 266] width 132 height 29
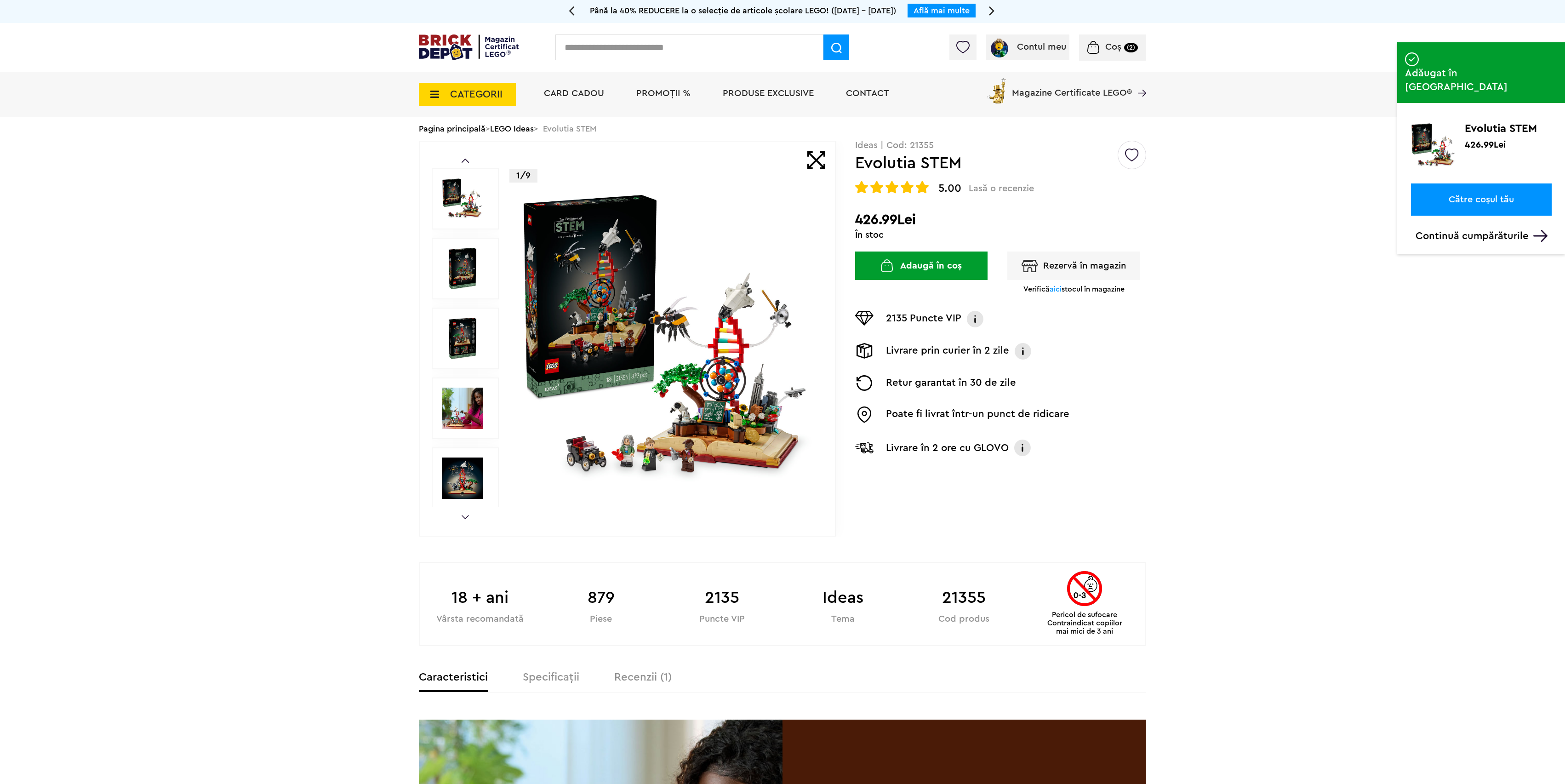
click at [1124, 48] on span "Coș (2)" at bounding box center [1112, 46] width 51 height 9
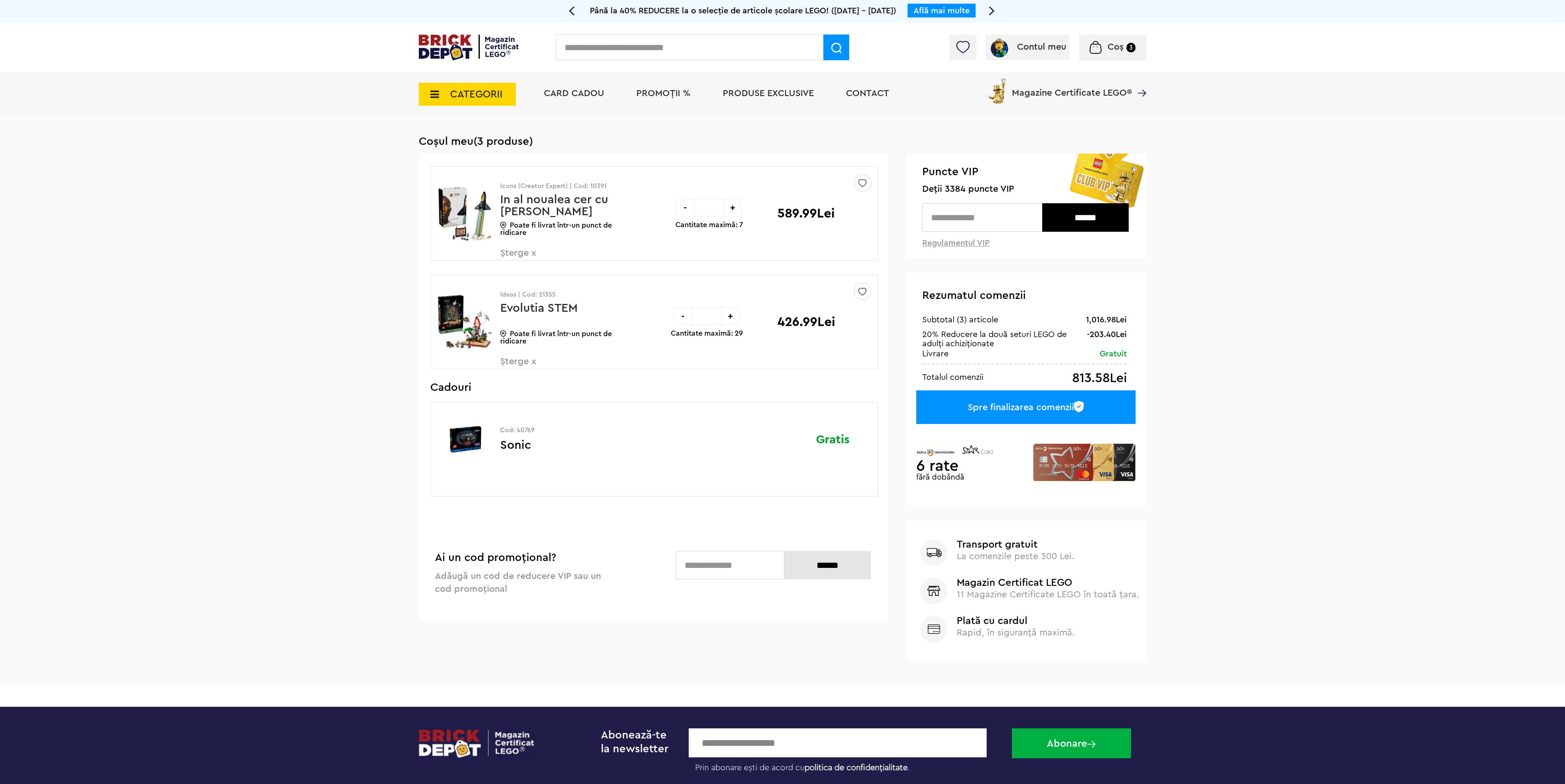
click at [981, 219] on input "text" at bounding box center [982, 217] width 120 height 29
type input "****"
click at [1080, 217] on input "******" at bounding box center [1086, 217] width 87 height 29
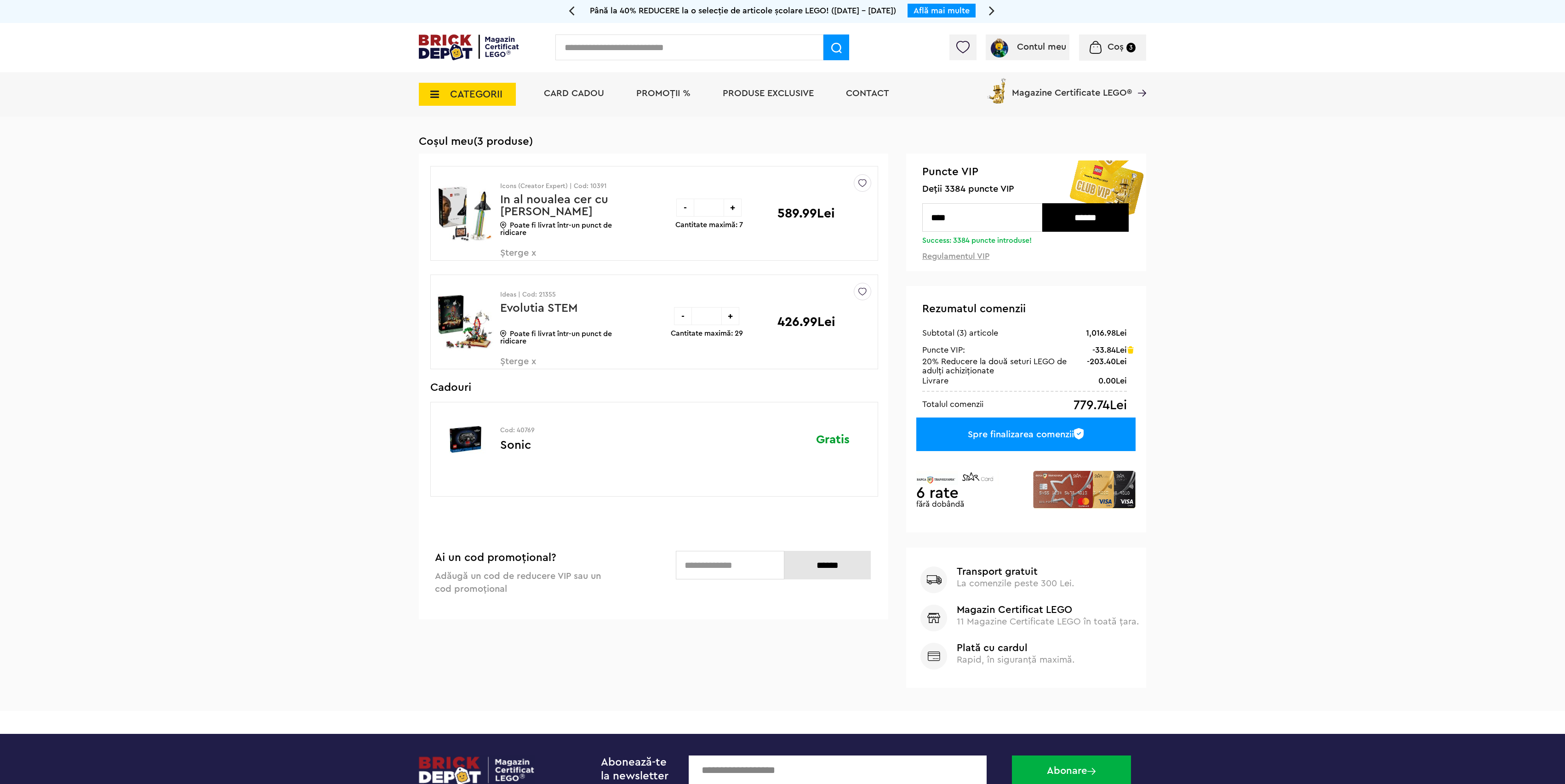
click at [526, 359] on span "Șterge x" at bounding box center [554, 367] width 108 height 19
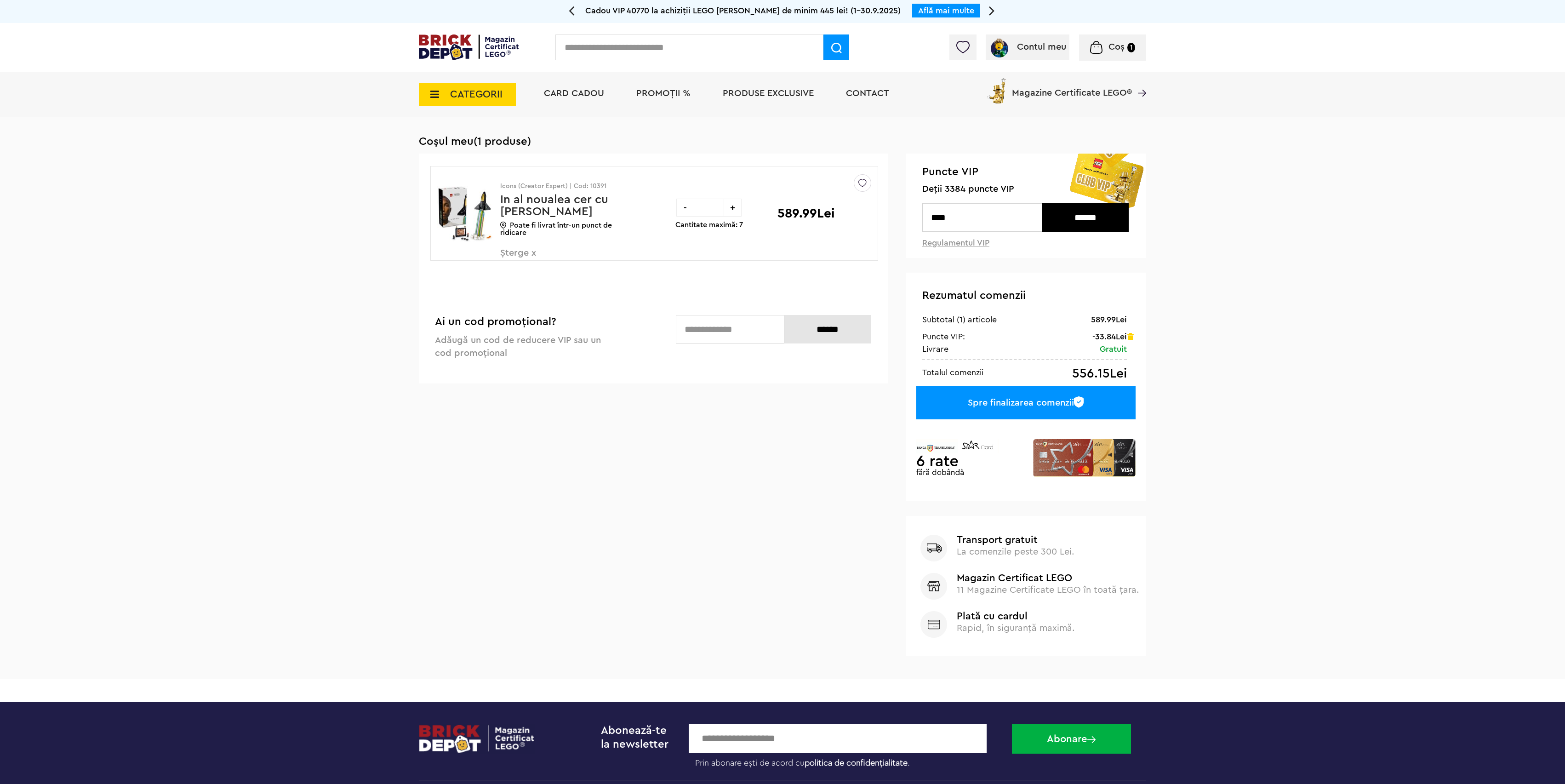
click at [526, 258] on span "Șterge x" at bounding box center [554, 258] width 108 height 19
